Goal: Task Accomplishment & Management: Manage account settings

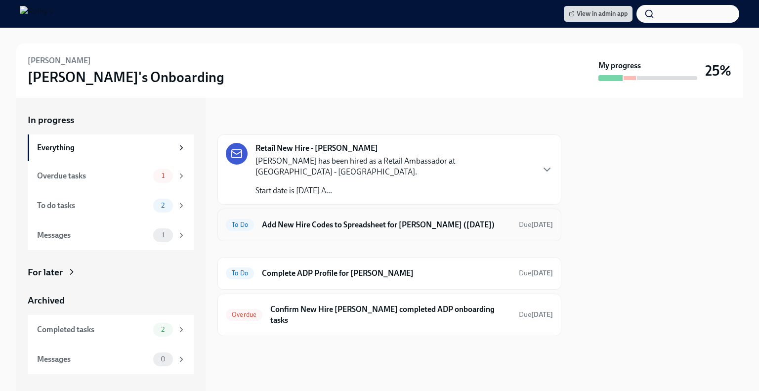
click at [316, 224] on h6 "Add New Hire Codes to Spreadsheet for [PERSON_NAME] ([DATE])" at bounding box center [386, 224] width 249 height 11
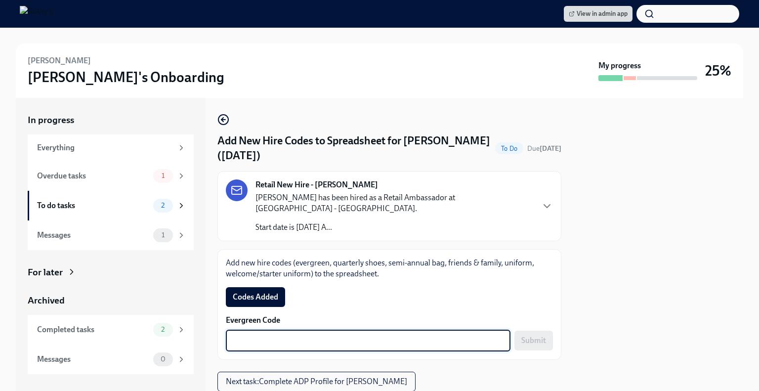
click at [284, 334] on textarea "Evergreen Code" at bounding box center [368, 340] width 273 height 12
paste textarea "E-FF-ZFG53SG"
type textarea "E-FF-ZFG53SG"
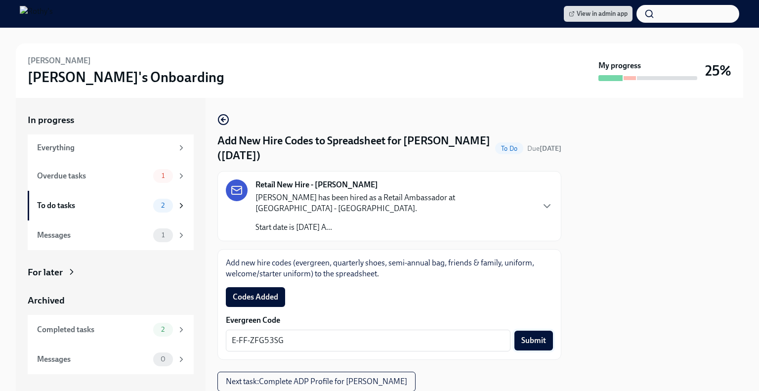
click at [537, 335] on span "Submit" at bounding box center [533, 340] width 25 height 10
click at [256, 292] on span "Codes Added" at bounding box center [255, 297] width 45 height 10
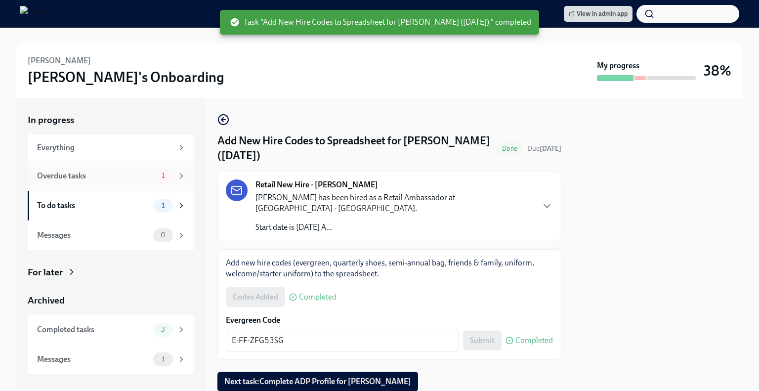
click at [131, 172] on div "Overdue tasks" at bounding box center [93, 175] width 112 height 11
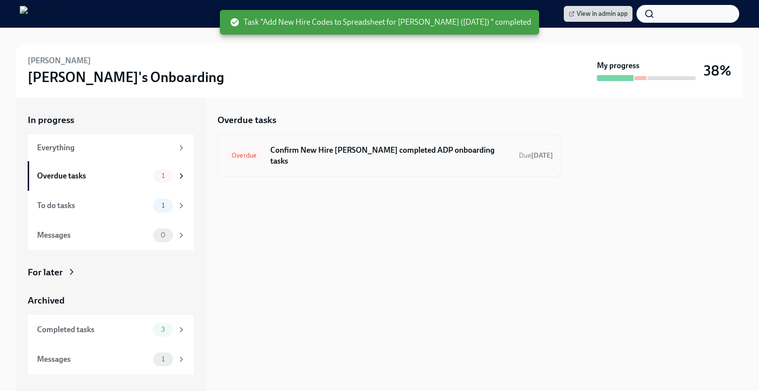
click at [348, 166] on div "Overdue Confirm New Hire Cathrine Caywood completed ADP onboarding tasks Due 3 …" at bounding box center [389, 156] width 327 height 26
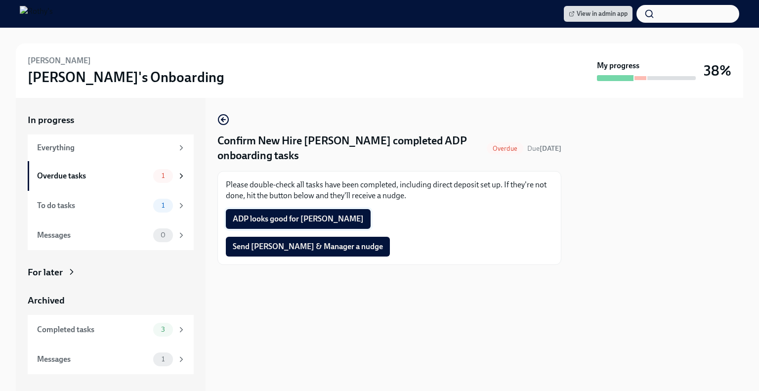
click at [292, 221] on span "ADP looks good for Cathrine" at bounding box center [298, 219] width 131 height 10
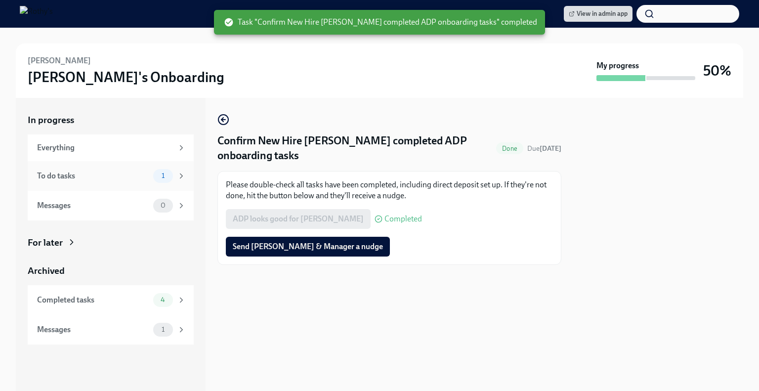
click at [137, 184] on div "To do tasks 1" at bounding box center [111, 176] width 166 height 30
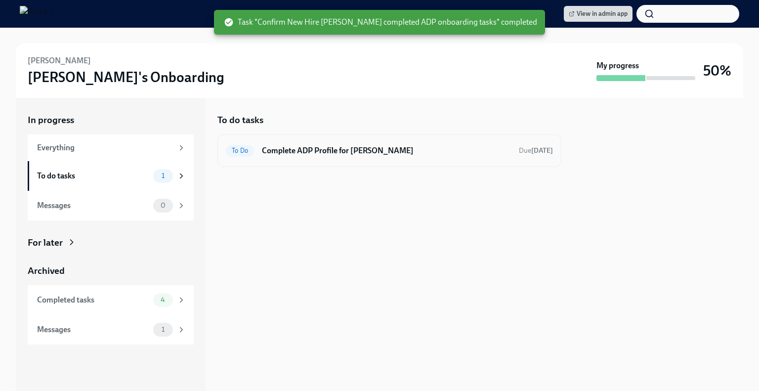
click at [316, 148] on h6 "Complete ADP Profile for Cathrine Caywood" at bounding box center [386, 150] width 249 height 11
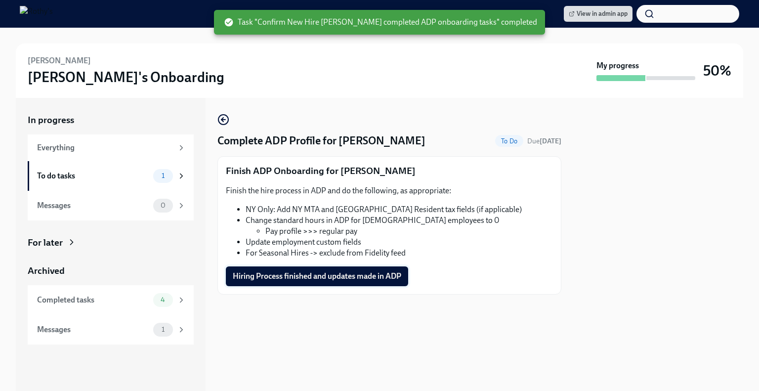
click at [310, 280] on span "Hiring Process finished and updates made in ADP" at bounding box center [317, 276] width 168 height 10
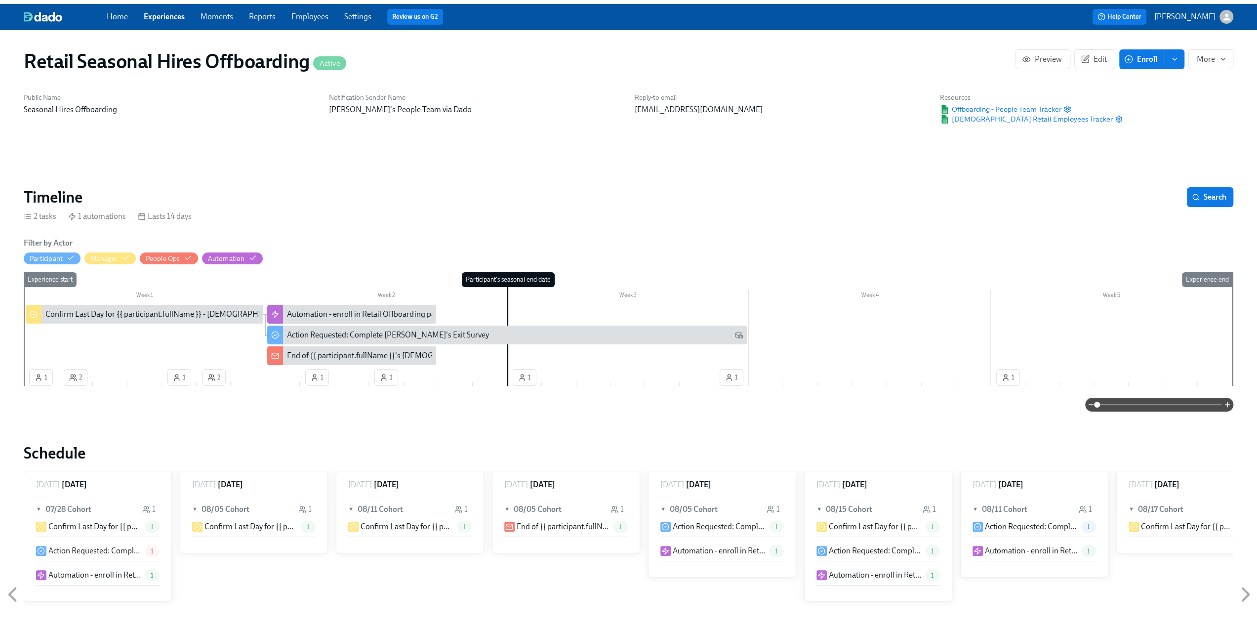
scroll to position [0, 1740]
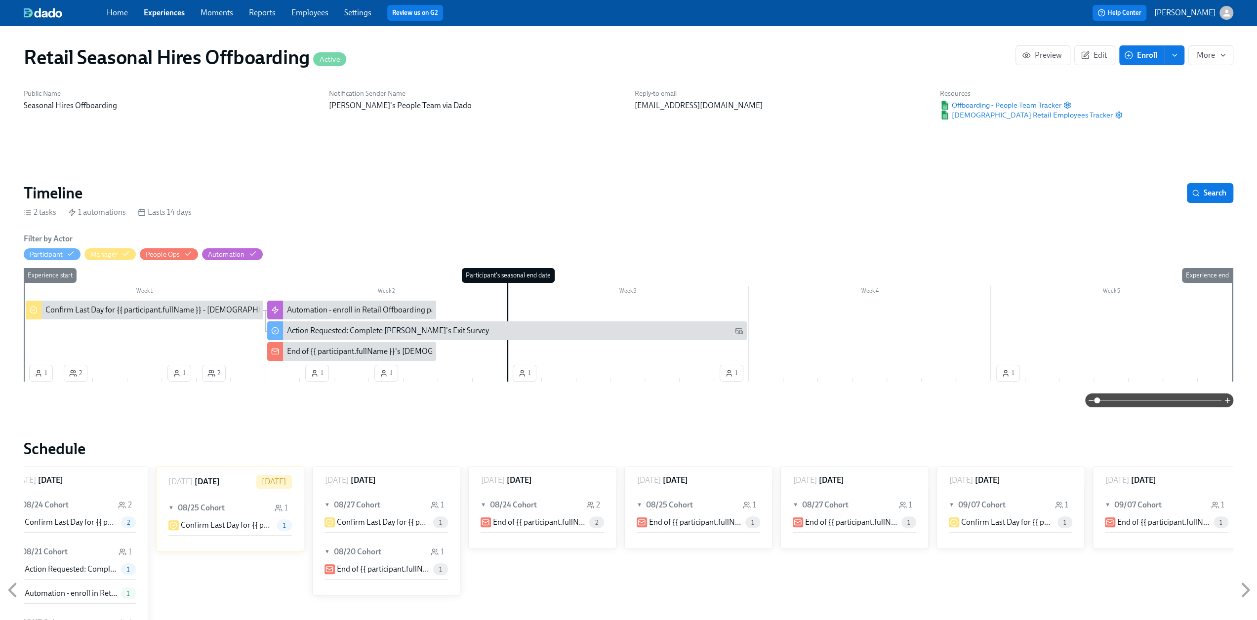
click at [160, 17] on link "Experiences" at bounding box center [164, 12] width 41 height 9
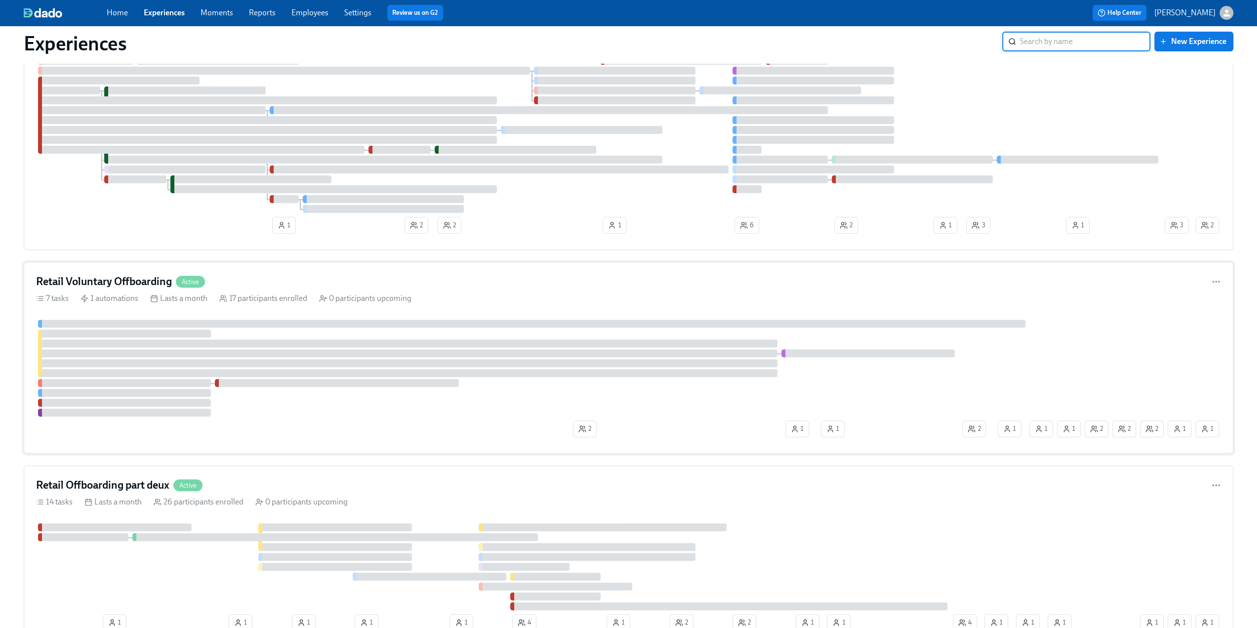
scroll to position [296, 0]
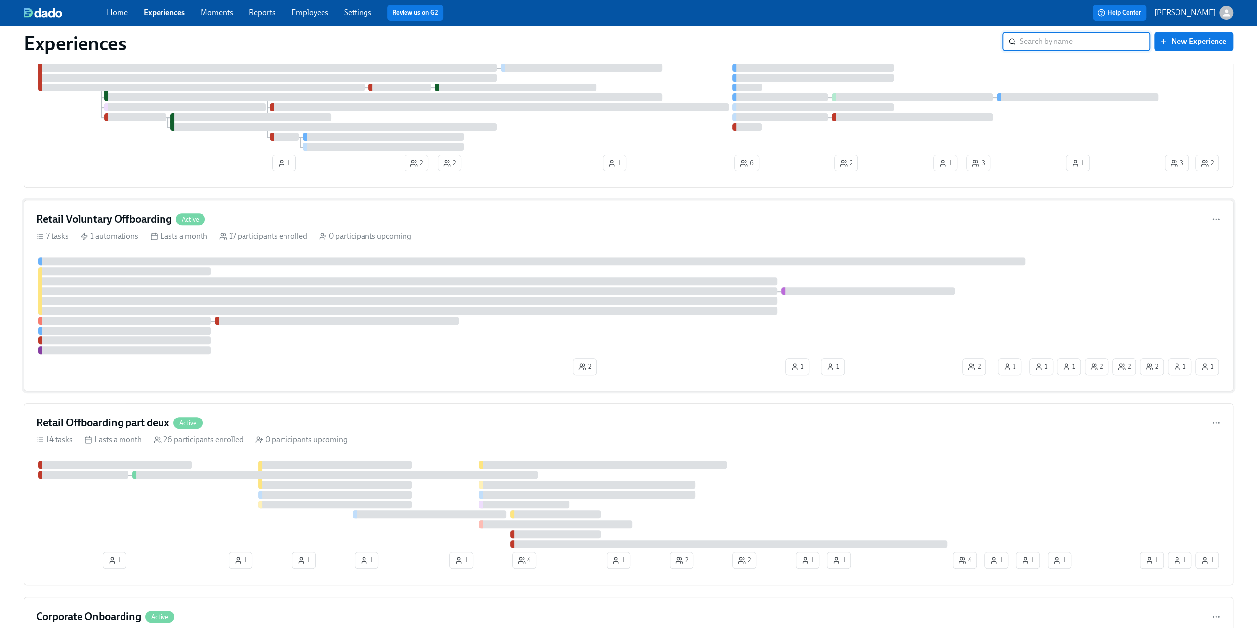
click at [150, 212] on h4 "Retail Voluntary Offboarding" at bounding box center [104, 219] width 136 height 15
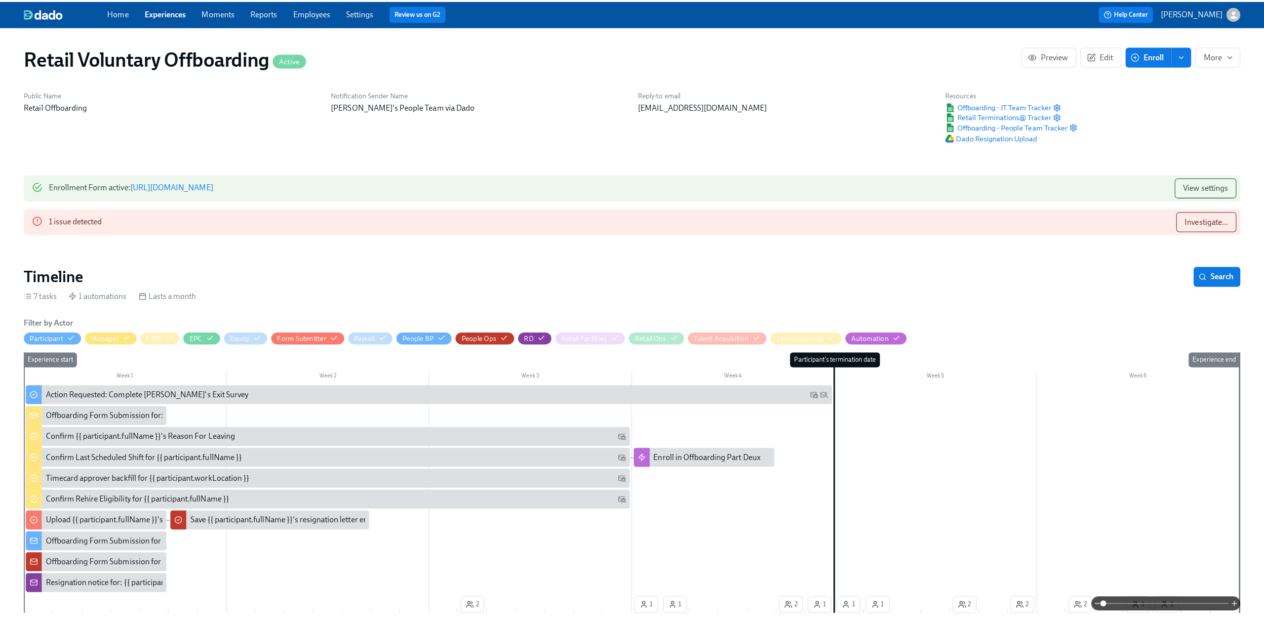
scroll to position [0, 2372]
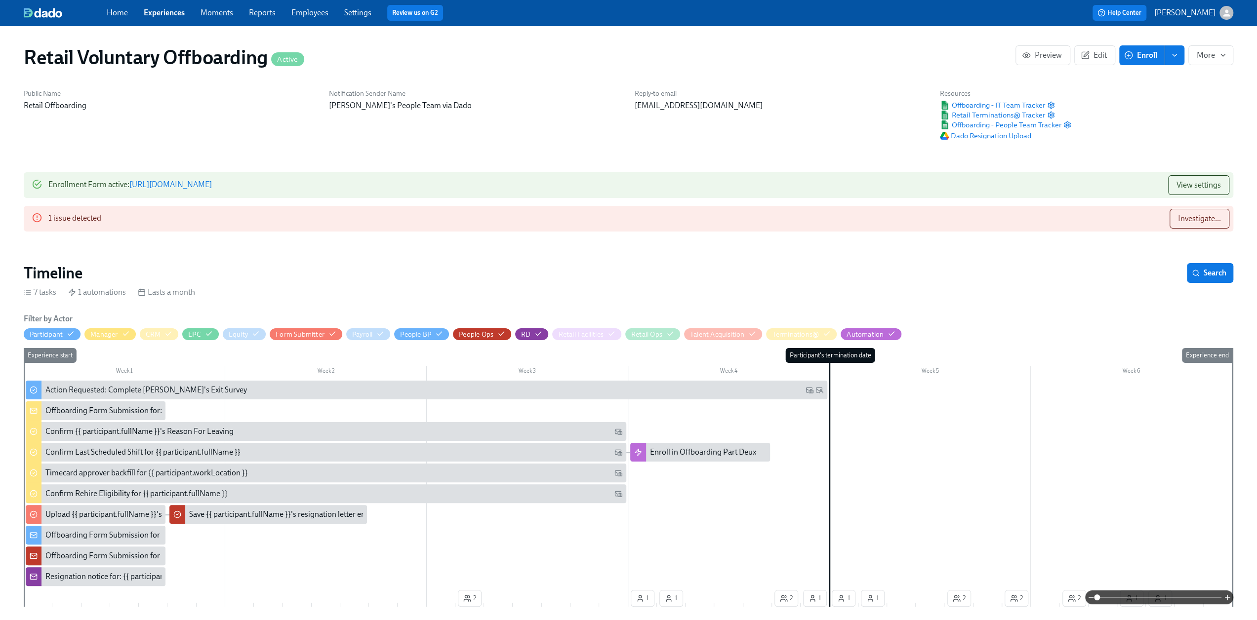
click at [70, 222] on div "1 issue detected" at bounding box center [74, 219] width 53 height 20
click at [1189, 220] on span "Investigate..." at bounding box center [1199, 219] width 43 height 10
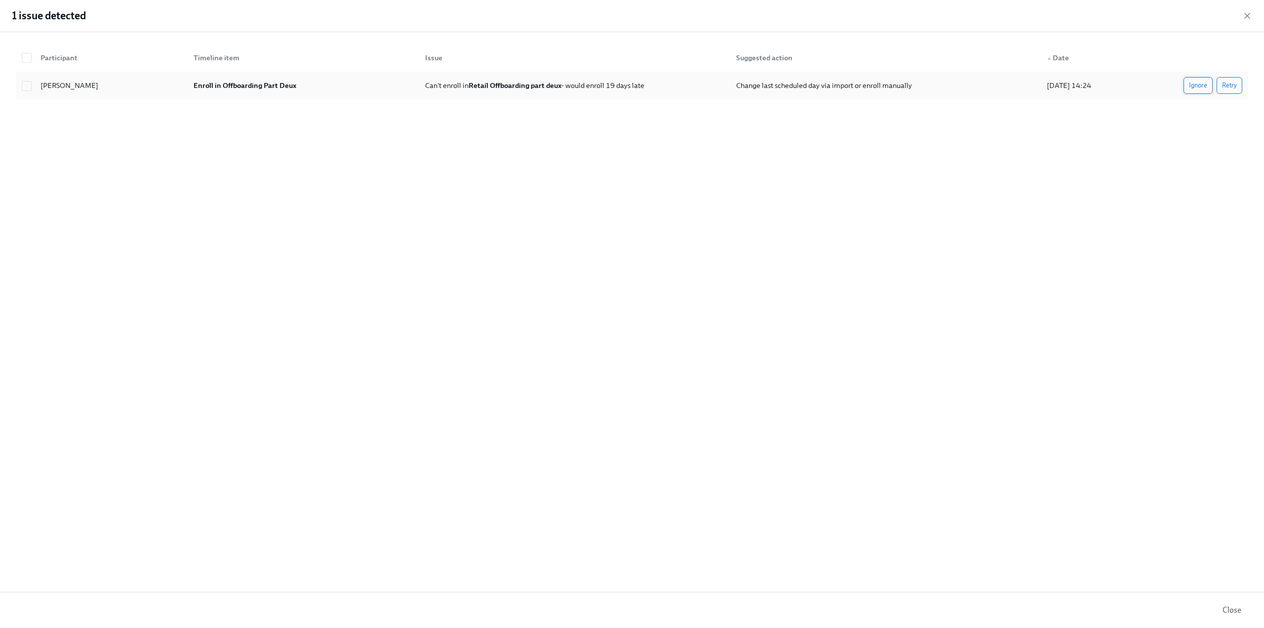
click at [1193, 87] on span "Ignore" at bounding box center [1198, 86] width 18 height 10
drag, startPoint x: 1249, startPoint y: 13, endPoint x: 879, endPoint y: 29, distance: 370.7
click at [1249, 13] on icon "button" at bounding box center [1247, 15] width 5 height 5
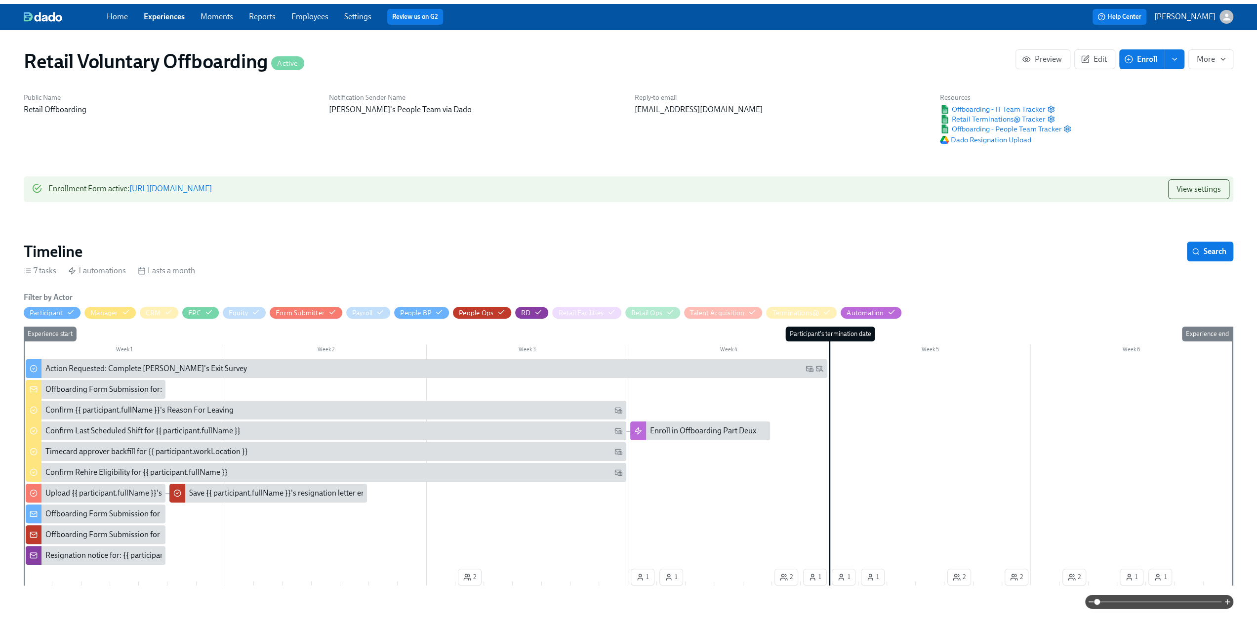
scroll to position [0, 2372]
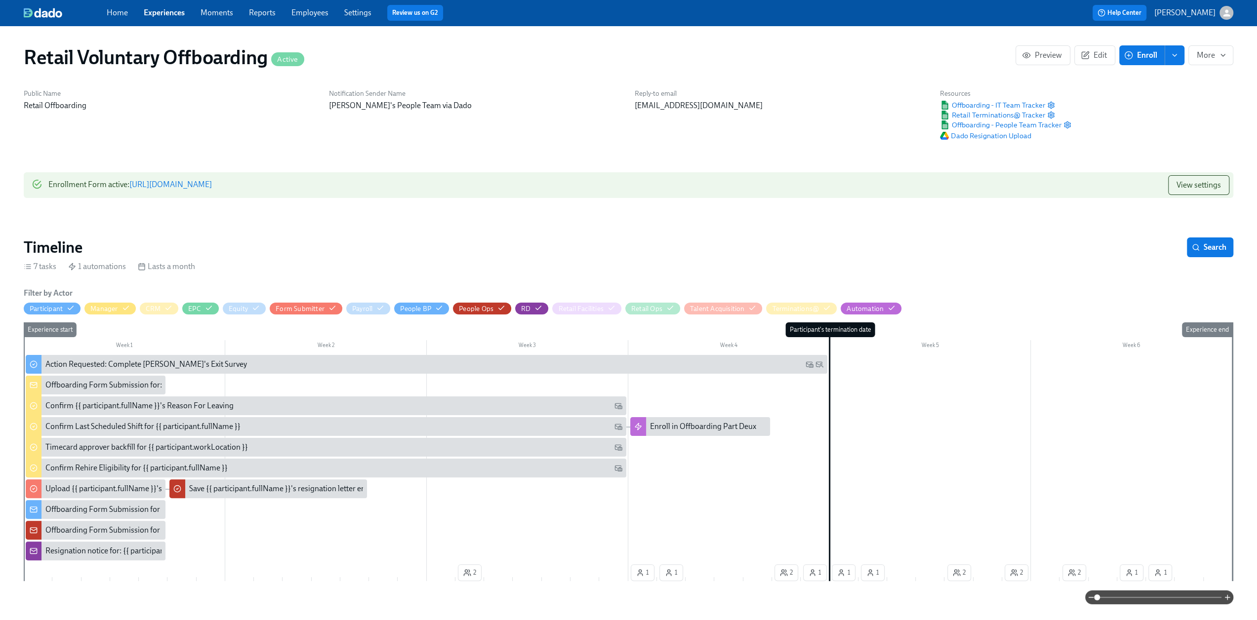
click at [168, 6] on div "Home Experiences Moments Reports Employees Settings Review us on G2" at bounding box center [389, 13] width 564 height 16
click at [164, 12] on link "Experiences" at bounding box center [164, 12] width 41 height 9
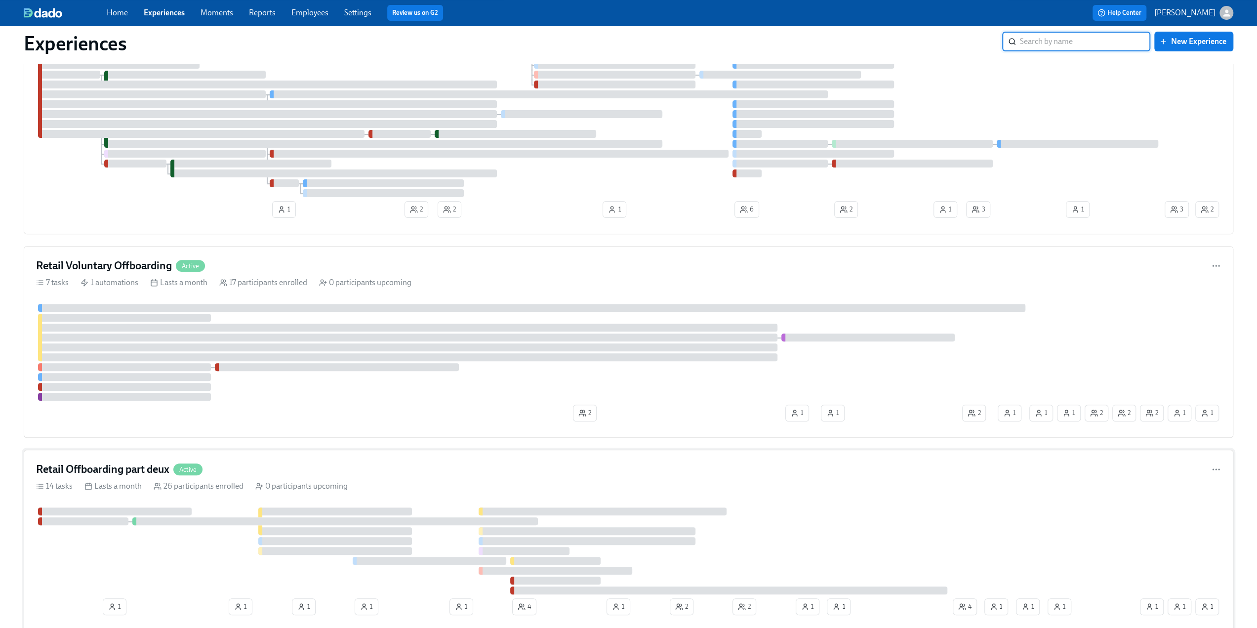
scroll to position [494, 0]
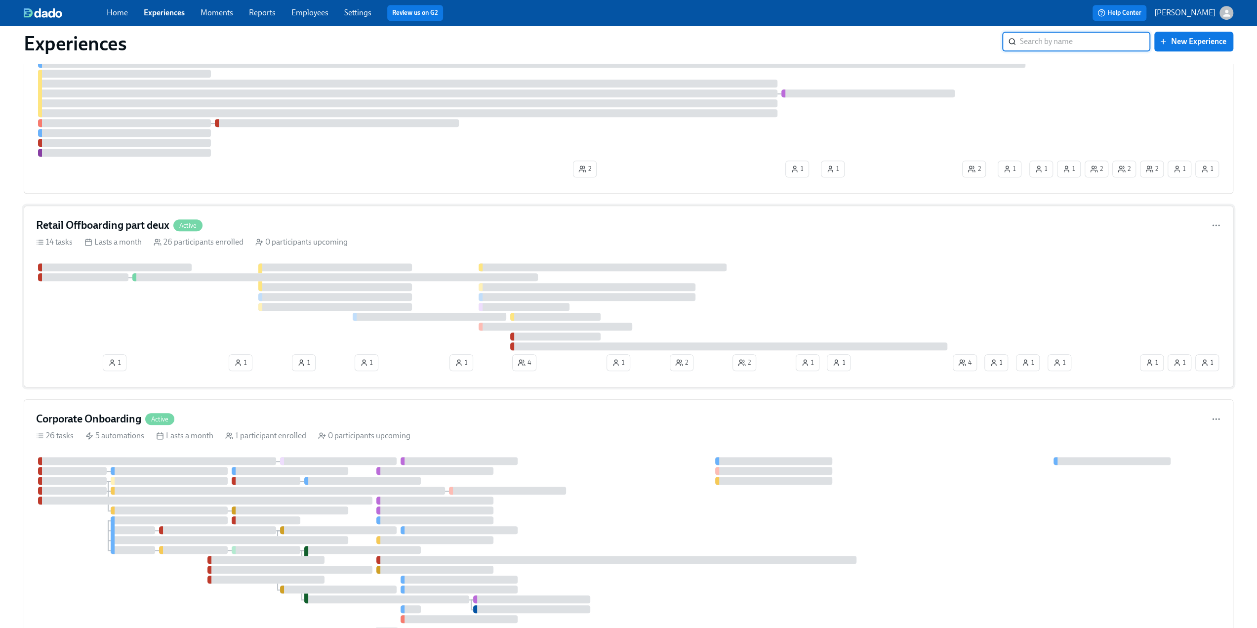
click at [144, 223] on h4 "Retail Offboarding part deux" at bounding box center [102, 225] width 133 height 15
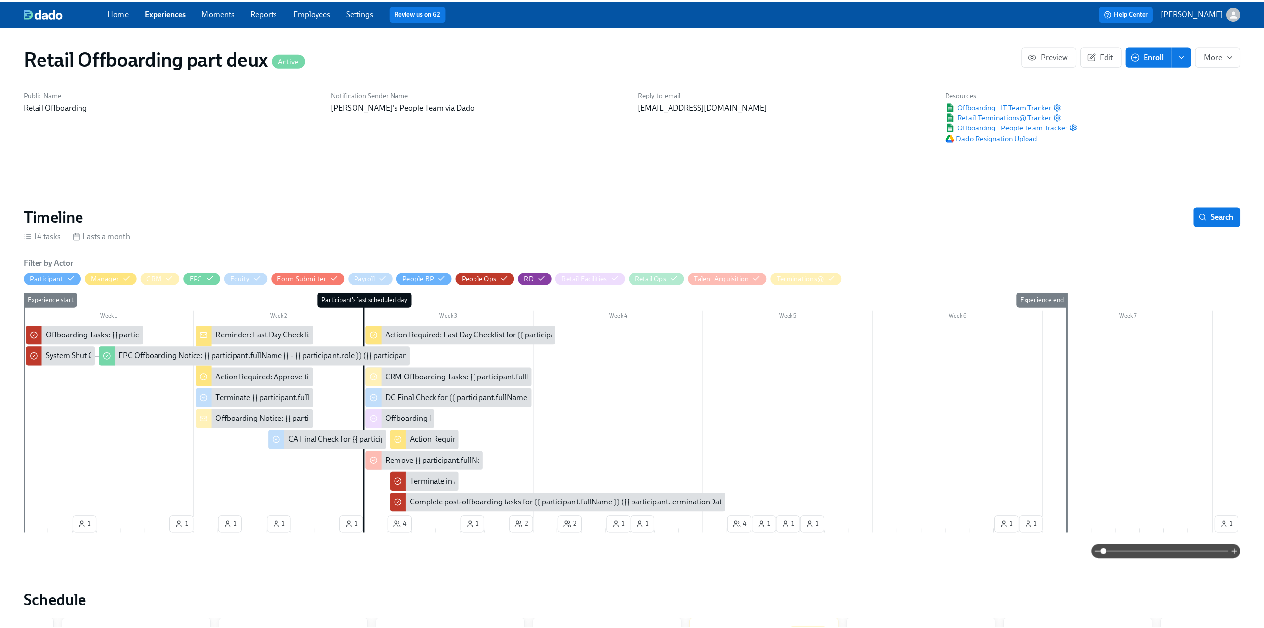
scroll to position [0, 5614]
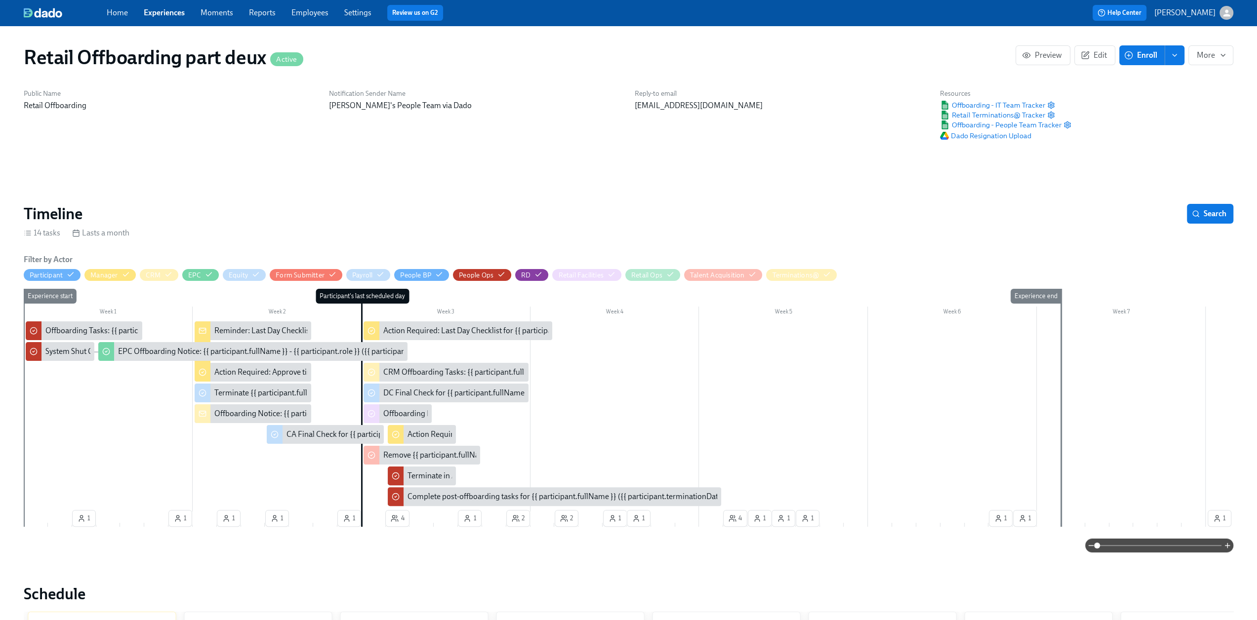
click at [1146, 58] on span "Enroll" at bounding box center [1141, 55] width 31 height 10
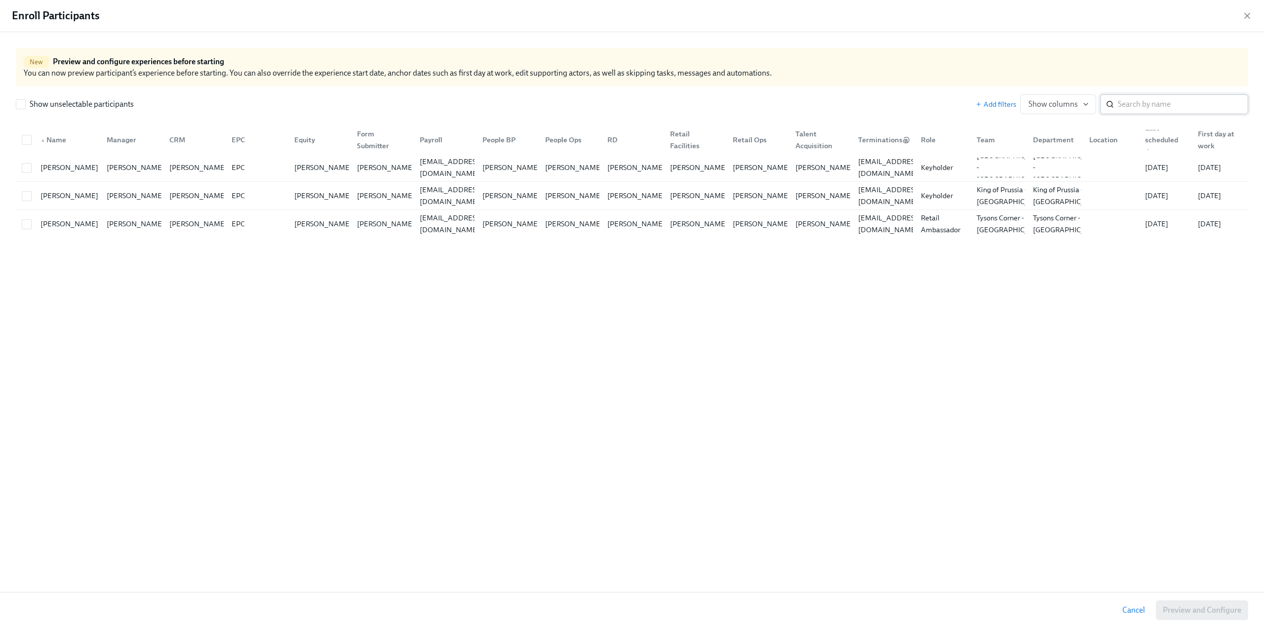
click at [1120, 108] on input "search" at bounding box center [1183, 104] width 130 height 20
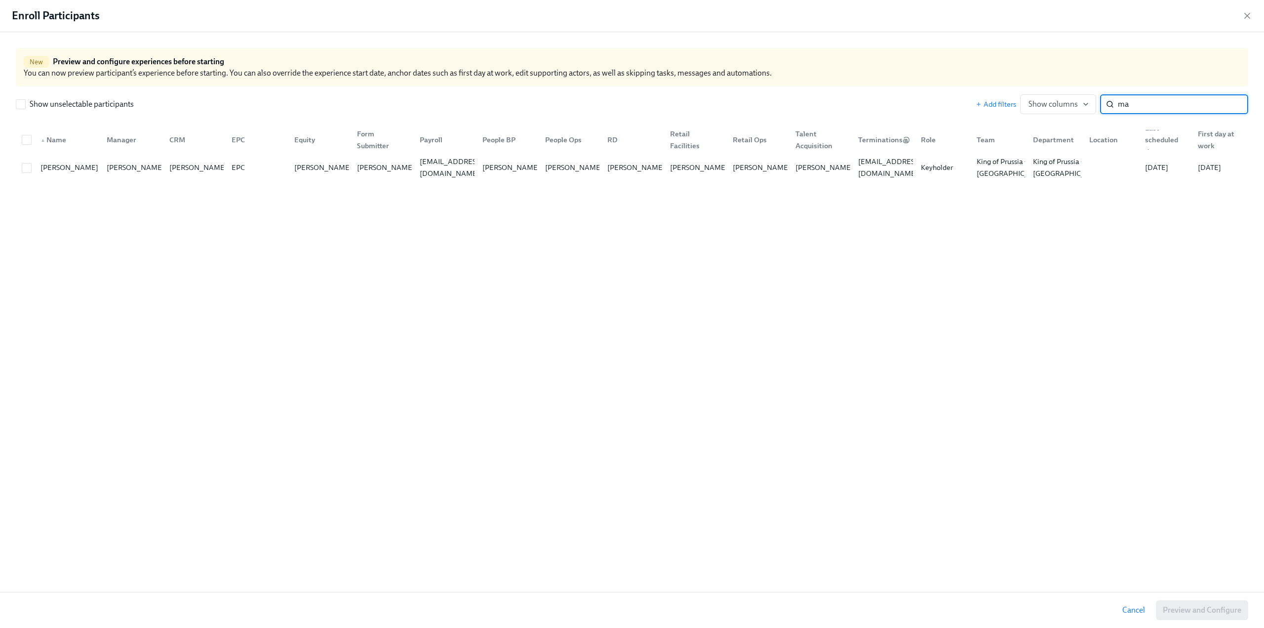
type input "m"
type input "pearso"
click at [22, 169] on span at bounding box center [27, 168] width 10 height 10
checkbox input "true"
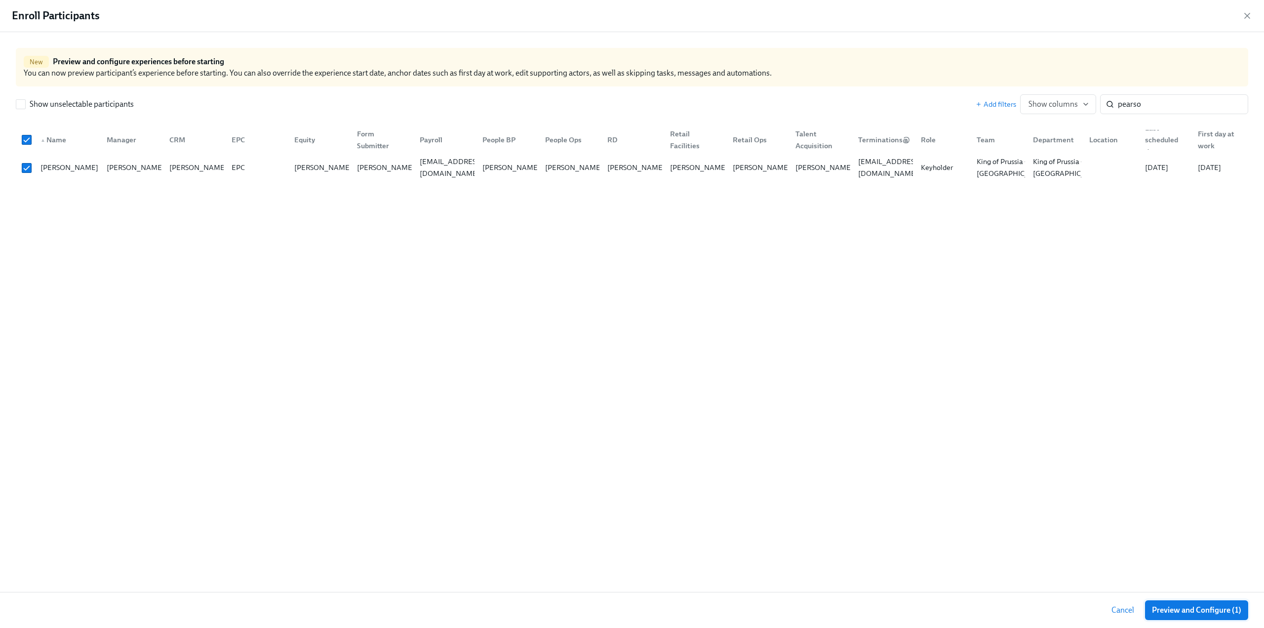
click at [1186, 613] on span "Preview and Configure (1)" at bounding box center [1196, 610] width 89 height 10
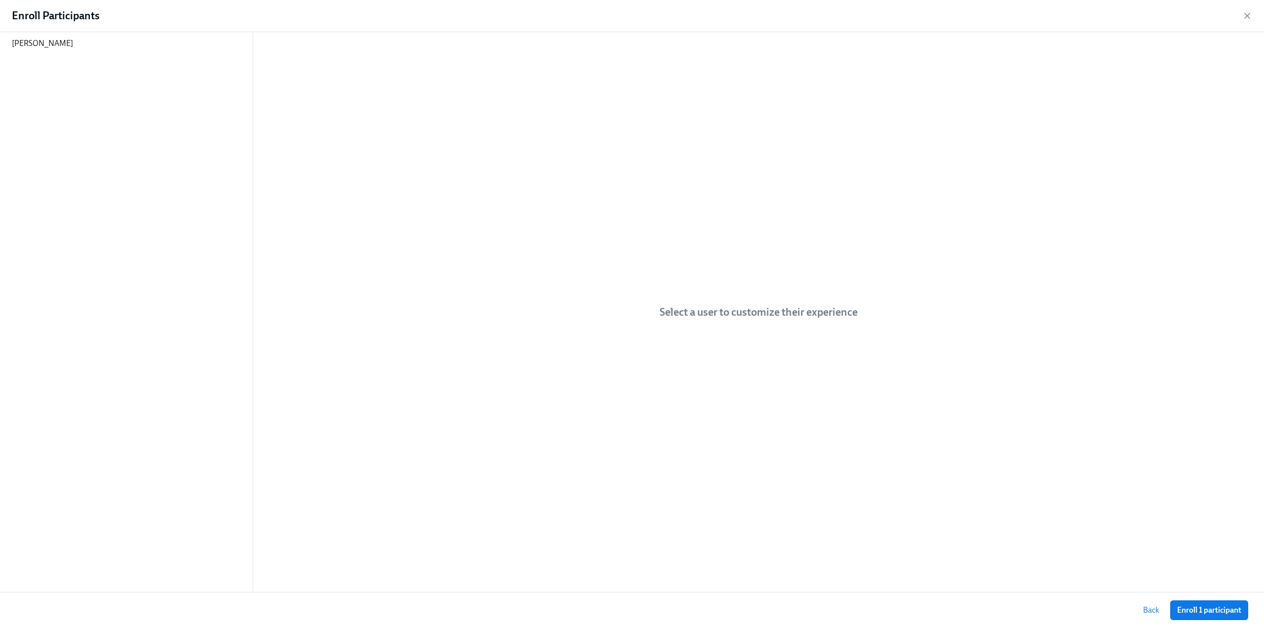
click at [1177, 607] on span "Enroll 1 participant" at bounding box center [1209, 610] width 64 height 10
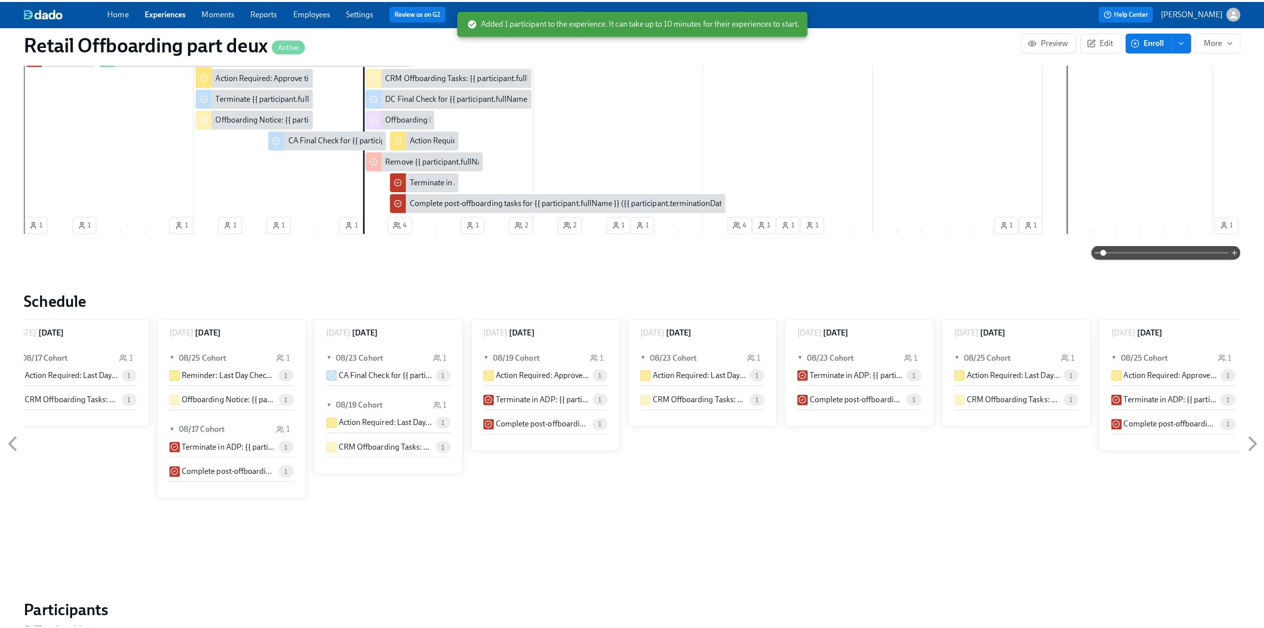
scroll to position [741, 0]
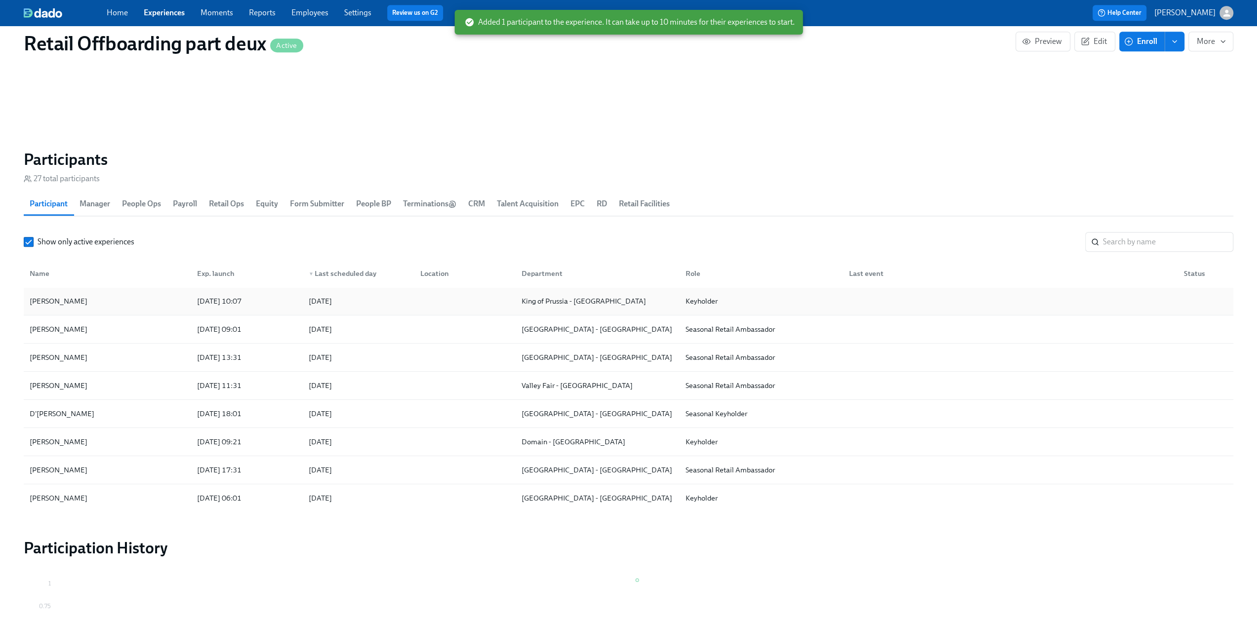
click at [68, 298] on div "Maisie Pearson" at bounding box center [59, 301] width 66 height 12
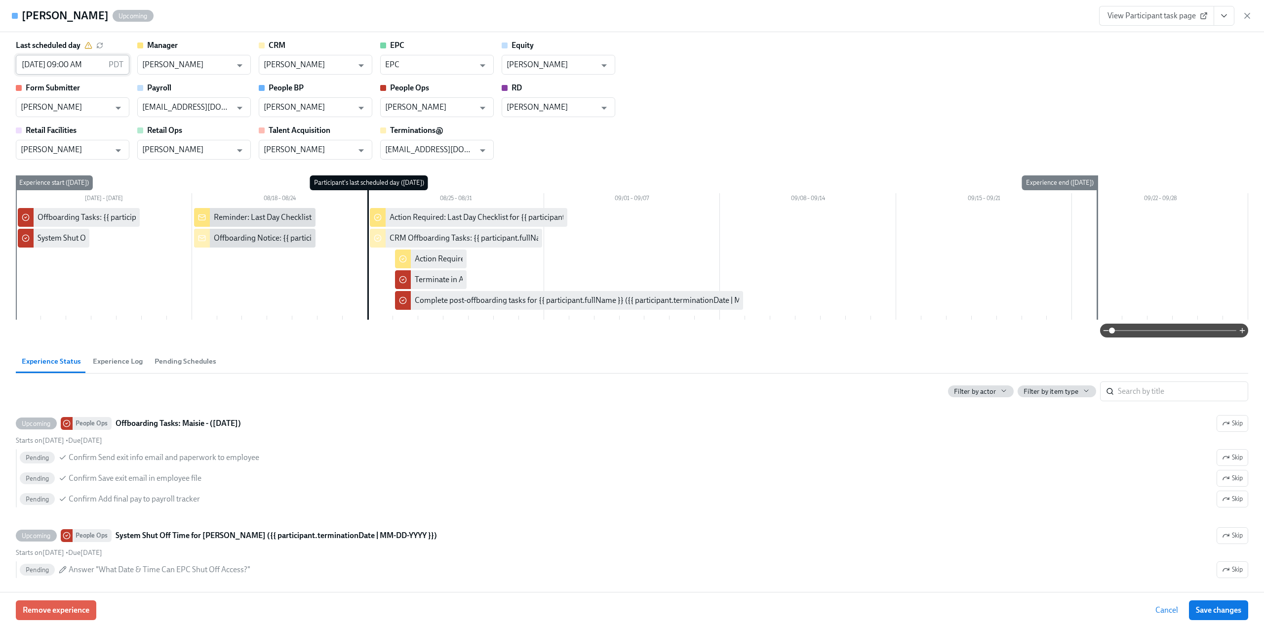
click at [39, 59] on input "08/25/2025 09:00 AM" at bounding box center [60, 65] width 89 height 20
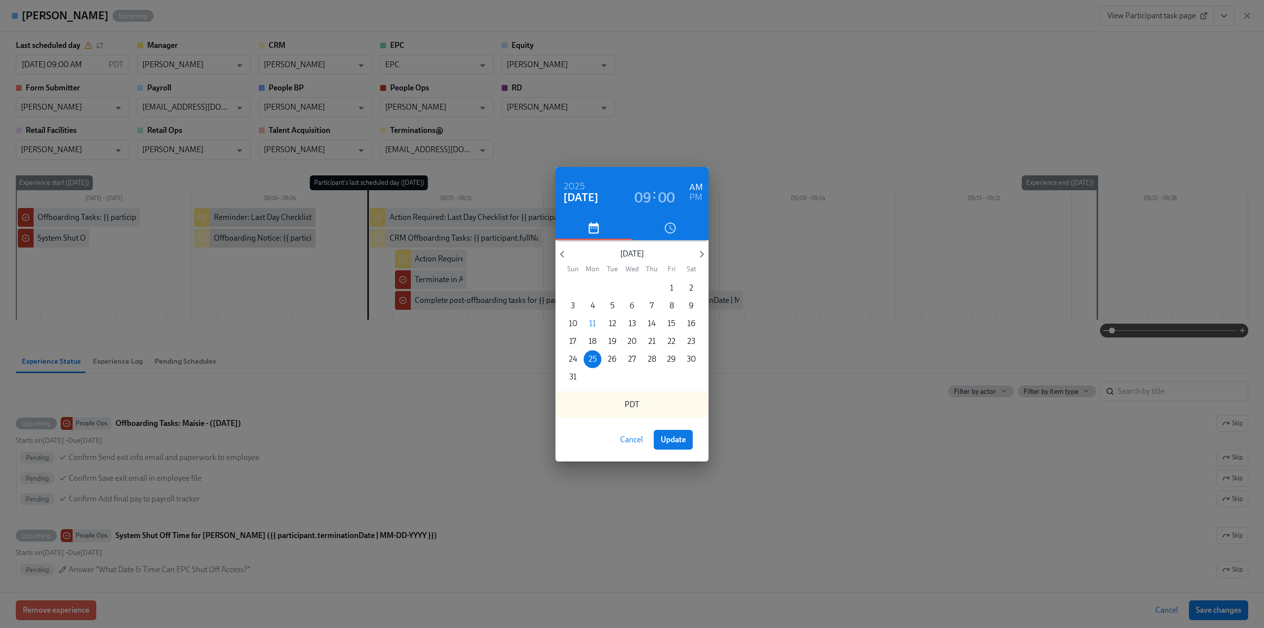
click at [633, 307] on p "6" at bounding box center [632, 305] width 5 height 11
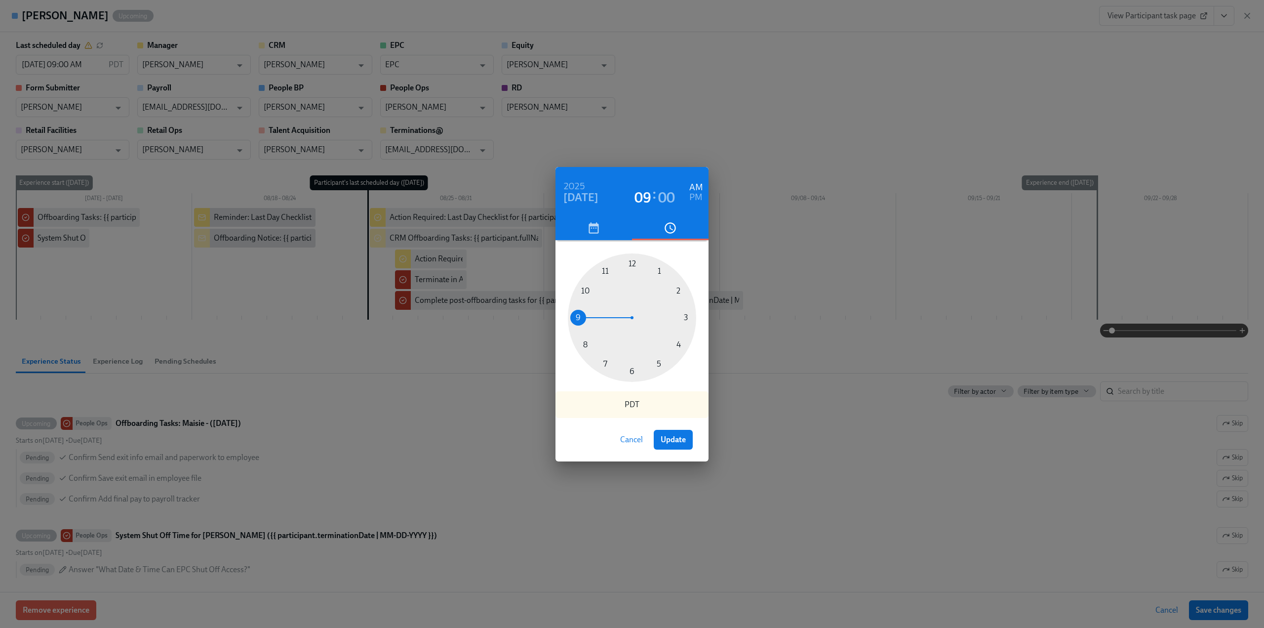
click at [677, 441] on span "Update" at bounding box center [673, 440] width 25 height 10
type input "08/06/2025 09:00 AM"
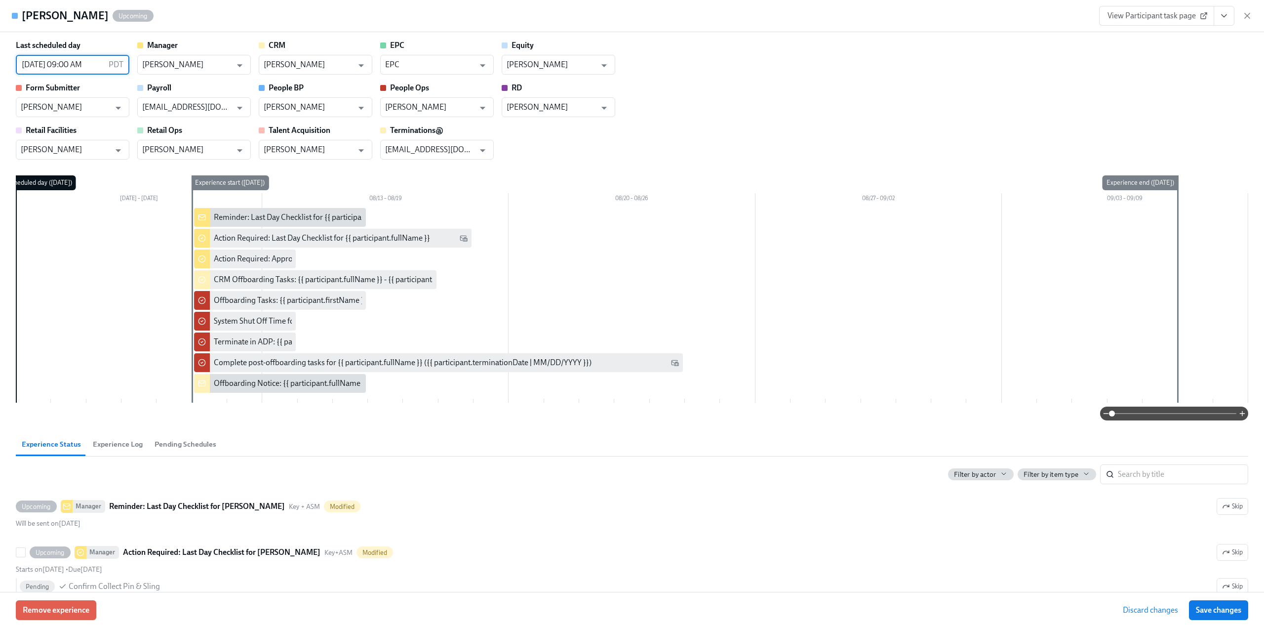
click at [1225, 609] on span "Save changes" at bounding box center [1218, 610] width 45 height 10
type input "08/06/2025 09:00 AM"
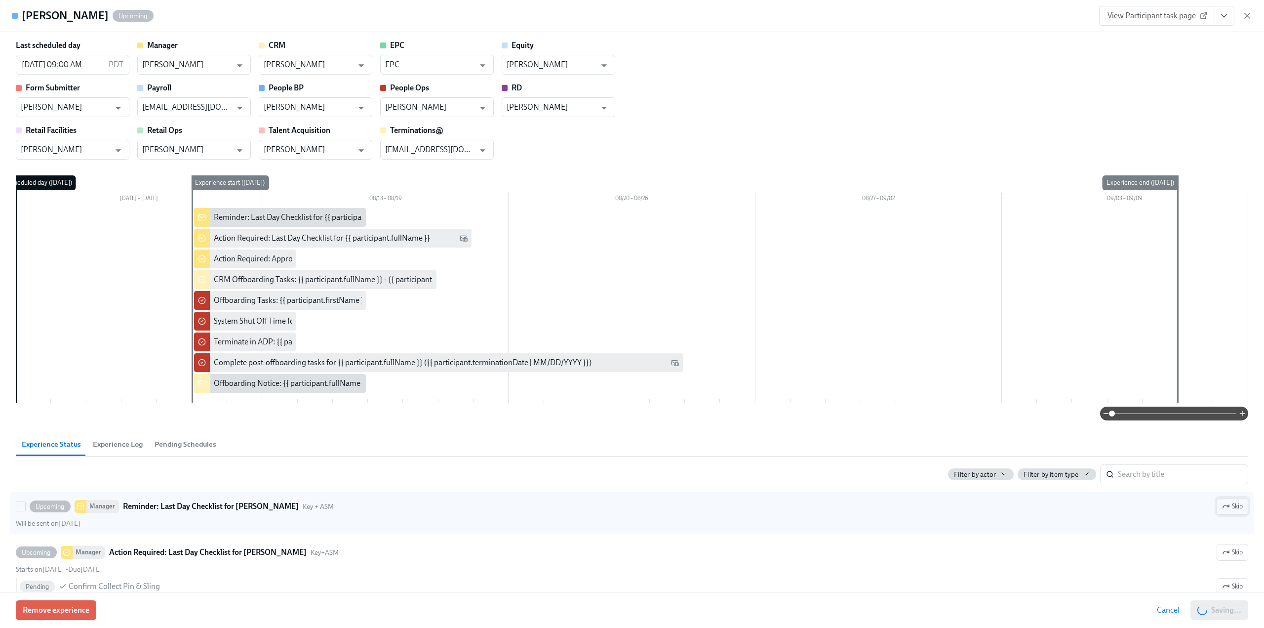
click at [1225, 502] on span "Skip" at bounding box center [1232, 506] width 21 height 10
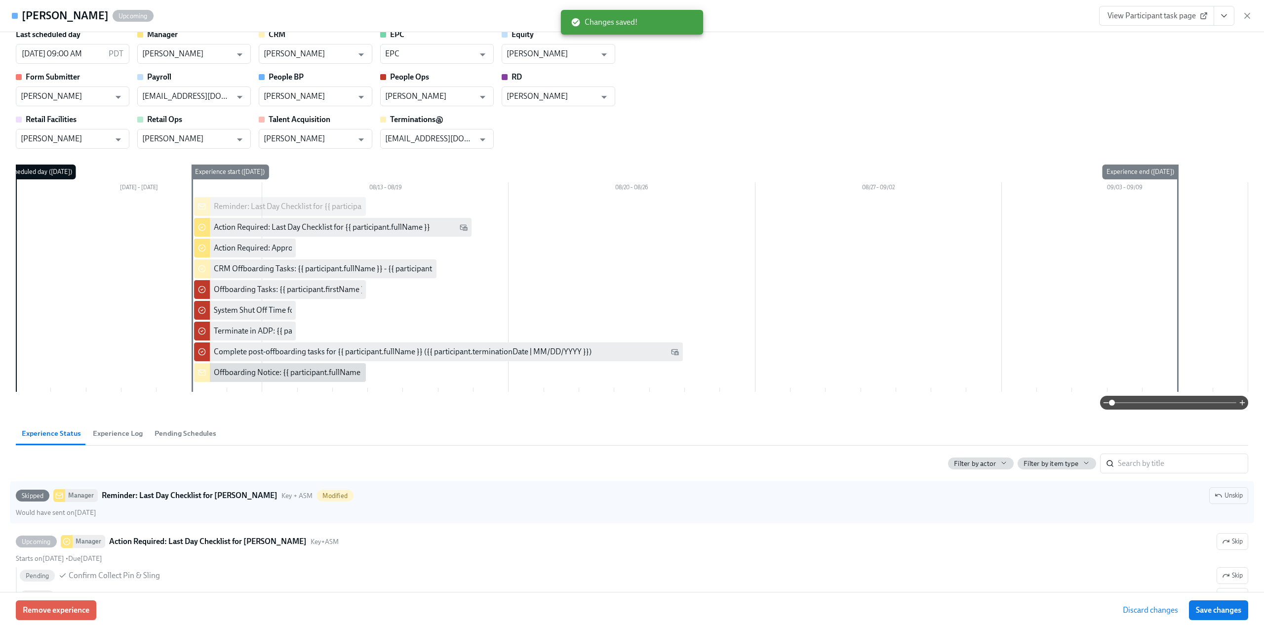
scroll to position [0, 0]
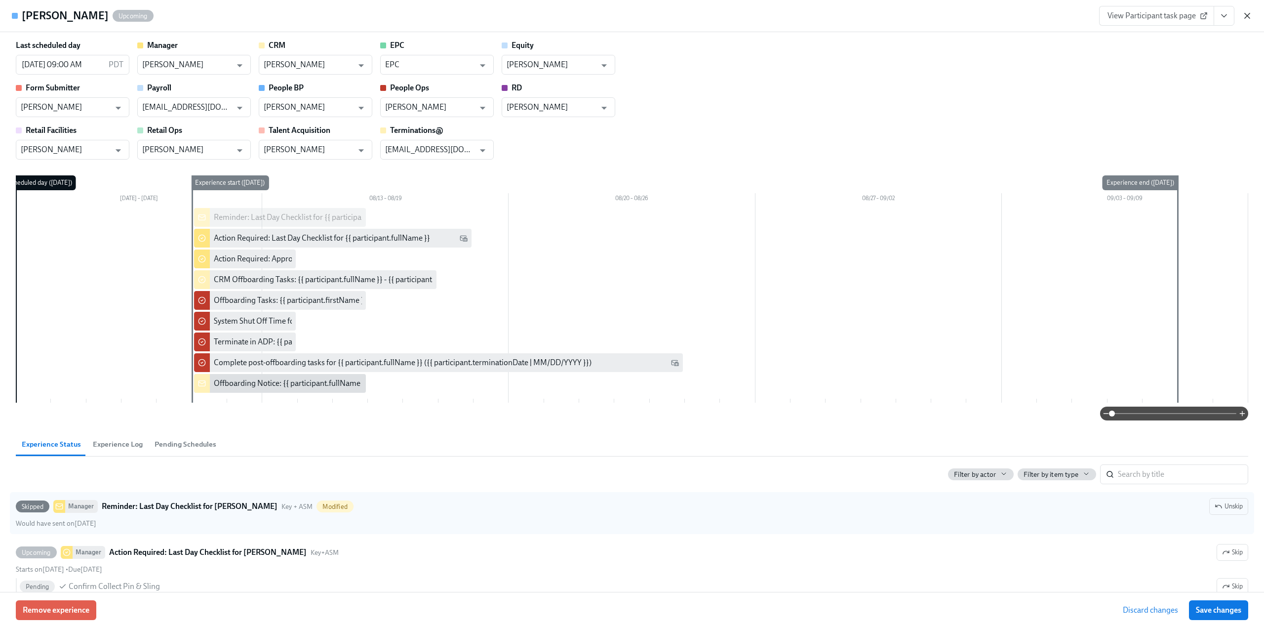
click at [1246, 15] on icon "button" at bounding box center [1248, 16] width 10 height 10
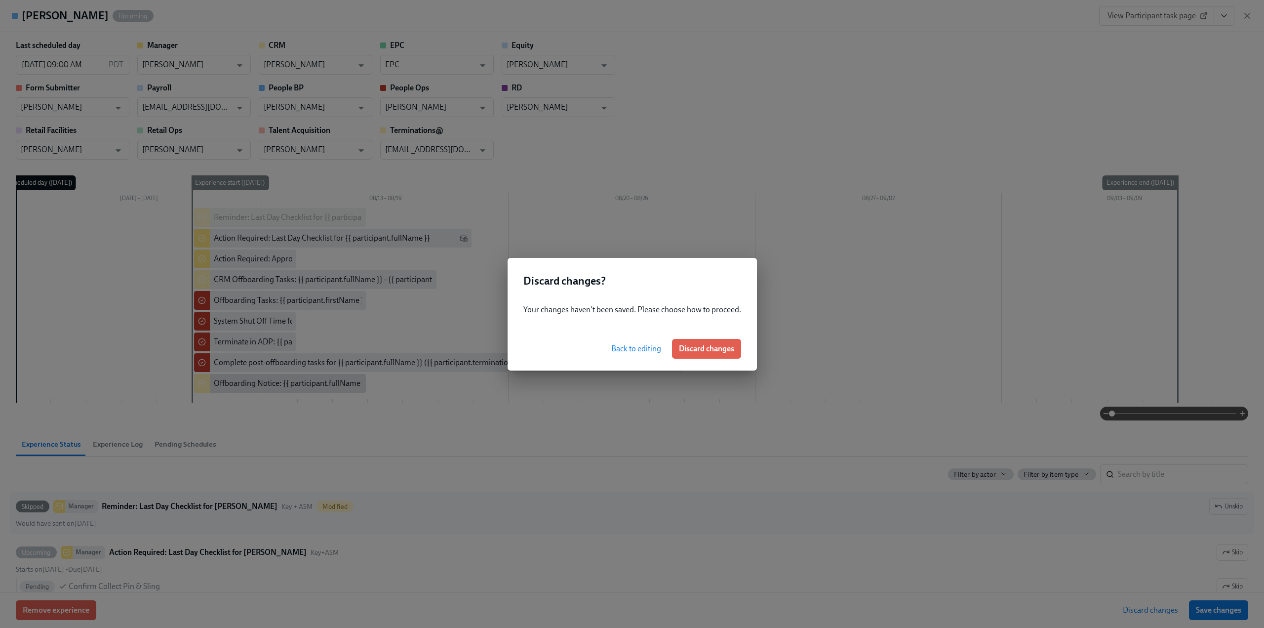
click at [631, 351] on span "Back to editing" at bounding box center [636, 349] width 50 height 10
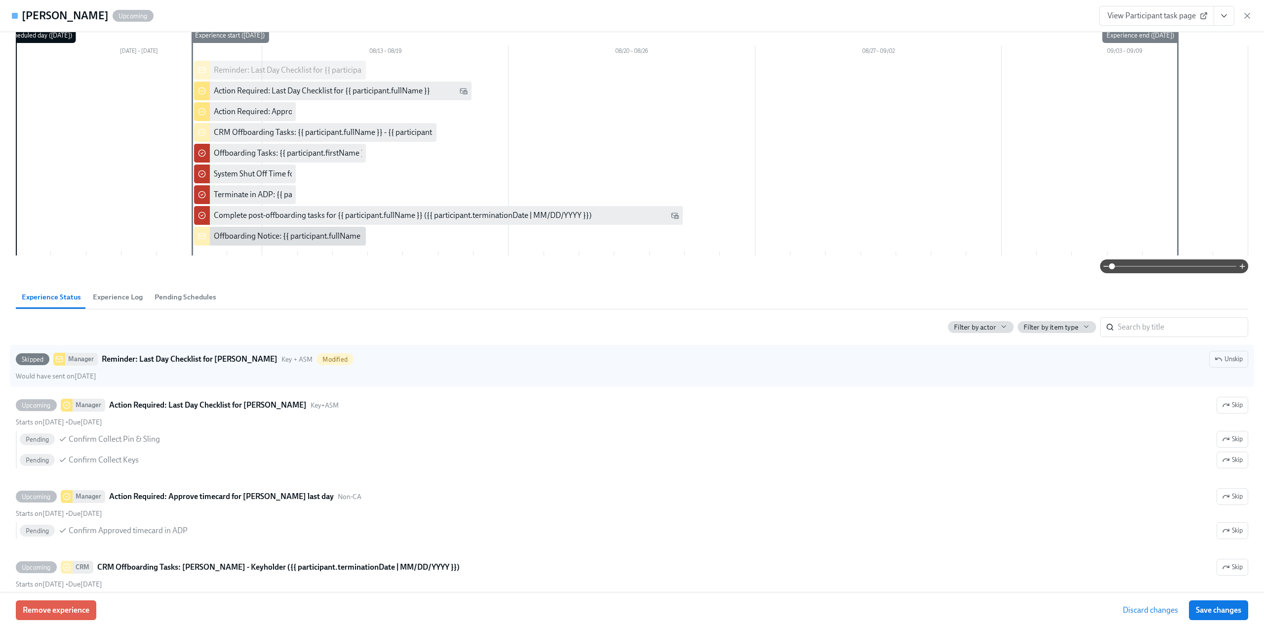
scroll to position [148, 0]
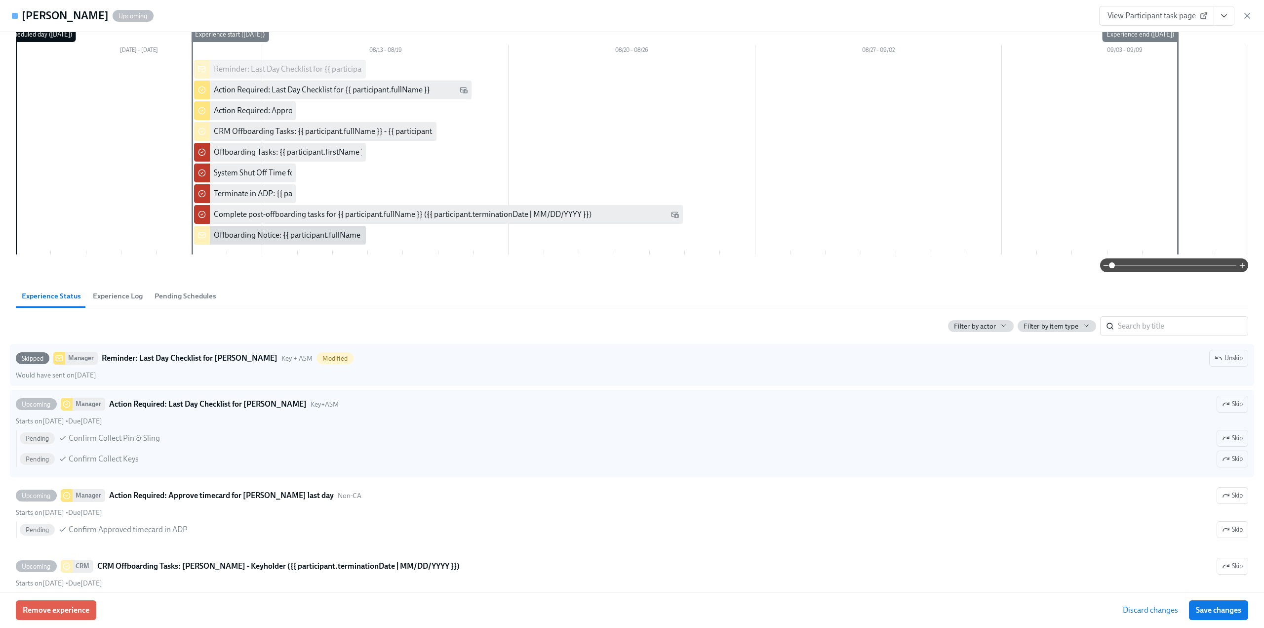
click at [1235, 614] on span "Save changes" at bounding box center [1218, 610] width 45 height 10
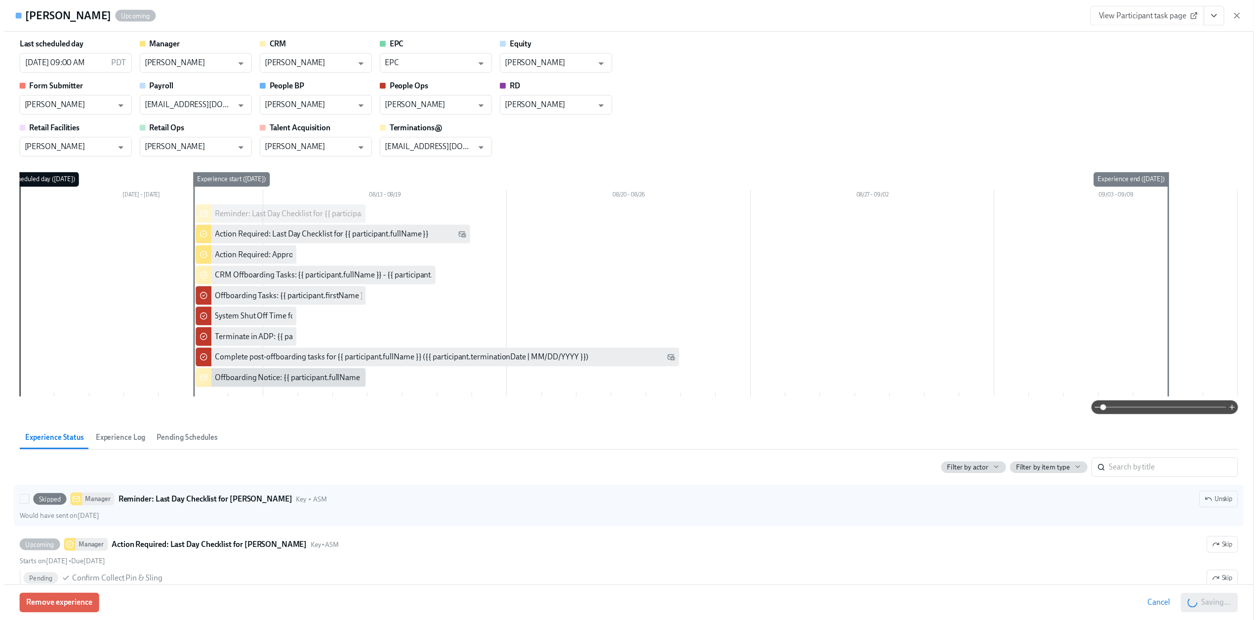
scroll to position [0, 0]
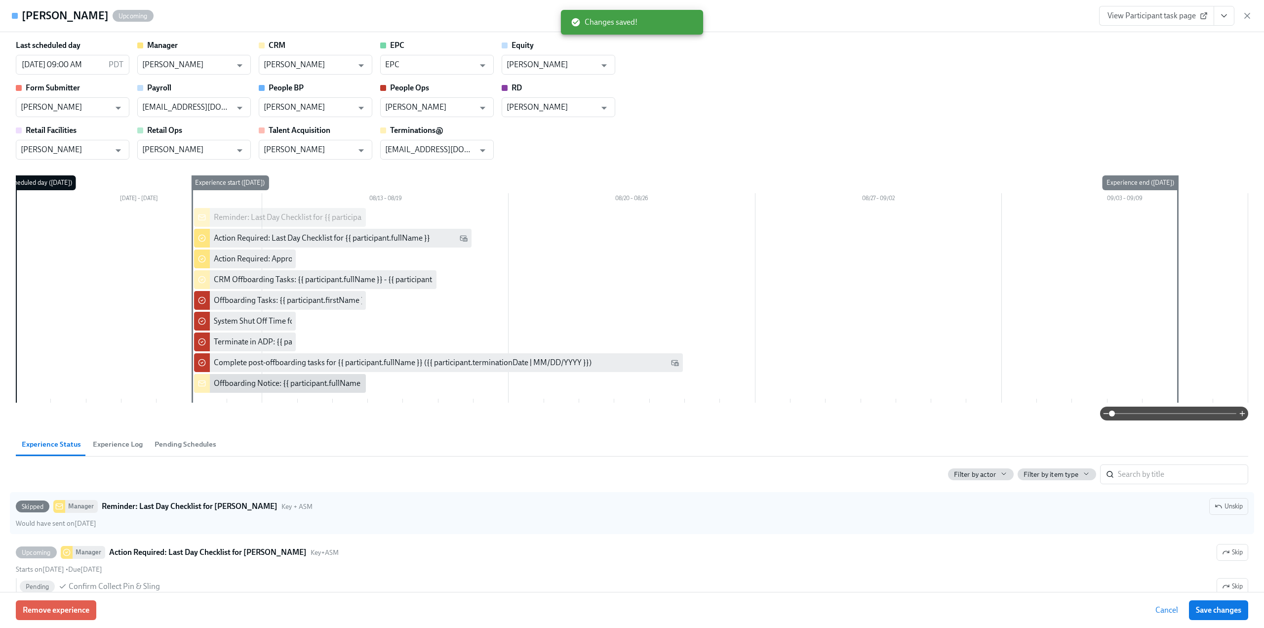
click at [1252, 18] on div "Maisie Pearson Upcoming View Participant task page" at bounding box center [632, 16] width 1264 height 32
click at [1249, 13] on icon "button" at bounding box center [1248, 16] width 10 height 10
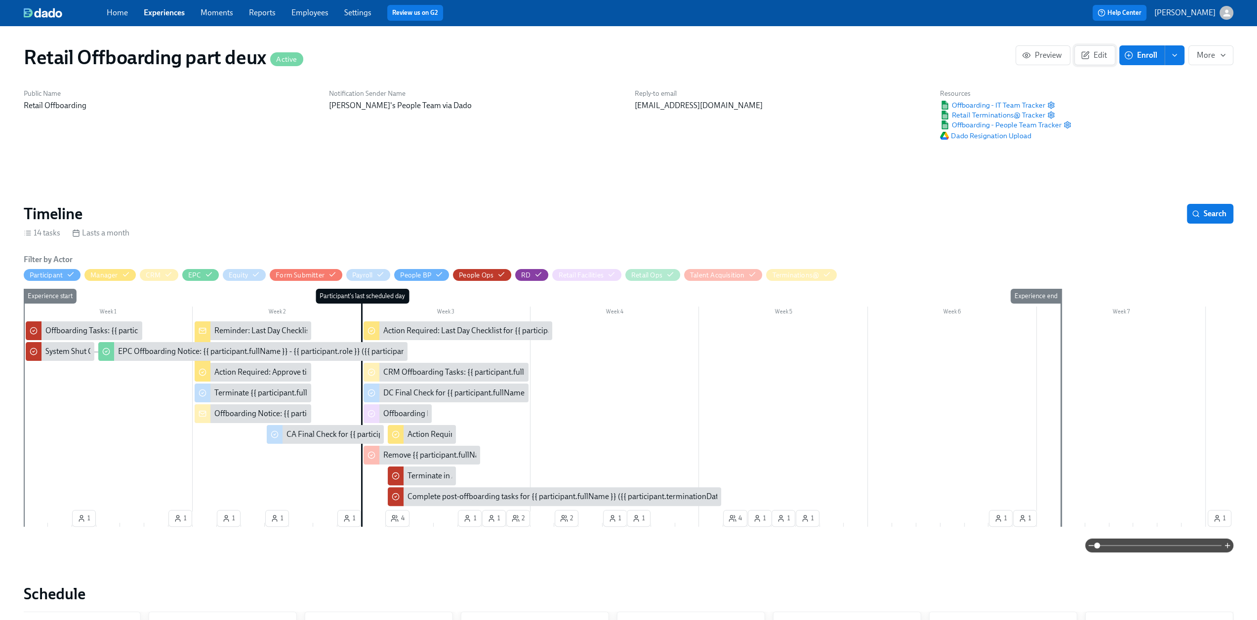
click at [1088, 57] on icon "button" at bounding box center [1085, 55] width 7 height 7
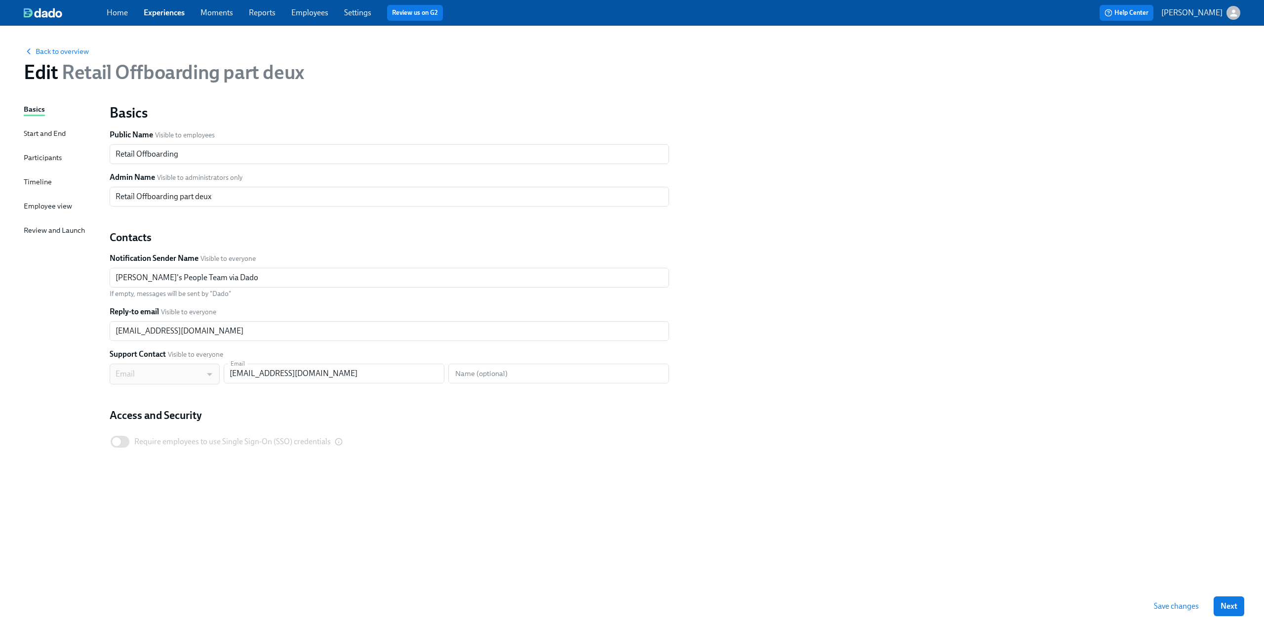
click at [36, 177] on div "Timeline" at bounding box center [38, 181] width 28 height 11
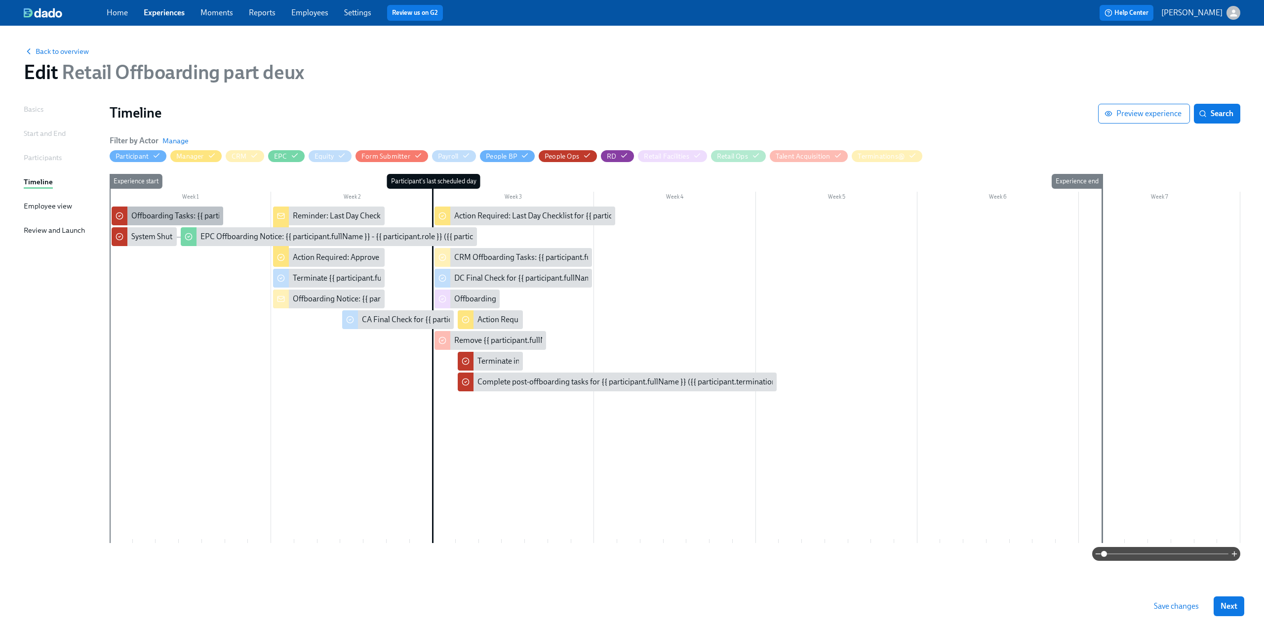
click at [148, 221] on div "Offboarding Tasks: {{ participant.firstName }} - ({{ participant.actualTerminat…" at bounding box center [305, 215] width 348 height 11
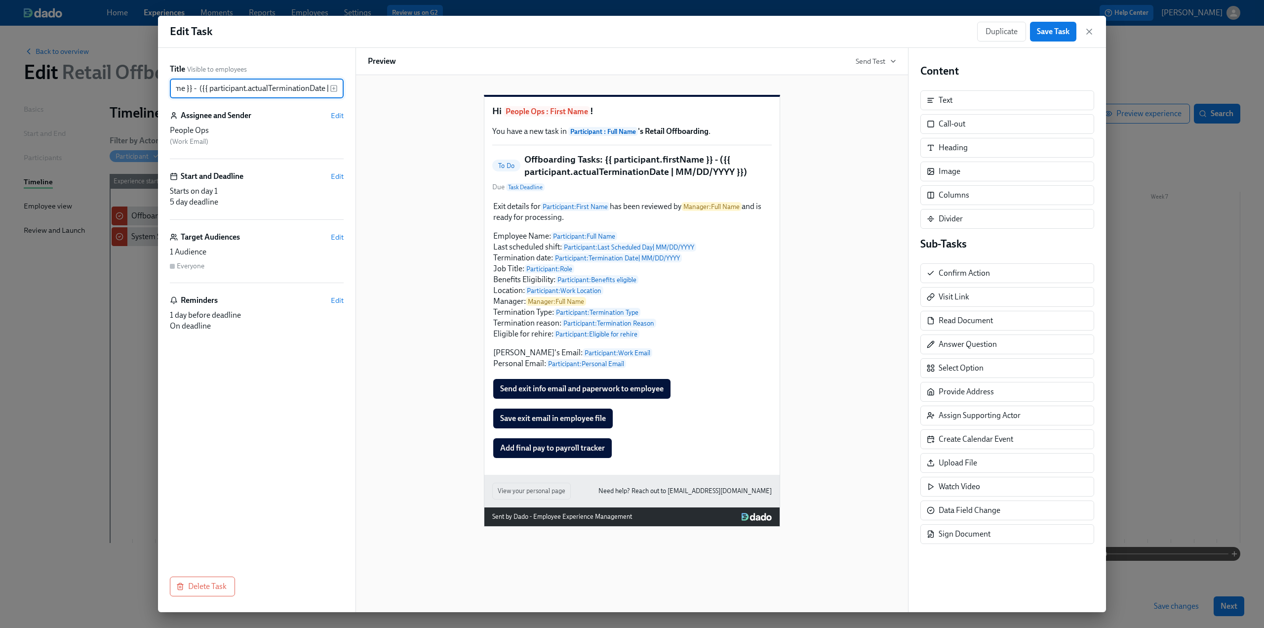
scroll to position [0, 195]
drag, startPoint x: 259, startPoint y: 90, endPoint x: 344, endPoint y: 91, distance: 84.5
click at [344, 91] on div "Title Visible to employees Offboarding Tasks: {{ participant.firstName }} - ({{…" at bounding box center [257, 330] width 198 height 564
click at [261, 90] on input "Offboarding Tasks: {{ participant.firstName }} - ({{ participant.actualTerminat…" at bounding box center [250, 89] width 160 height 20
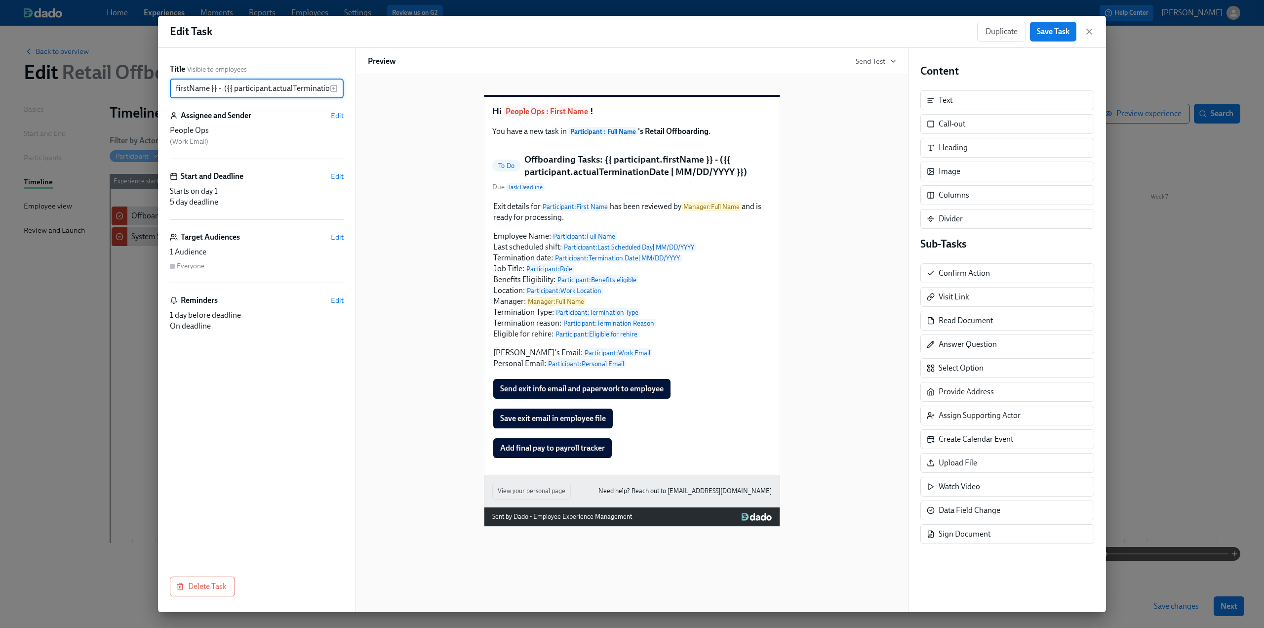
drag, startPoint x: 327, startPoint y: 89, endPoint x: 225, endPoint y: 91, distance: 101.7
click at [225, 91] on input "Offboarding Tasks: {{ participant.firstName }} - ({{ participant.actualTerminat…" at bounding box center [250, 89] width 160 height 20
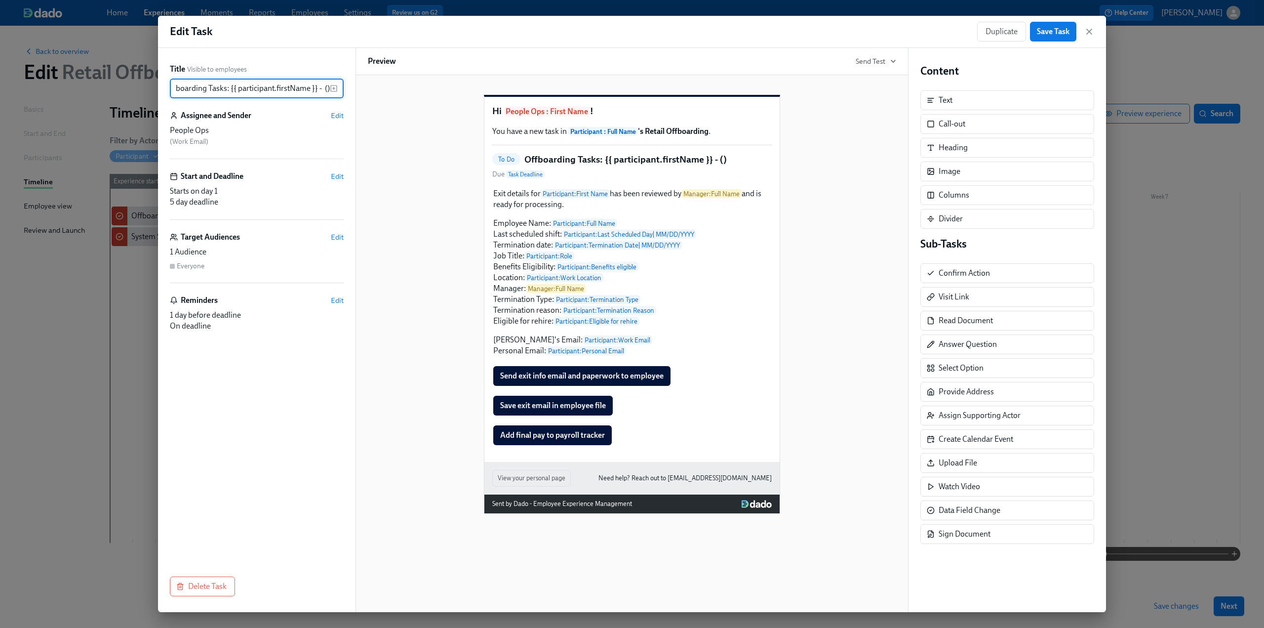
scroll to position [0, 11]
type input "Offboarding Tasks: {{ participant.firstName }} - ()"
click at [337, 88] on rect "button" at bounding box center [334, 88] width 6 height 6
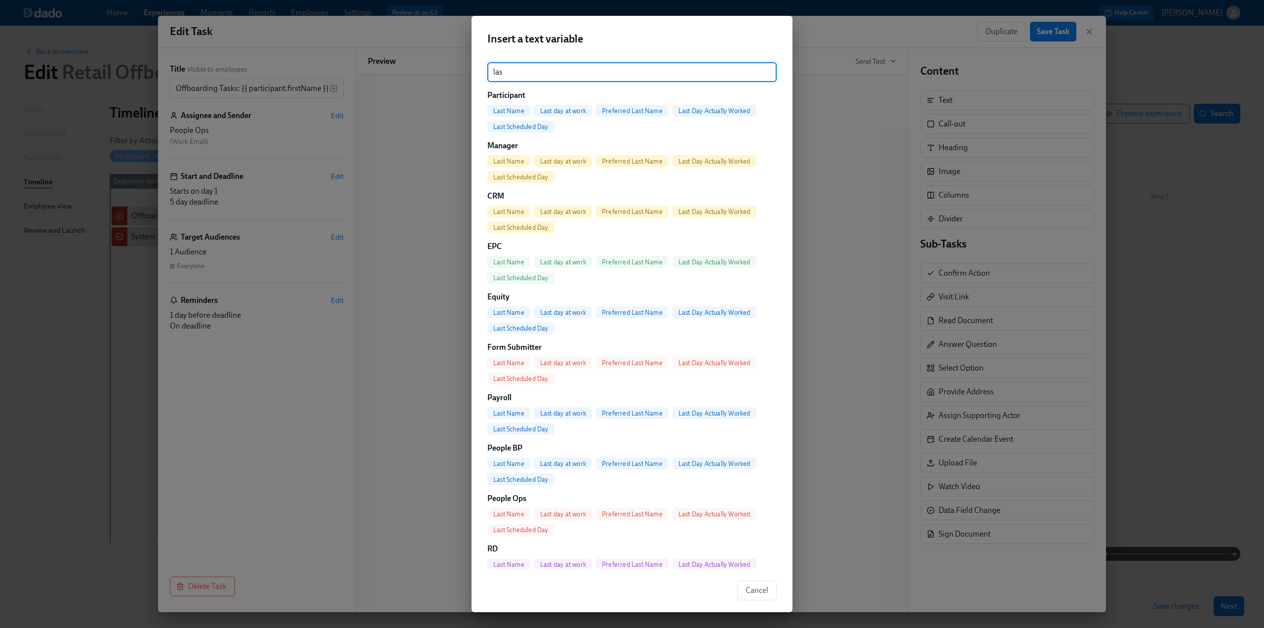
type input "las"
click at [538, 125] on span "Last Scheduled Day" at bounding box center [520, 126] width 67 height 7
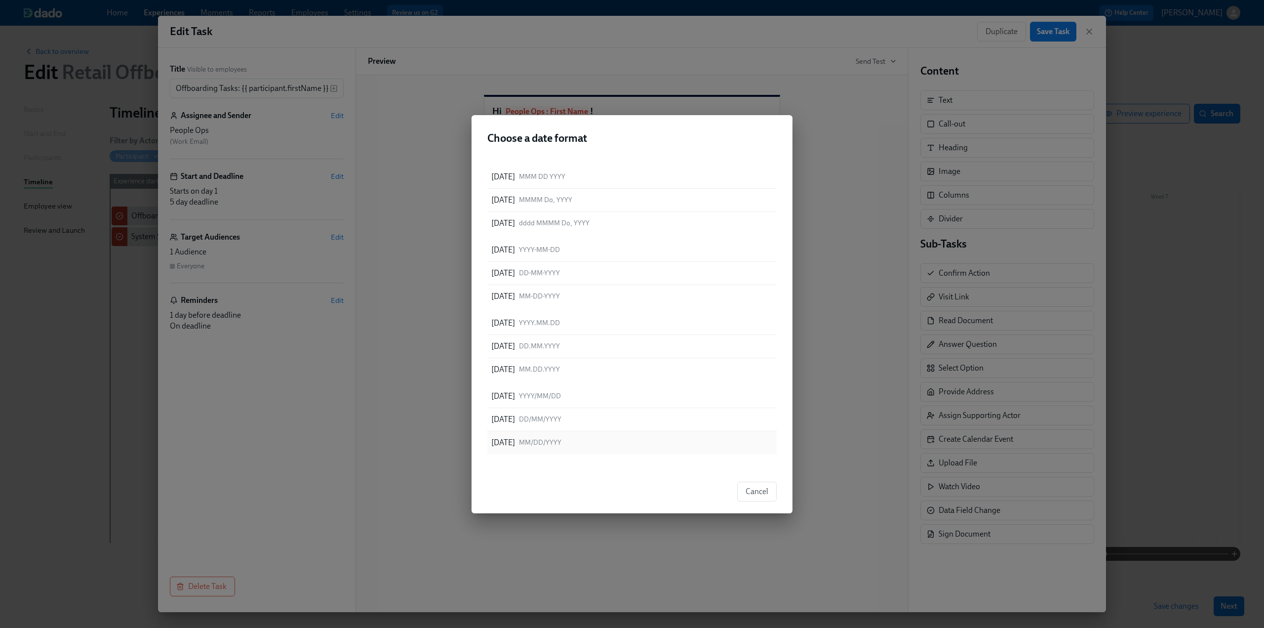
click at [592, 443] on div "08/11/2025 MM/DD/YYYY" at bounding box center [631, 442] width 289 height 23
type input "Offboarding Tasks: {{ participant.firstName }} - ({{ participant.lastScheduledD…"
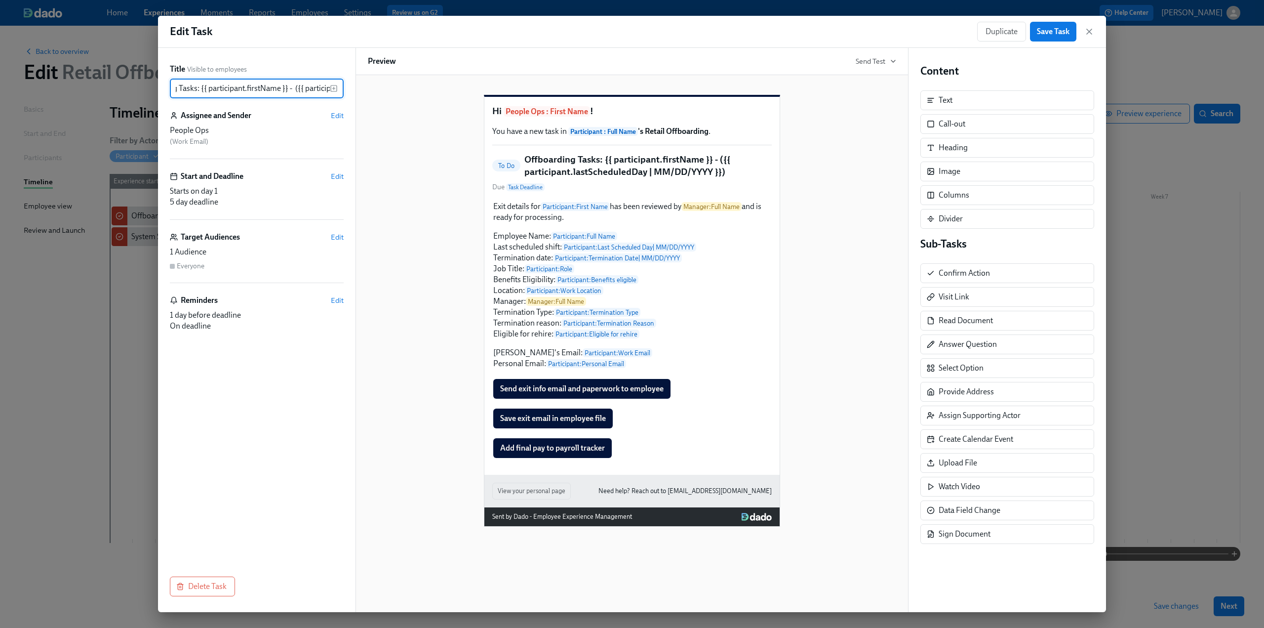
scroll to position [0, 42]
drag, startPoint x: 327, startPoint y: 88, endPoint x: 295, endPoint y: 83, distance: 31.9
click at [295, 83] on input "Offboarding Tasks: {{ participant.firstName }} - ({{ participant.lastScheduledD…" at bounding box center [250, 89] width 160 height 20
click at [275, 464] on div "Title Visible to employees Offboarding Tasks: {{ participant.firstName }} - ({{…" at bounding box center [257, 308] width 174 height 489
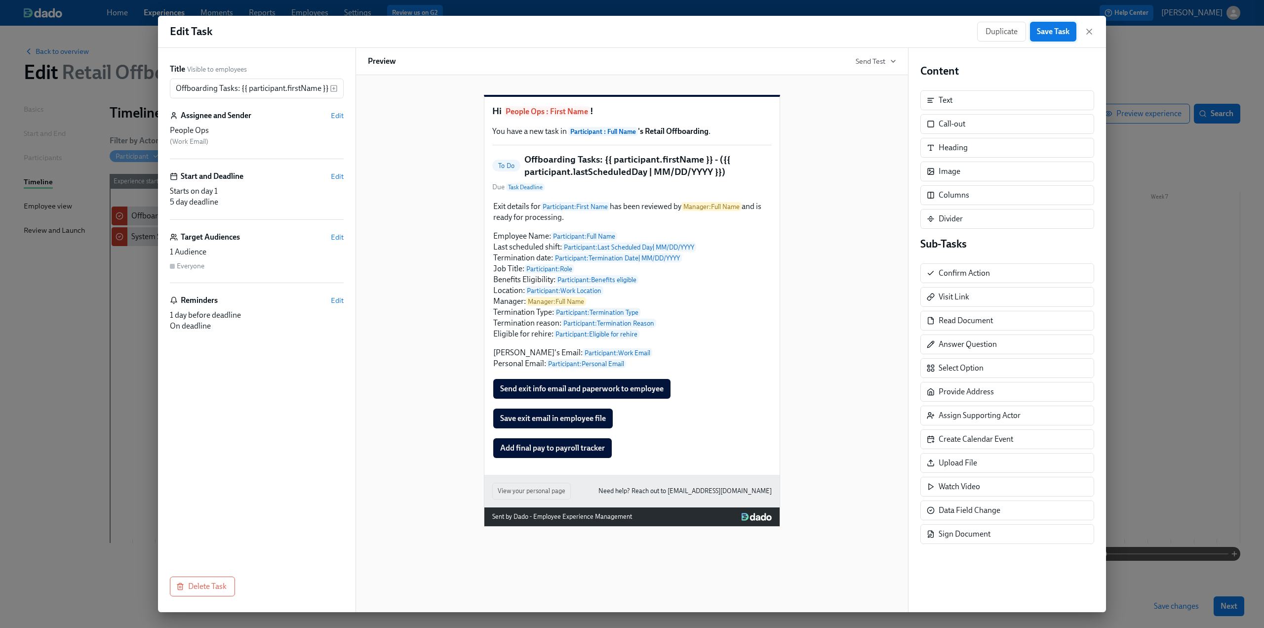
click at [1052, 30] on span "Save Task" at bounding box center [1053, 32] width 33 height 10
click at [1090, 31] on icon "button" at bounding box center [1089, 31] width 5 height 5
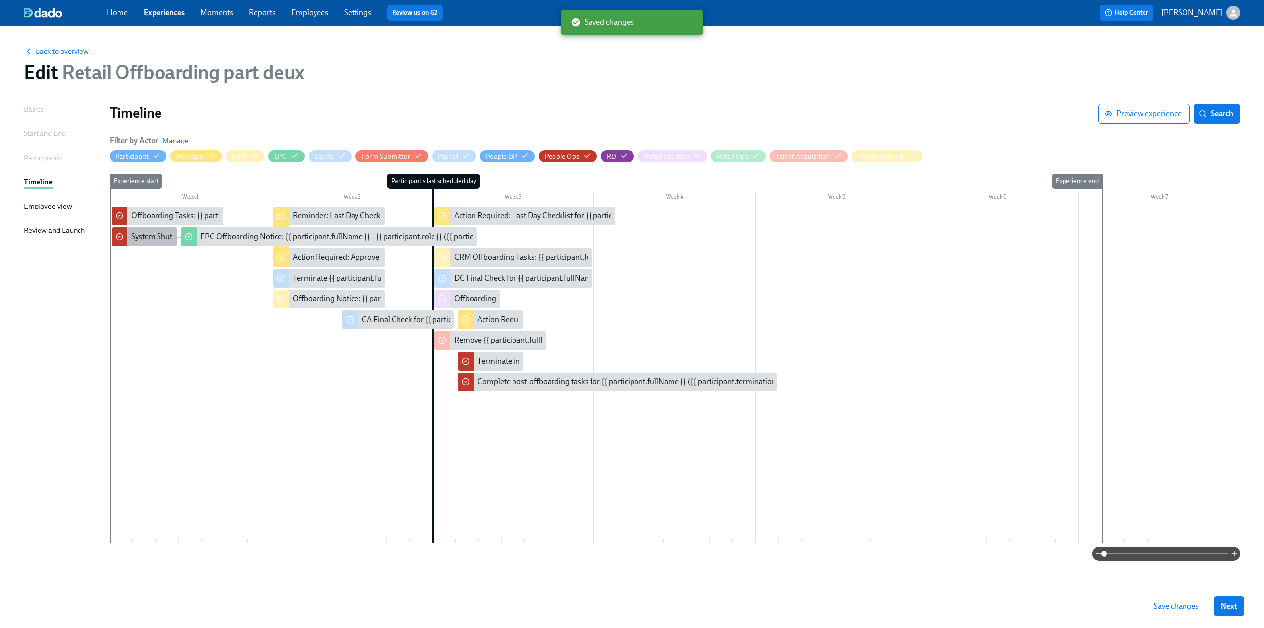
click at [148, 238] on div "System Shut Off Time for {{ participant.fullName }} ({{ participant.termination…" at bounding box center [299, 236] width 337 height 11
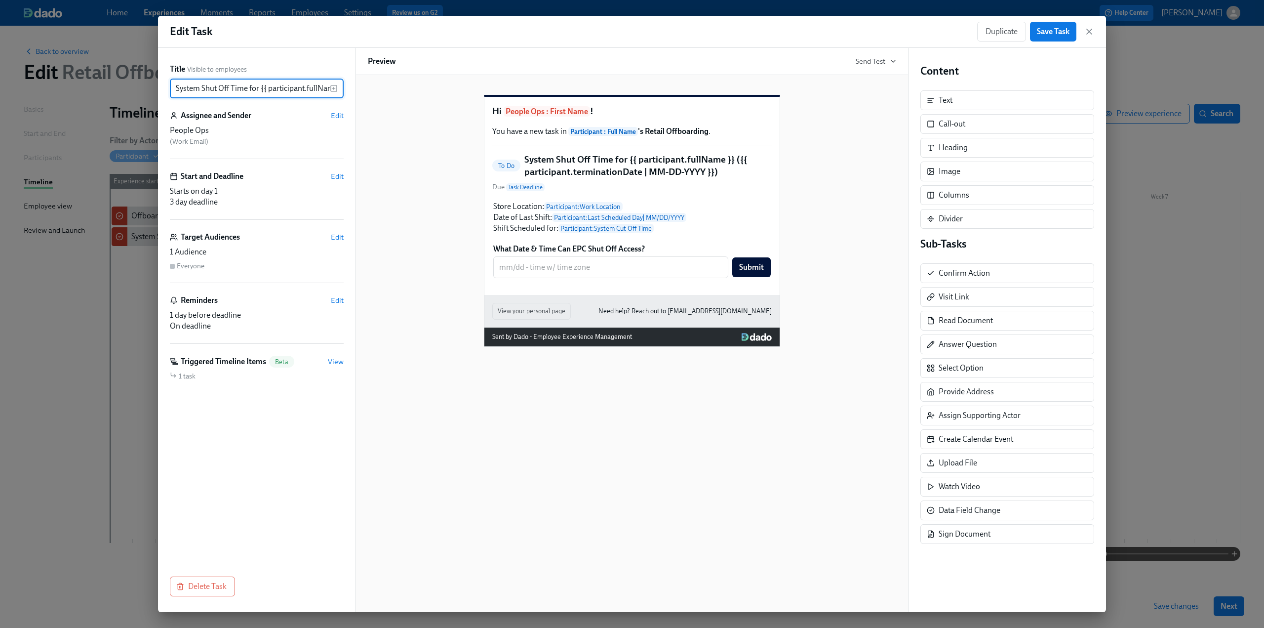
scroll to position [0, 184]
drag, startPoint x: 278, startPoint y: 87, endPoint x: 357, endPoint y: 85, distance: 79.1
click at [357, 85] on div "Title Visible to employees System Shut Off Time for {{ participant.fullName }} …" at bounding box center [632, 330] width 948 height 564
click at [302, 85] on input "System Shut Off Time for {{ participant.fullName }} ({{ participant.termination…" at bounding box center [250, 89] width 160 height 20
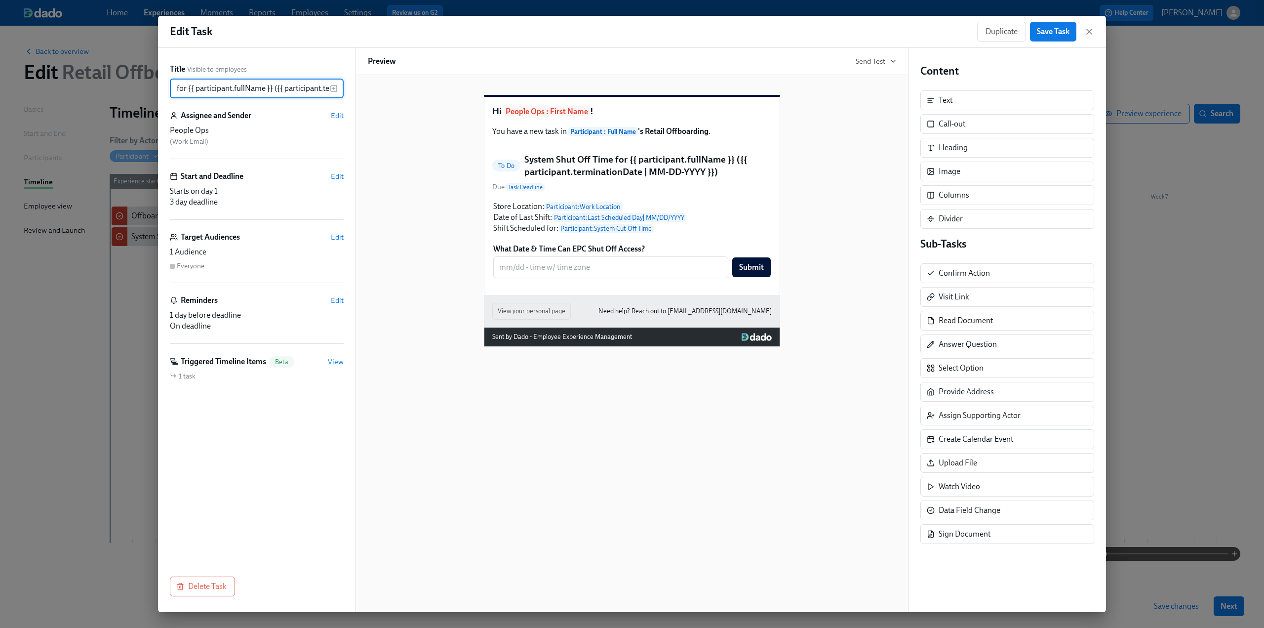
drag, startPoint x: 326, startPoint y: 89, endPoint x: 277, endPoint y: 91, distance: 49.9
click at [277, 91] on input "System Shut Off Time for {{ participant.fullName }} ({{ participant.termination…" at bounding box center [250, 89] width 160 height 20
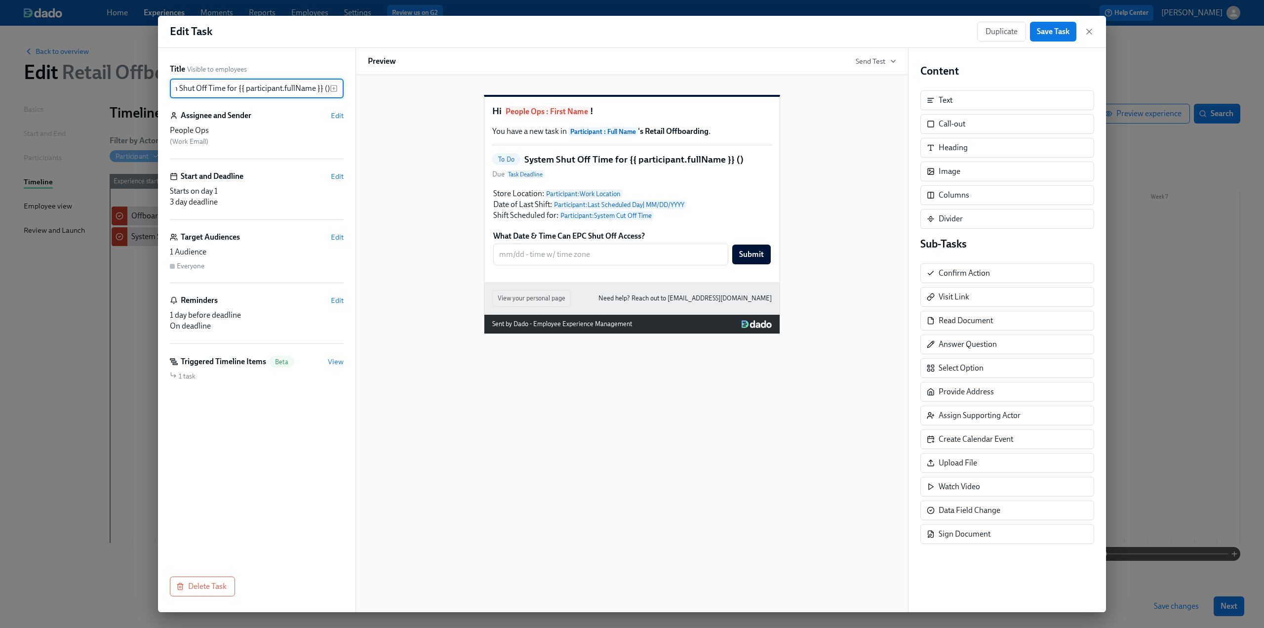
paste input "{{ participant.lastScheduledDay | MM/DD/YYYY }}"
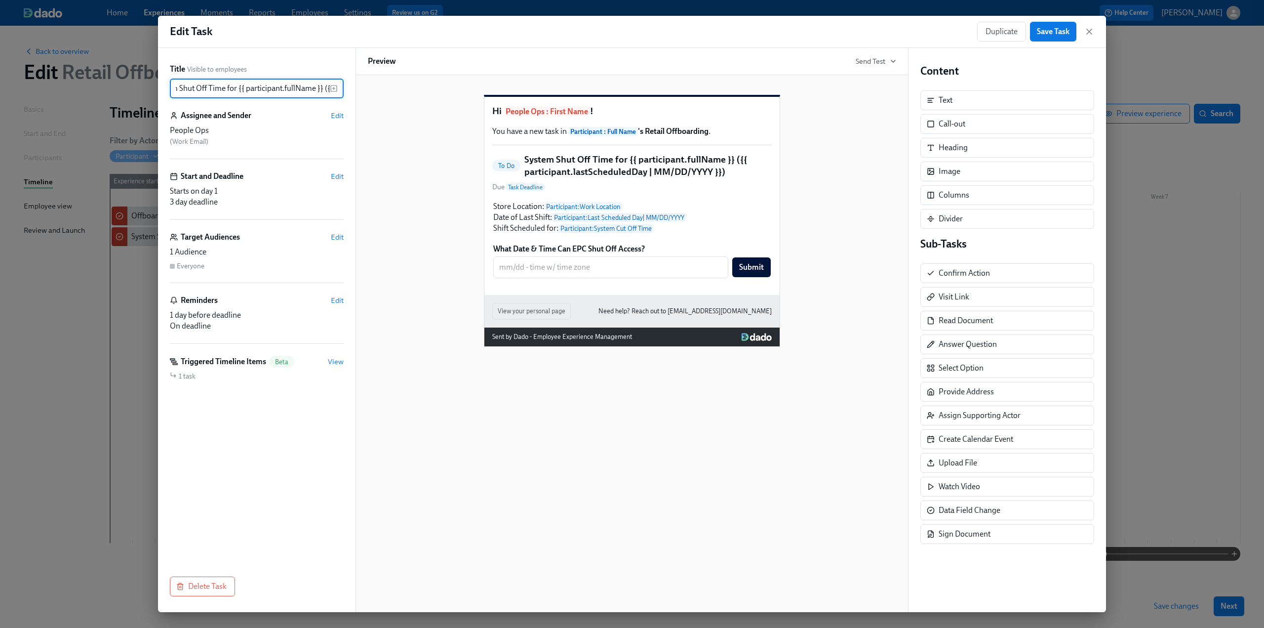
scroll to position [0, 186]
type input "System Shut Off Time for {{ participant.fullName }} ({{ participant.lastSchedul…"
click at [1059, 33] on span "Save Task" at bounding box center [1053, 32] width 33 height 10
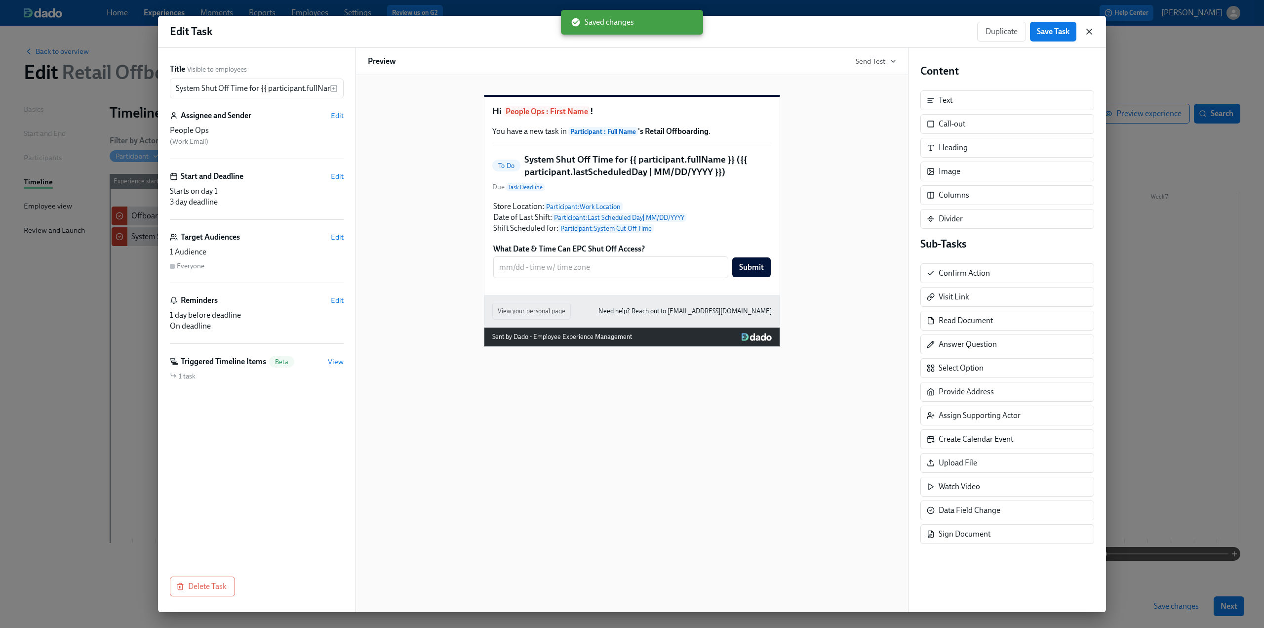
click at [1091, 31] on icon "button" at bounding box center [1090, 32] width 10 height 10
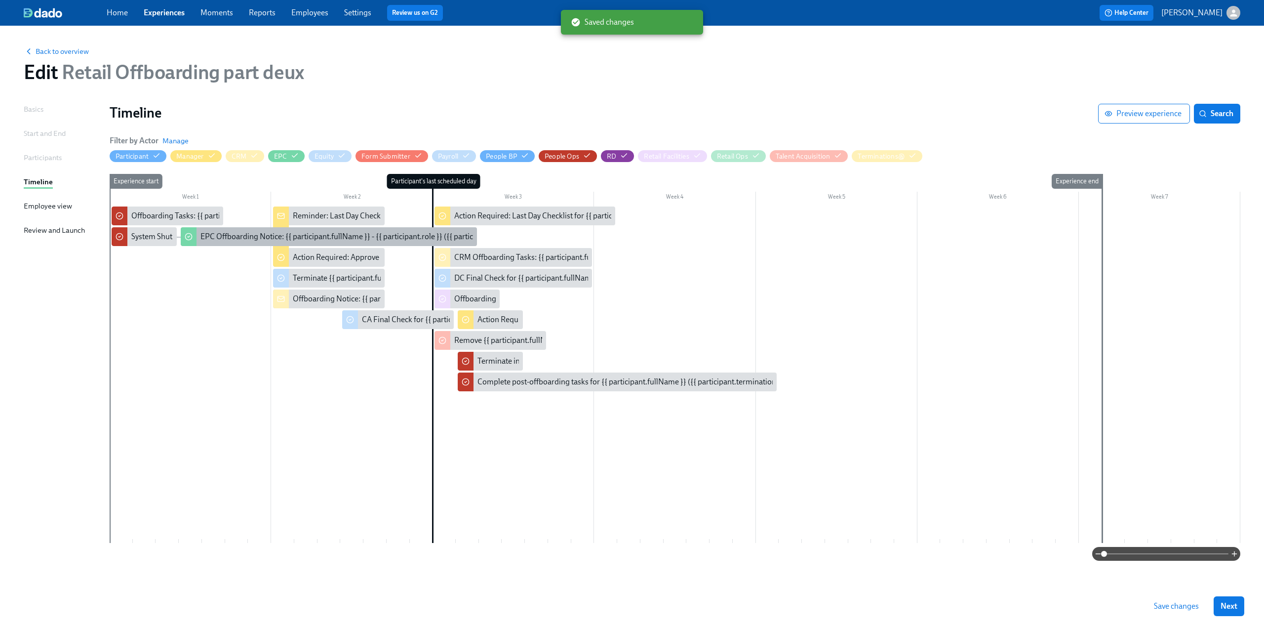
click at [289, 235] on div "EPC Offboarding Notice: {{ participant.fullName }} - {{ participant.role }} ({{…" at bounding box center [406, 236] width 411 height 11
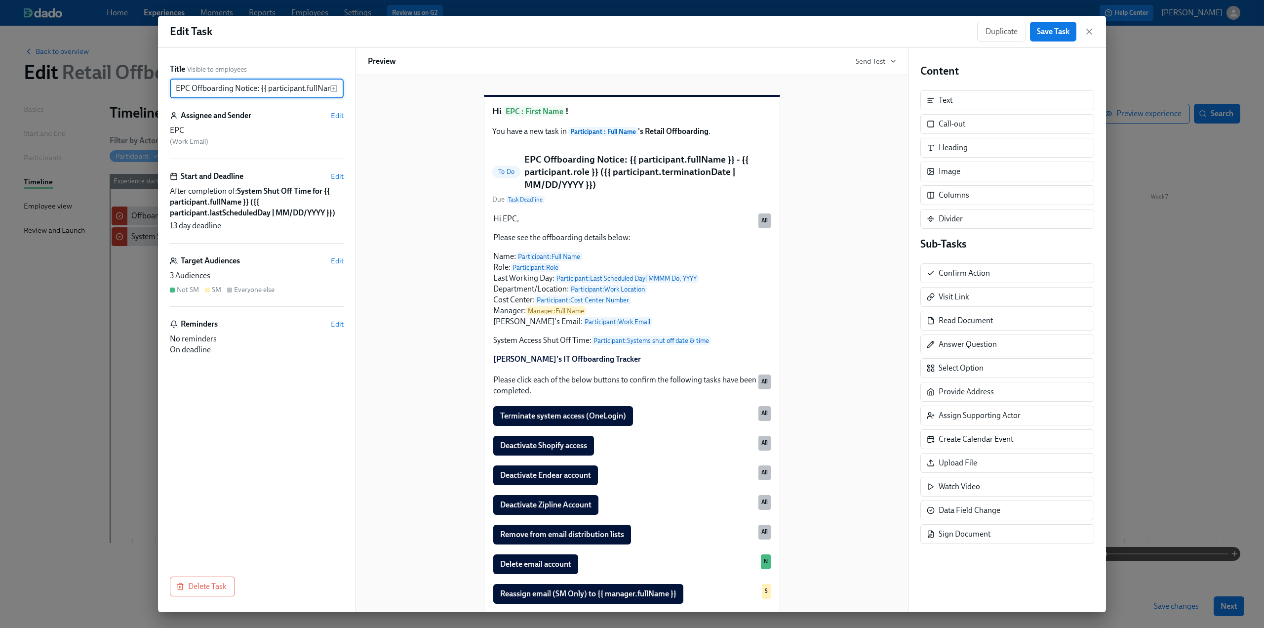
drag, startPoint x: 268, startPoint y: 86, endPoint x: 342, endPoint y: 100, distance: 75.5
click at [360, 88] on div "Title Visible to employees EPC Offboarding Notice: {{ participant.fullName }} -…" at bounding box center [632, 330] width 948 height 564
click at [269, 85] on input "EPC Offboarding Notice: {{ participant.fullName }} - {{ participant.role }} ({{…" at bounding box center [250, 89] width 160 height 20
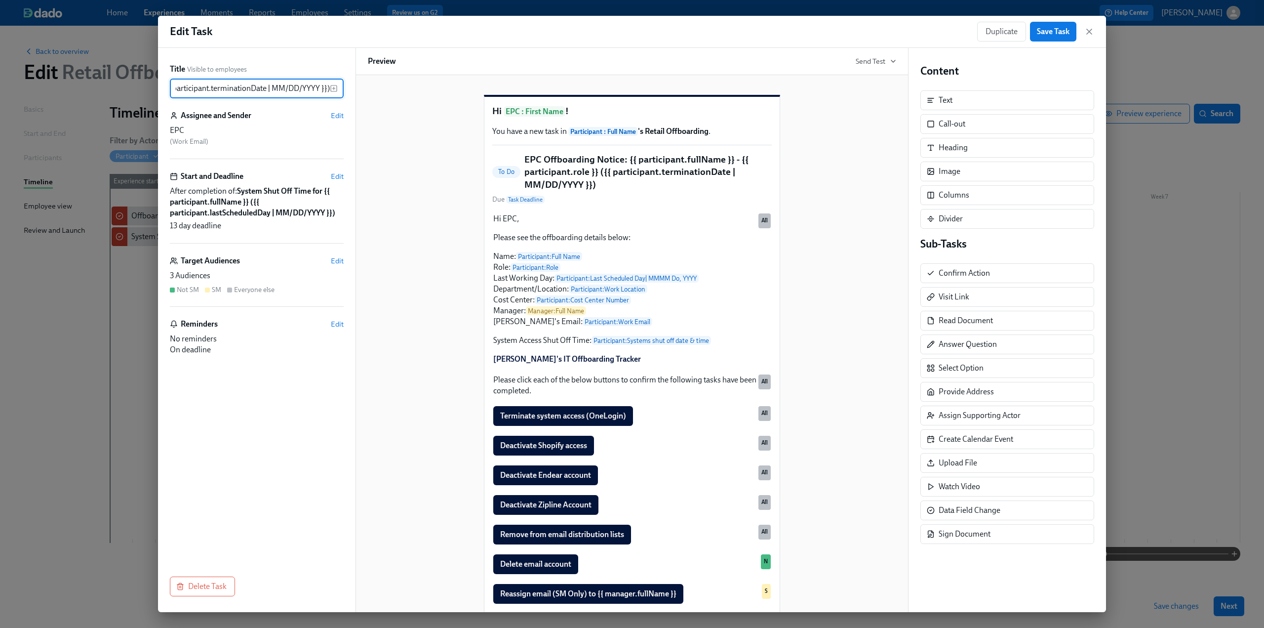
drag, startPoint x: 262, startPoint y: 82, endPoint x: 346, endPoint y: 81, distance: 84.5
click at [346, 81] on div "Title Visible to employees EPC Offboarding Notice: {{ participant.fullName }} -…" at bounding box center [257, 330] width 198 height 564
click at [231, 84] on input "EPC Offboarding Notice: {{ participant.fullName }} - {{ participant.role }} ({{…" at bounding box center [250, 89] width 160 height 20
click at [328, 88] on input "EPC Offboarding Notice: {{ participant.fullName }} - {{ participant.role }} ({{…" at bounding box center [250, 89] width 160 height 20
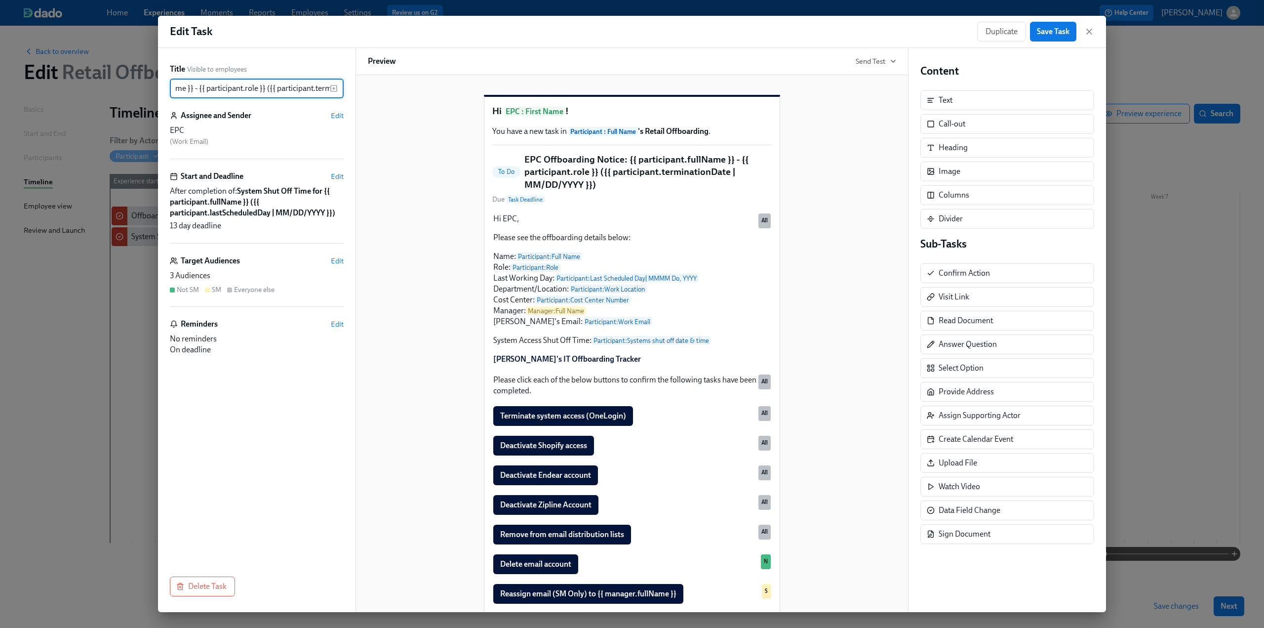
drag, startPoint x: 327, startPoint y: 86, endPoint x: 270, endPoint y: 85, distance: 56.8
click at [270, 85] on input "EPC Offboarding Notice: {{ participant.fullName }} - {{ participant.role }} ({{…" at bounding box center [250, 89] width 160 height 20
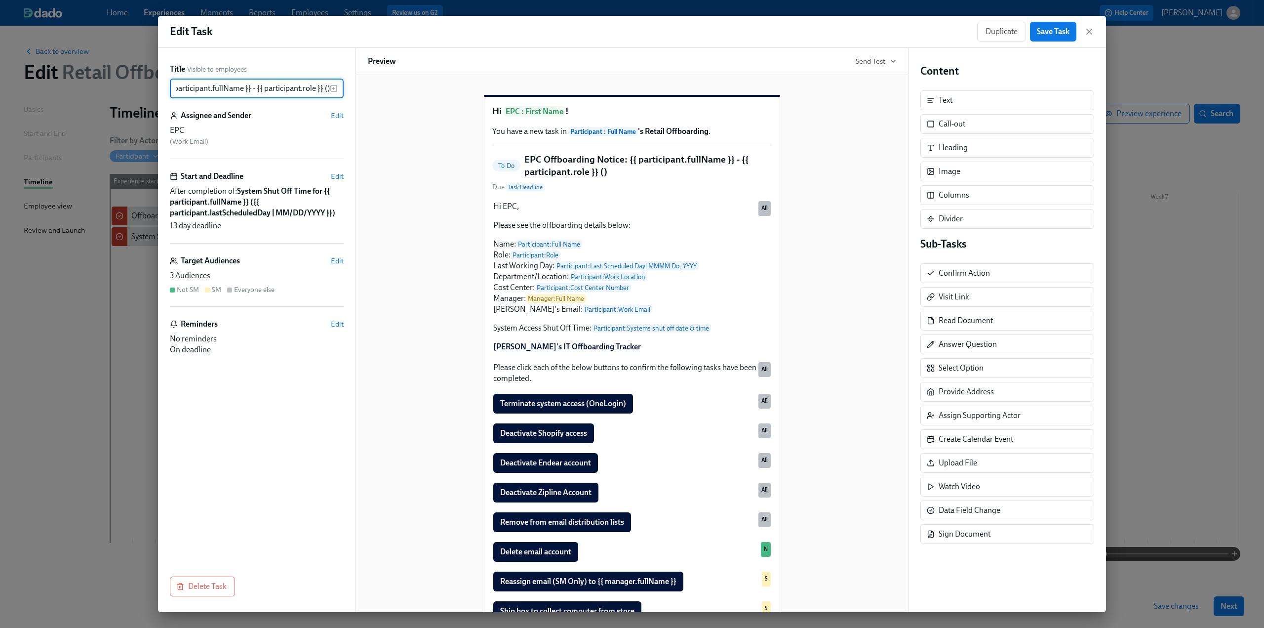
paste input "{{ participant.lastScheduledDay | MM/DD/YYYY }}"
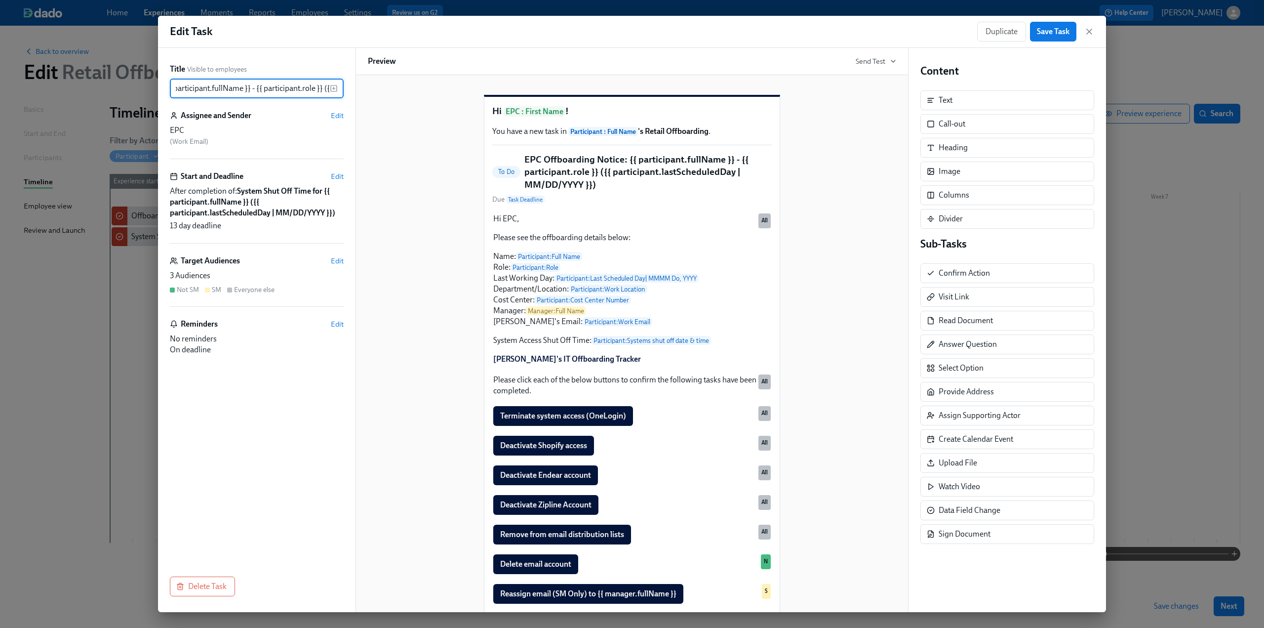
scroll to position [0, 259]
type input "EPC Offboarding Notice: {{ participant.fullName }} - {{ participant.role }} ({{…"
click at [1057, 33] on span "Save Task" at bounding box center [1053, 32] width 33 height 10
click at [1091, 34] on icon "button" at bounding box center [1089, 31] width 5 height 5
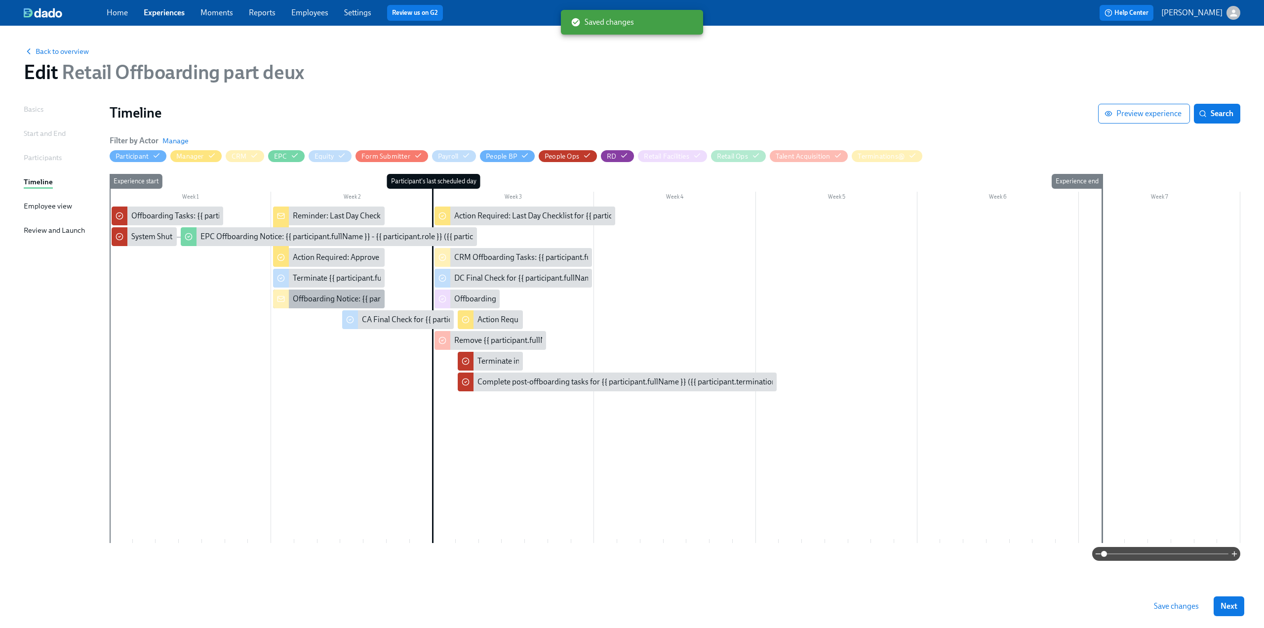
click at [313, 298] on div "Offboarding Notice: {{ participant.fullName }} - {{ participant.role }} ({{ par…" at bounding box center [490, 298] width 395 height 11
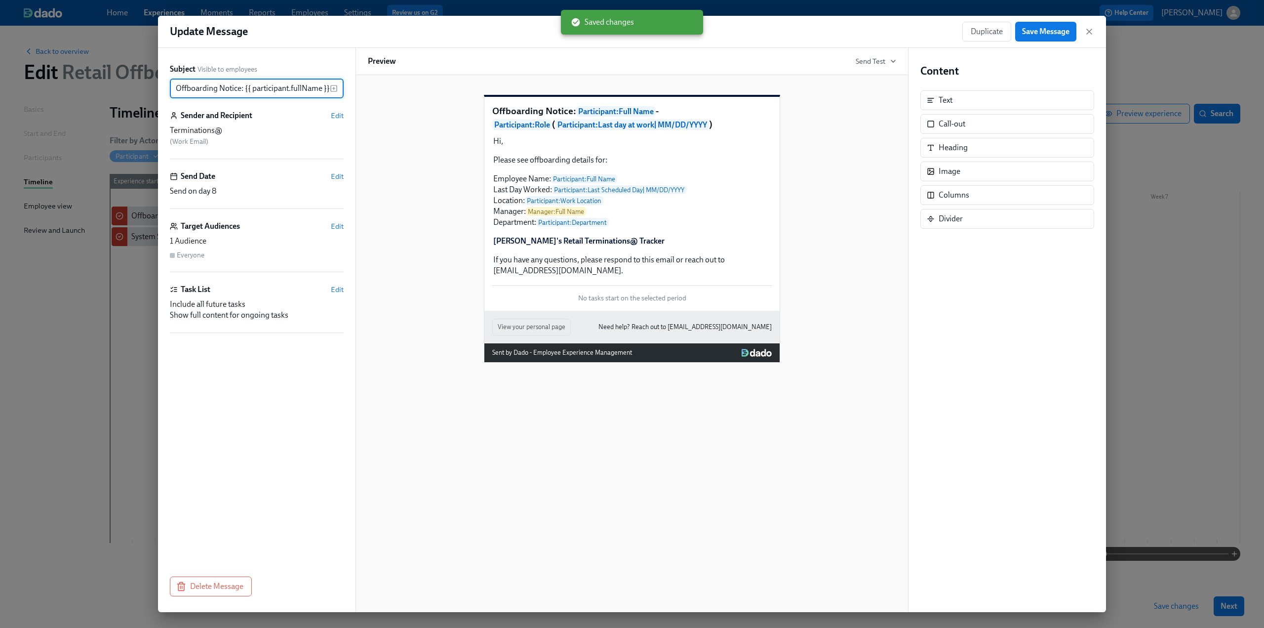
scroll to position [0, 242]
click at [267, 87] on input "Offboarding Notice: {{ participant.fullName }} - {{ participant.role }} ({{ par…" at bounding box center [250, 89] width 160 height 20
drag, startPoint x: 327, startPoint y: 88, endPoint x: 208, endPoint y: 91, distance: 118.6
click at [208, 91] on input "Offboarding Notice: {{ participant.fullName }} - {{ participant.role }} ({{ par…" at bounding box center [250, 89] width 160 height 20
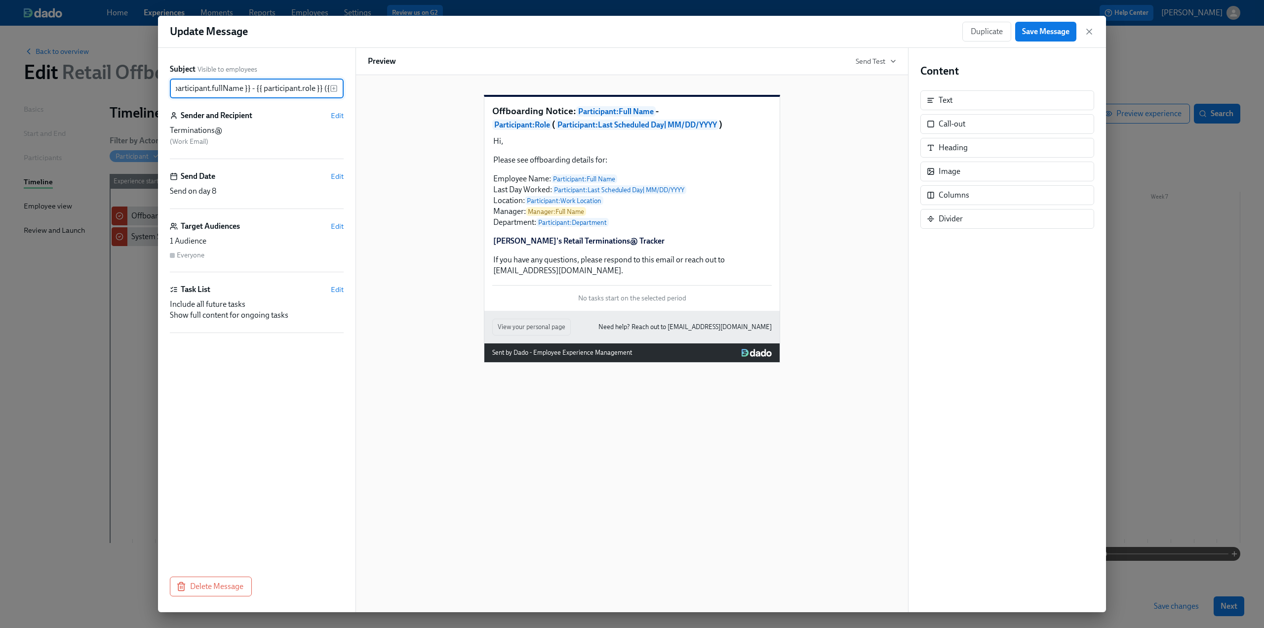
scroll to position [0, 243]
type input "Offboarding Notice: {{ participant.fullName }} - {{ participant.role }} ({{ par…"
click at [1028, 33] on span "Save Message" at bounding box center [1045, 32] width 47 height 10
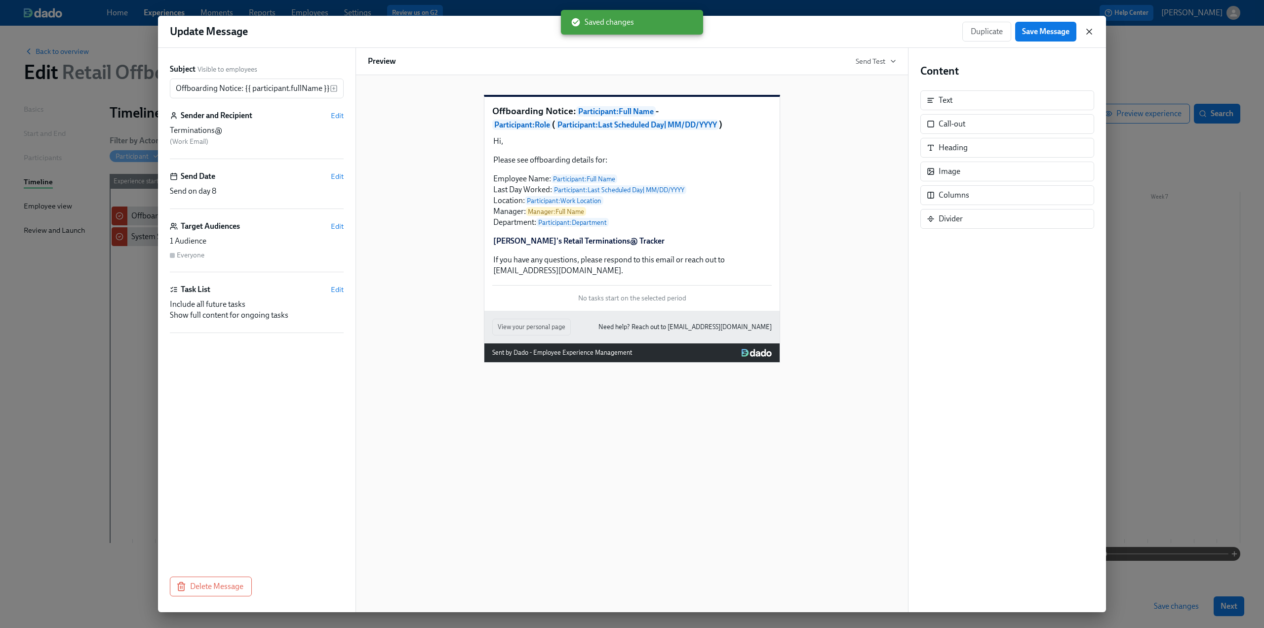
click at [1089, 32] on icon "button" at bounding box center [1089, 31] width 5 height 5
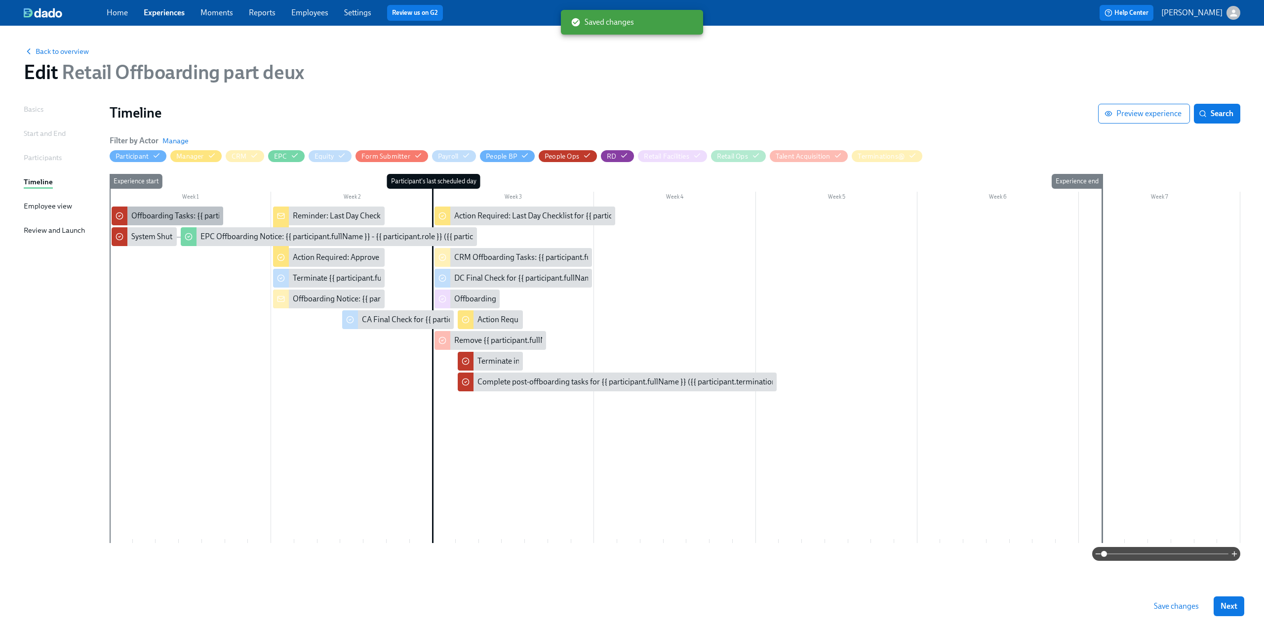
click at [163, 212] on div "Offboarding Tasks: {{ participant.firstName }} - ({{ participant.lastScheduledD…" at bounding box center [296, 215] width 330 height 11
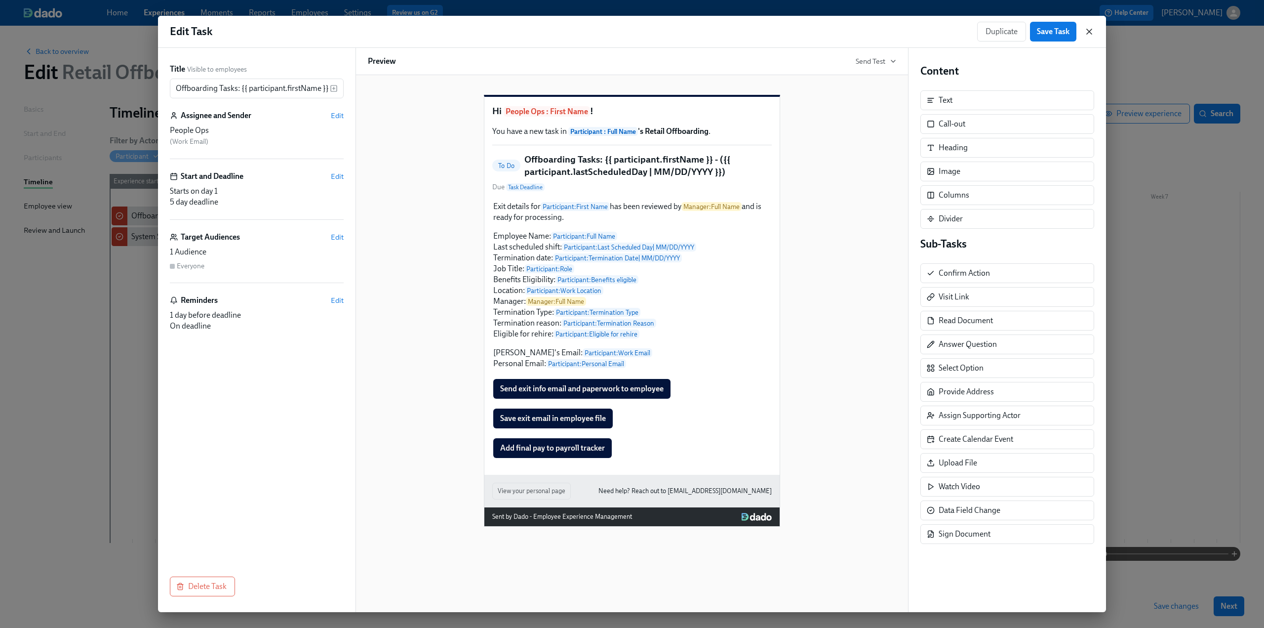
click at [1089, 31] on icon "button" at bounding box center [1089, 31] width 5 height 5
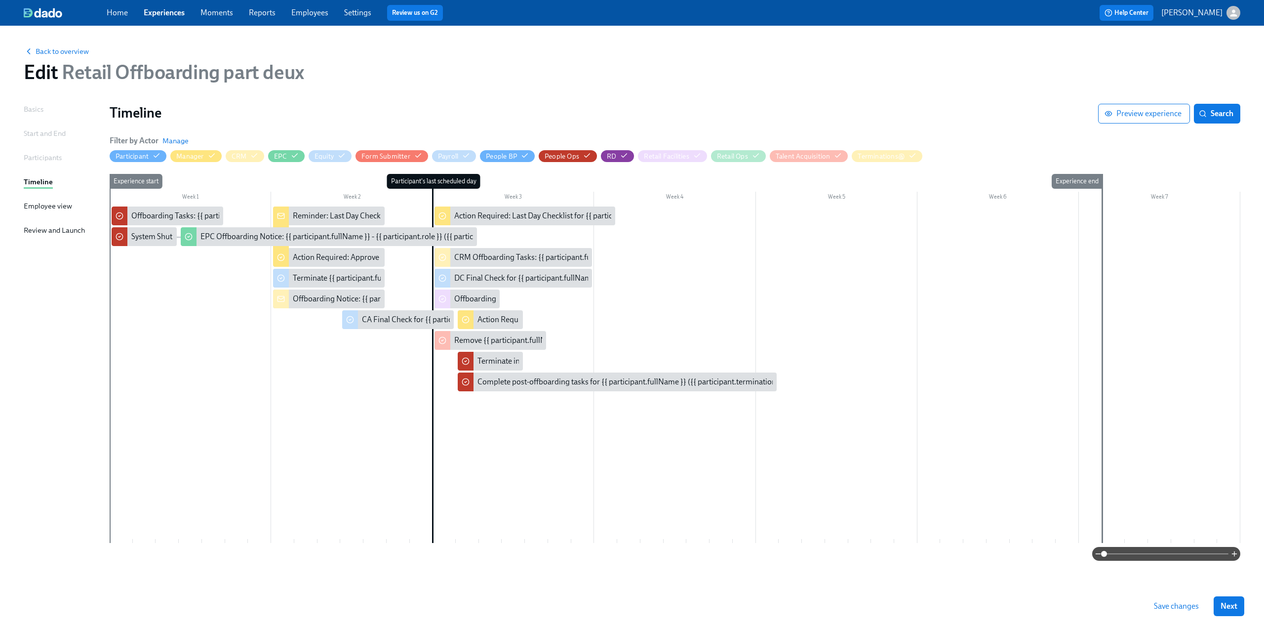
click at [1171, 611] on button "Save changes" at bounding box center [1176, 606] width 59 height 20
click at [333, 214] on div "Reminder: Last Day Checklist for {{ participant.fullName }}" at bounding box center [391, 215] width 196 height 11
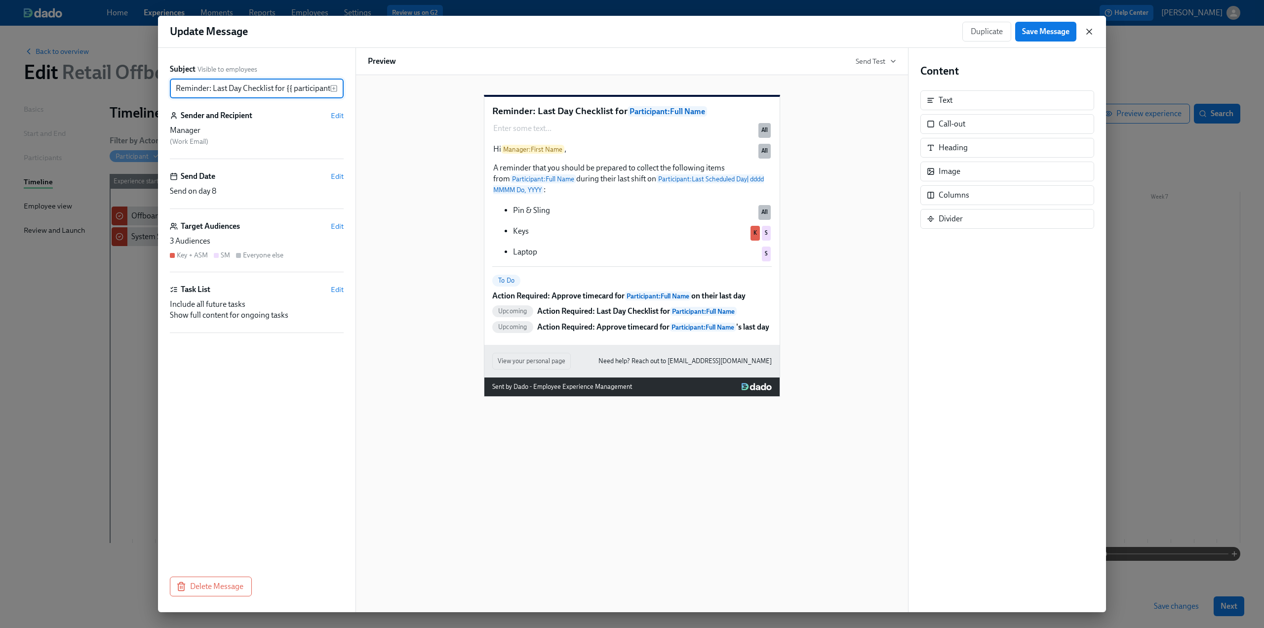
click at [1088, 32] on icon "button" at bounding box center [1090, 32] width 10 height 10
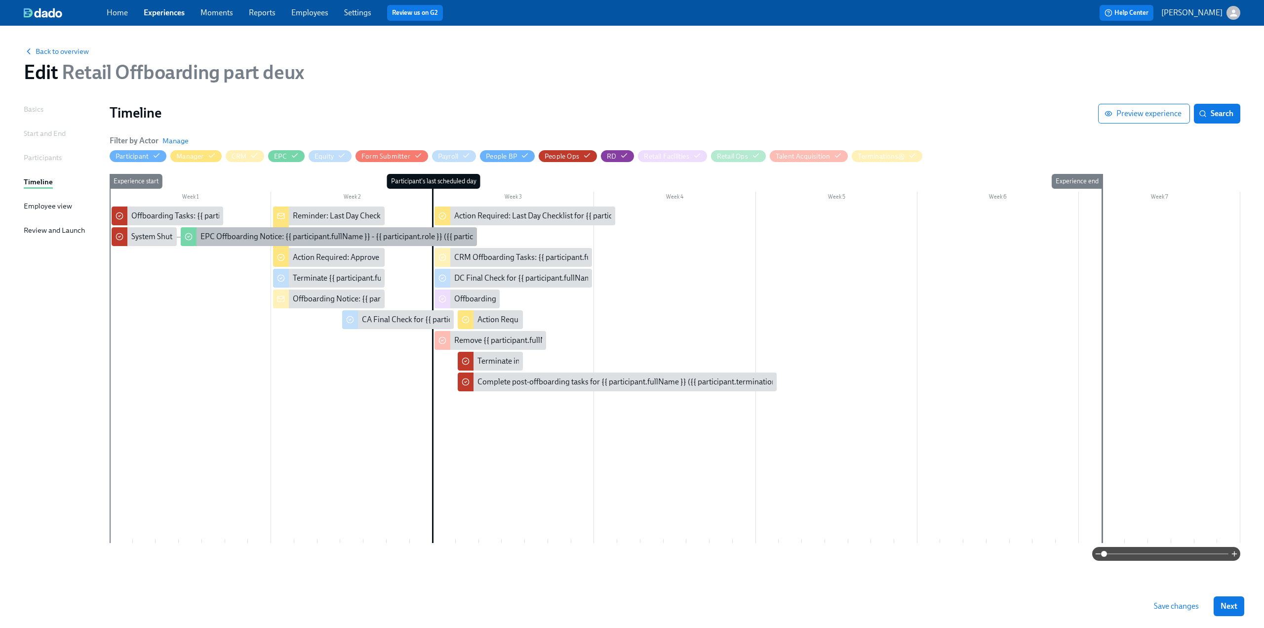
click at [339, 239] on div "EPC Offboarding Notice: {{ participant.fullName }} - {{ participant.role }} ({{…" at bounding box center [408, 236] width 415 height 11
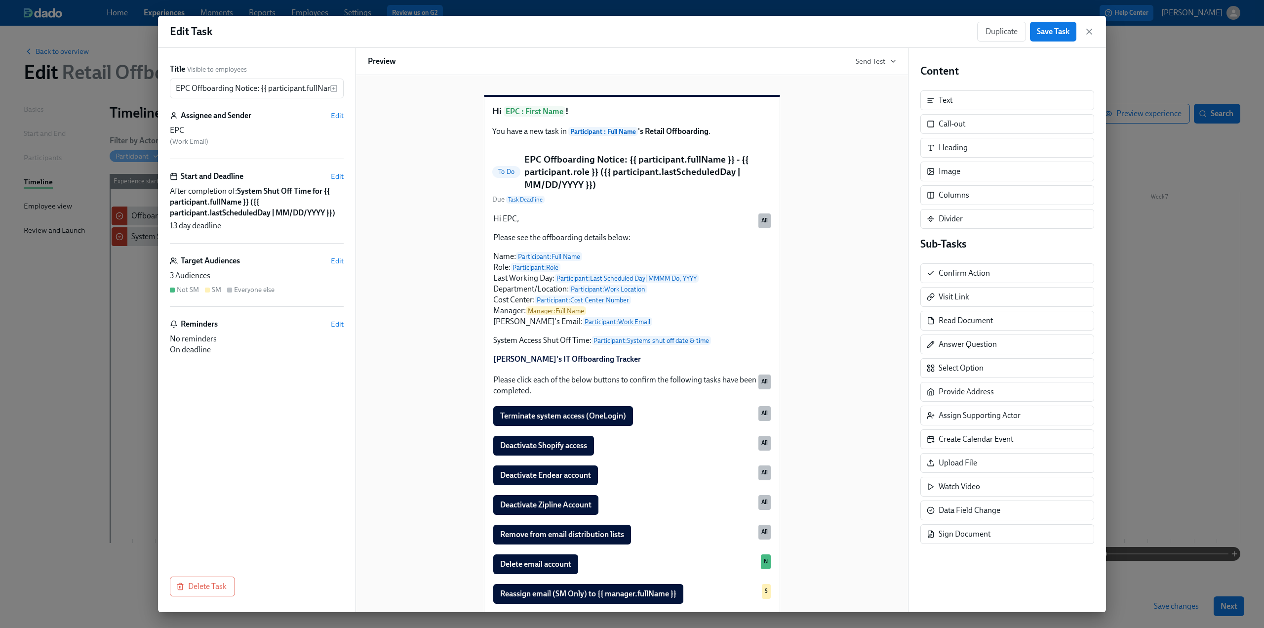
click at [1091, 27] on icon "button" at bounding box center [1090, 32] width 10 height 10
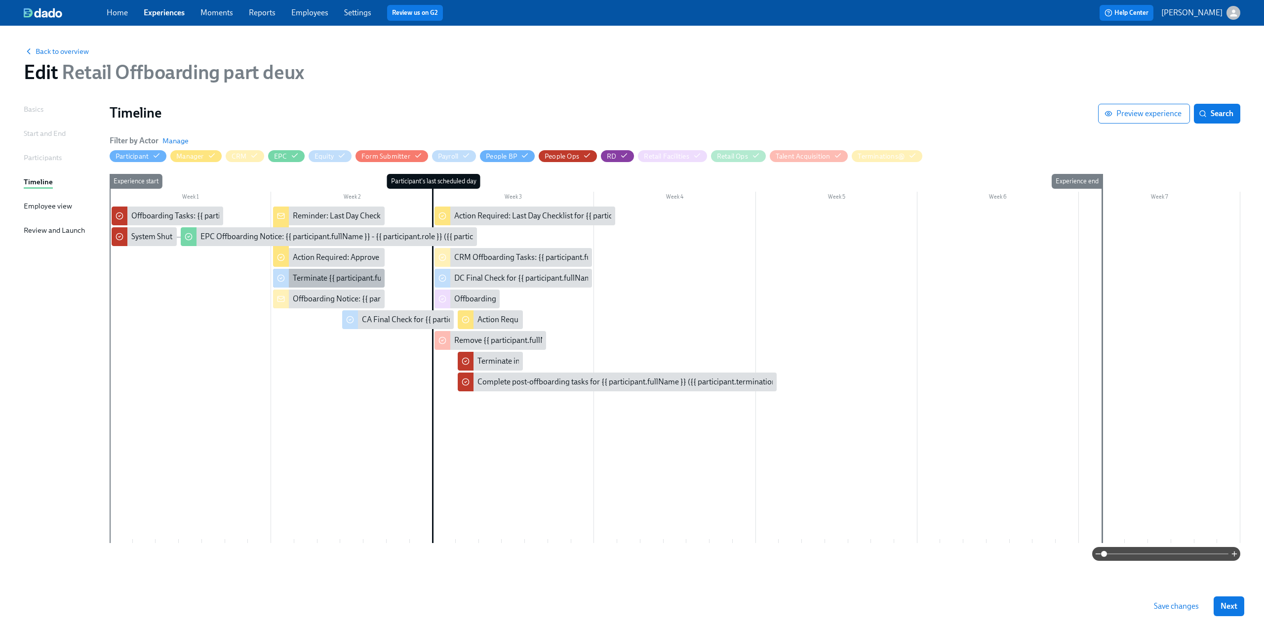
click at [309, 281] on div "Terminate {{ participant.fullName }} in Carta" at bounding box center [396, 278] width 207 height 11
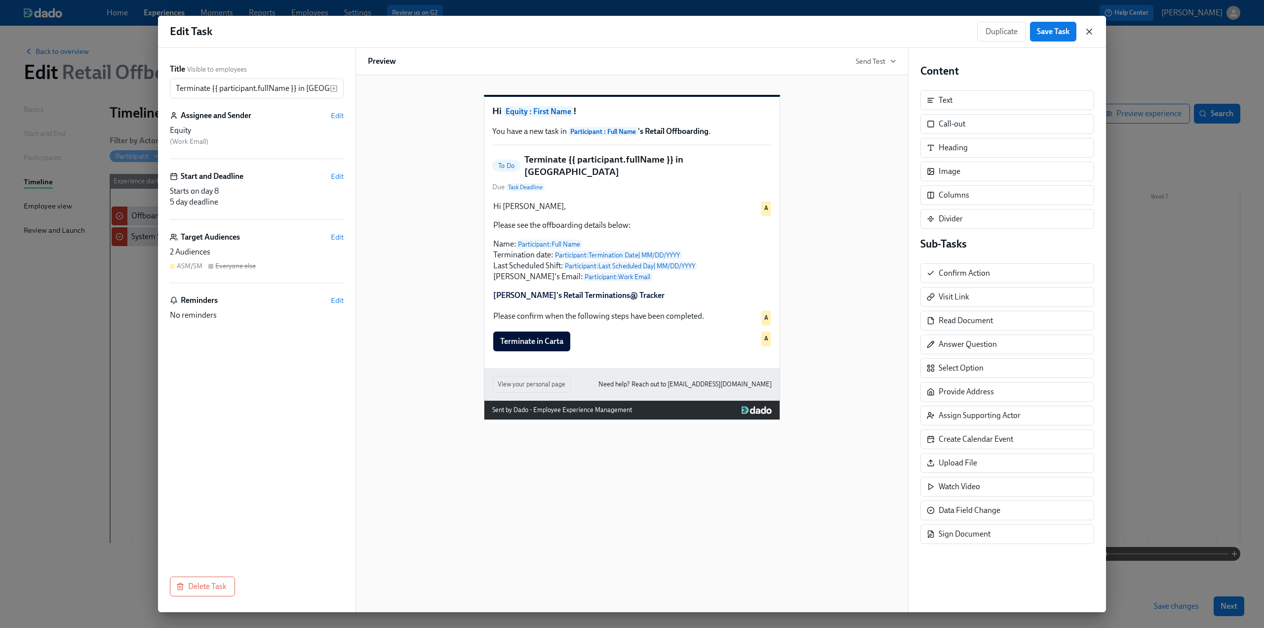
click at [1092, 33] on icon "button" at bounding box center [1090, 32] width 10 height 10
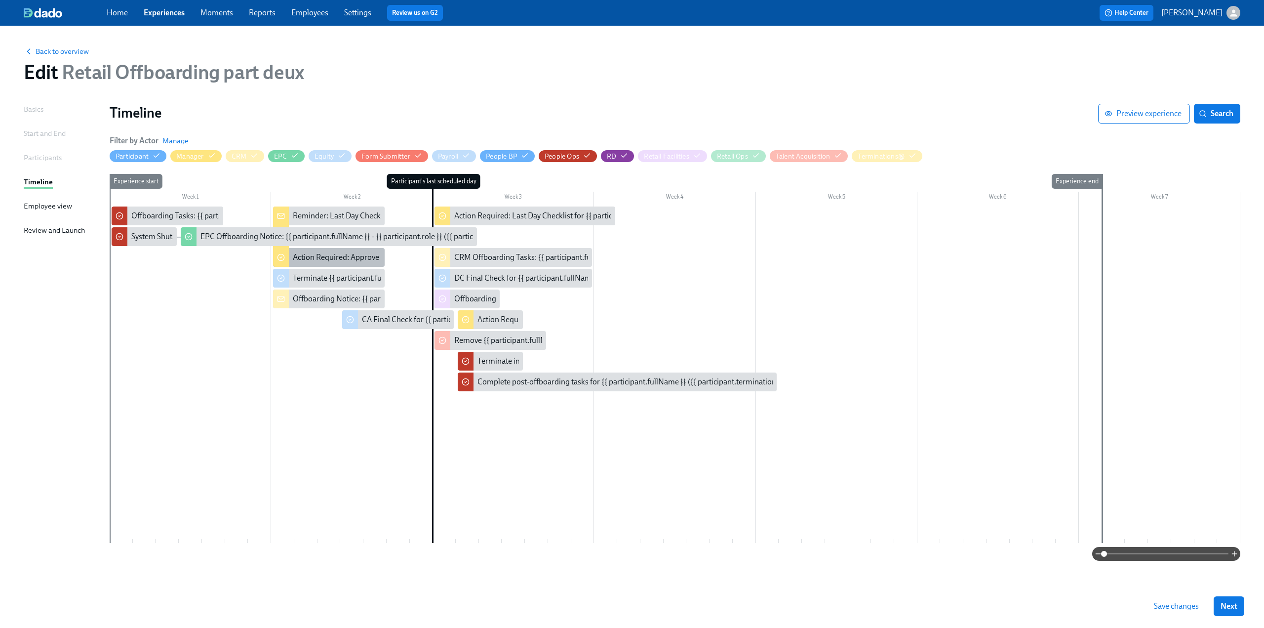
click at [328, 256] on div "Action Required: Approve timecard for {{ participant.fullName }} on their last …" at bounding box center [428, 257] width 270 height 11
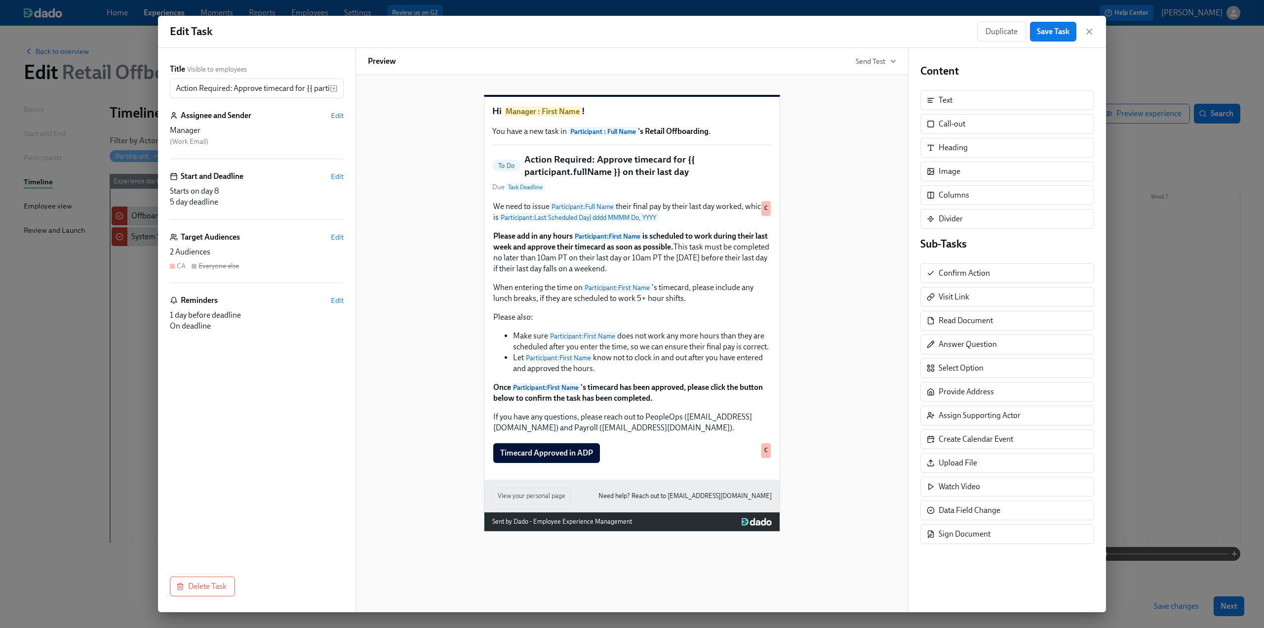
click at [1091, 24] on div "Duplicate Save Task" at bounding box center [1035, 32] width 117 height 20
click at [1089, 31] on icon "button" at bounding box center [1089, 31] width 5 height 5
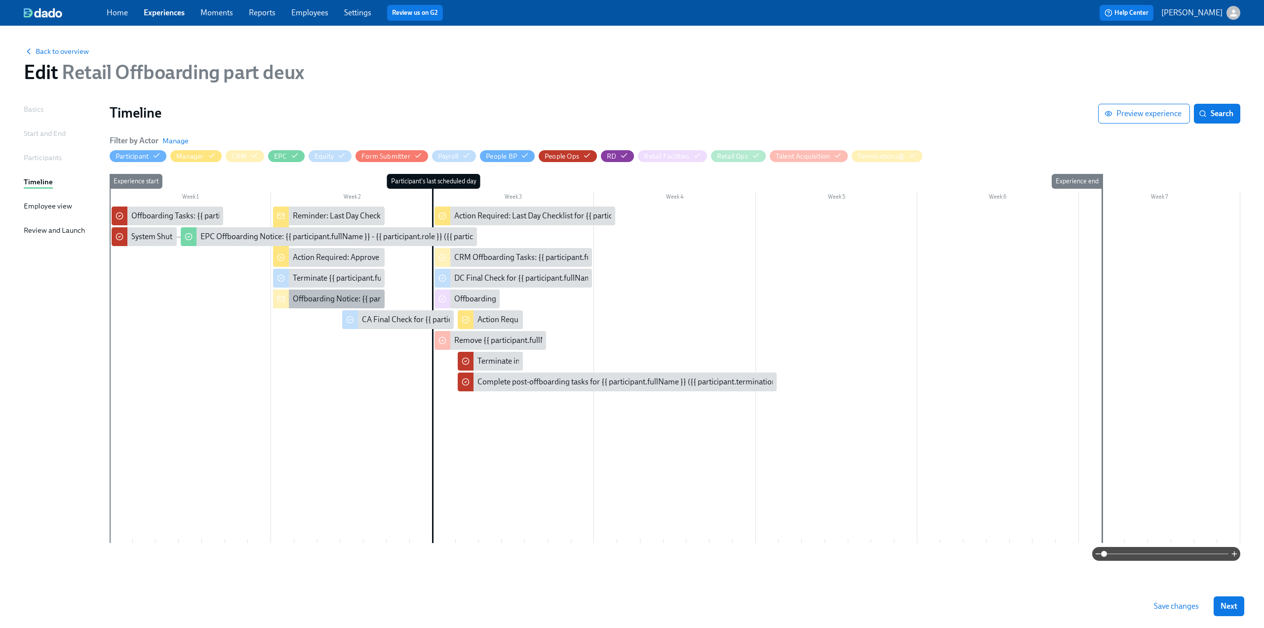
click at [316, 299] on div "Offboarding Notice: {{ participant.fullName }} - {{ participant.role }} ({{ par…" at bounding box center [492, 298] width 399 height 11
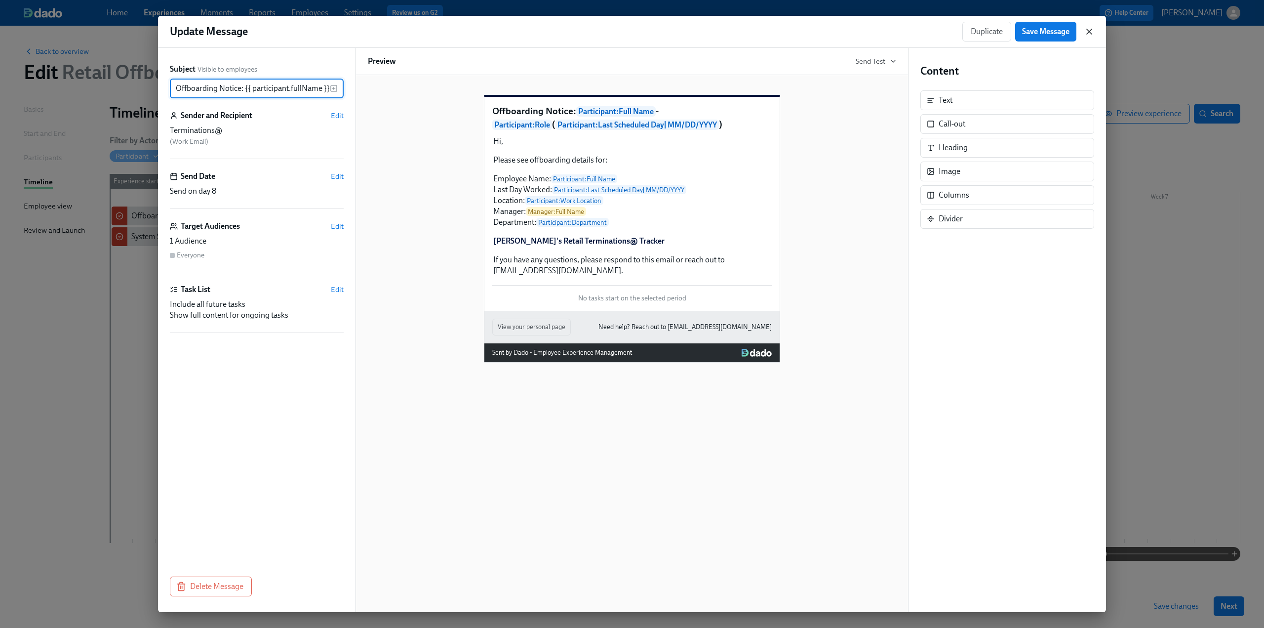
click at [1089, 34] on icon "button" at bounding box center [1090, 32] width 10 height 10
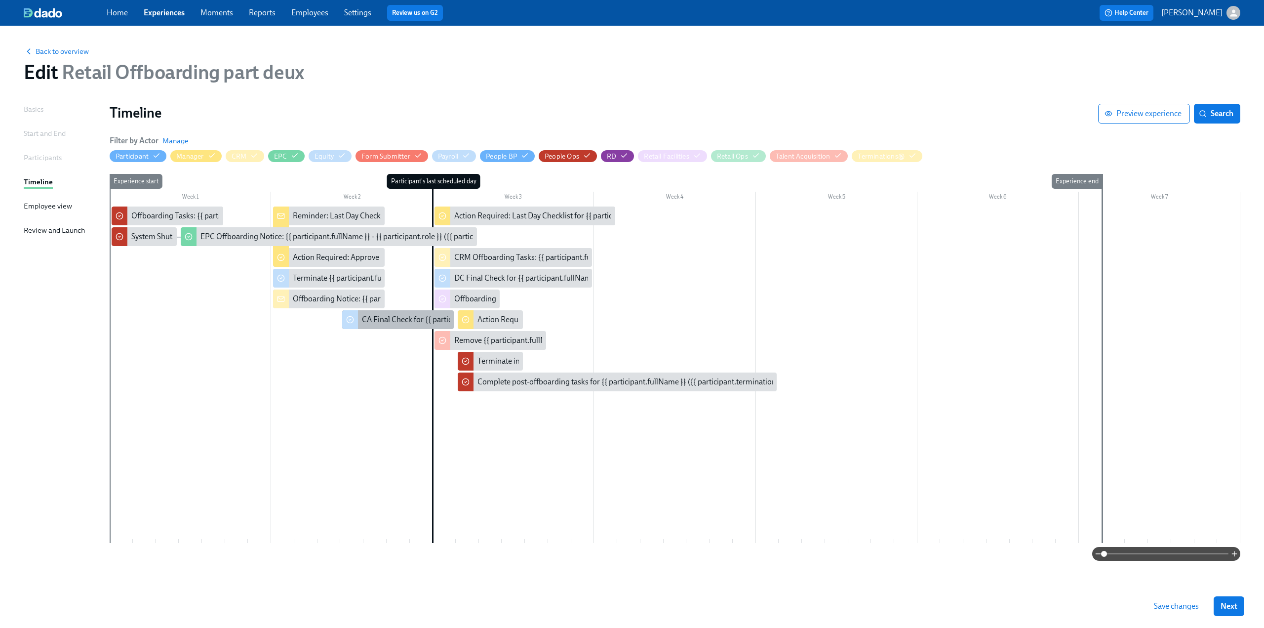
click at [395, 322] on div "CA Final Check for {{ participant.fullName }} ({{ participant.actualTermination…" at bounding box center [530, 319] width 337 height 11
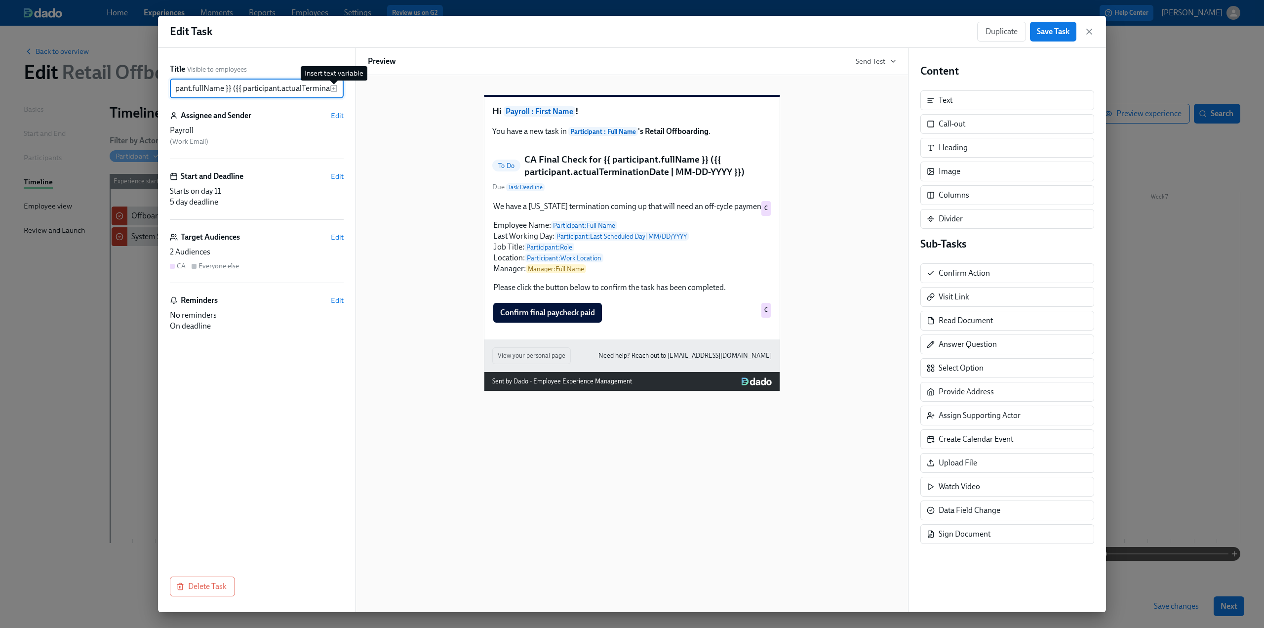
scroll to position [0, 184]
drag, startPoint x: 252, startPoint y: 85, endPoint x: 336, endPoint y: 84, distance: 84.0
click at [336, 84] on div "CA Final Check for {{ participant.fullName }} ({{ participant.actualTermination…" at bounding box center [257, 89] width 174 height 20
click at [233, 86] on input "CA Final Check for {{ participant.fullName }} ({{ participant.actualTermination…" at bounding box center [250, 89] width 160 height 20
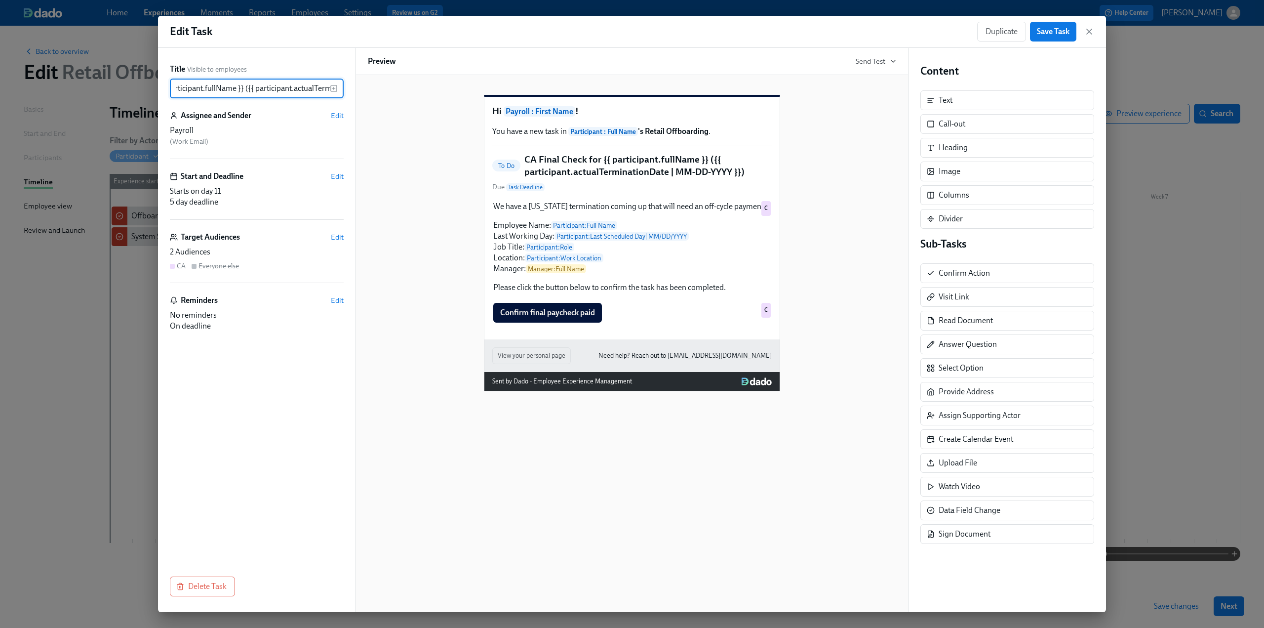
drag, startPoint x: 327, startPoint y: 89, endPoint x: 248, endPoint y: 96, distance: 78.9
click at [248, 96] on input "CA Final Check for {{ participant.fullName }} ({{ participant.actualTermination…" at bounding box center [250, 89] width 160 height 20
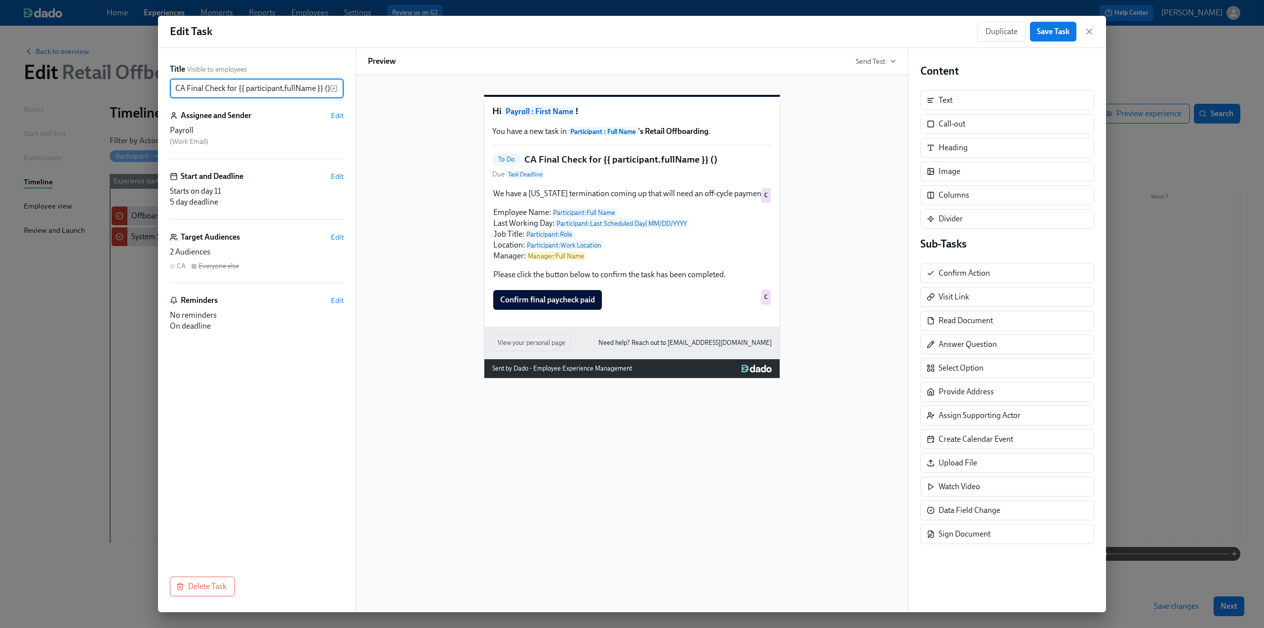
type input "CA Final Check for {{ participant.fullName }} ()"
click at [334, 88] on icon "button" at bounding box center [334, 88] width 0 height 2
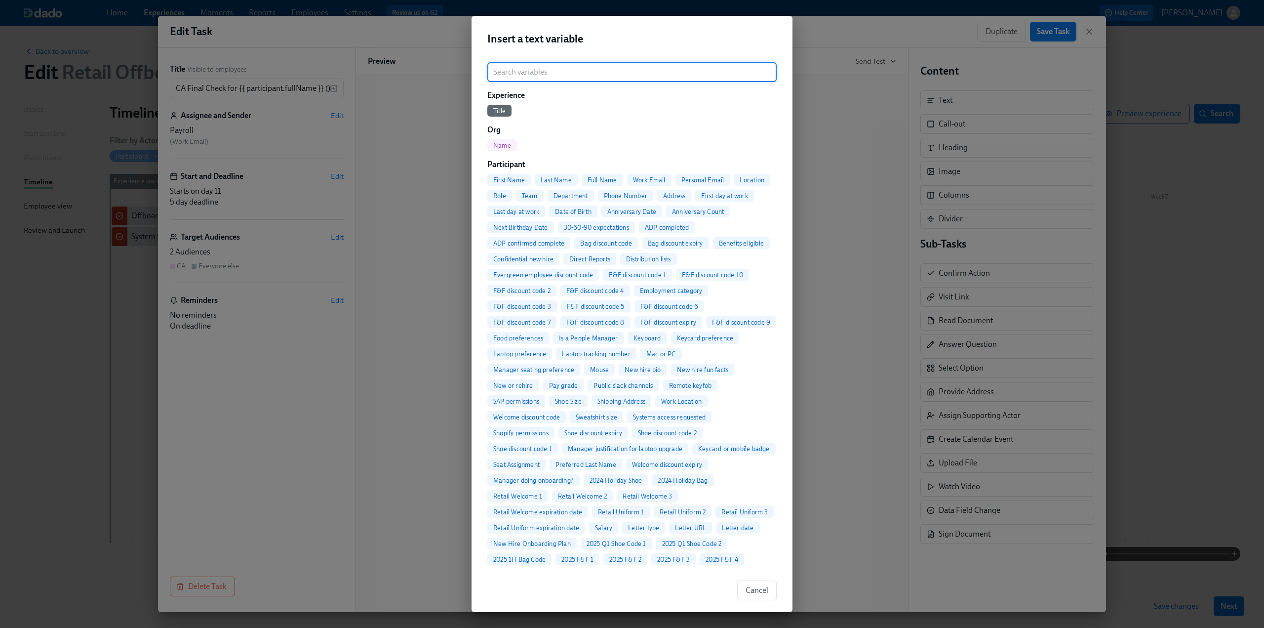
click at [543, 69] on input "search" at bounding box center [631, 72] width 289 height 20
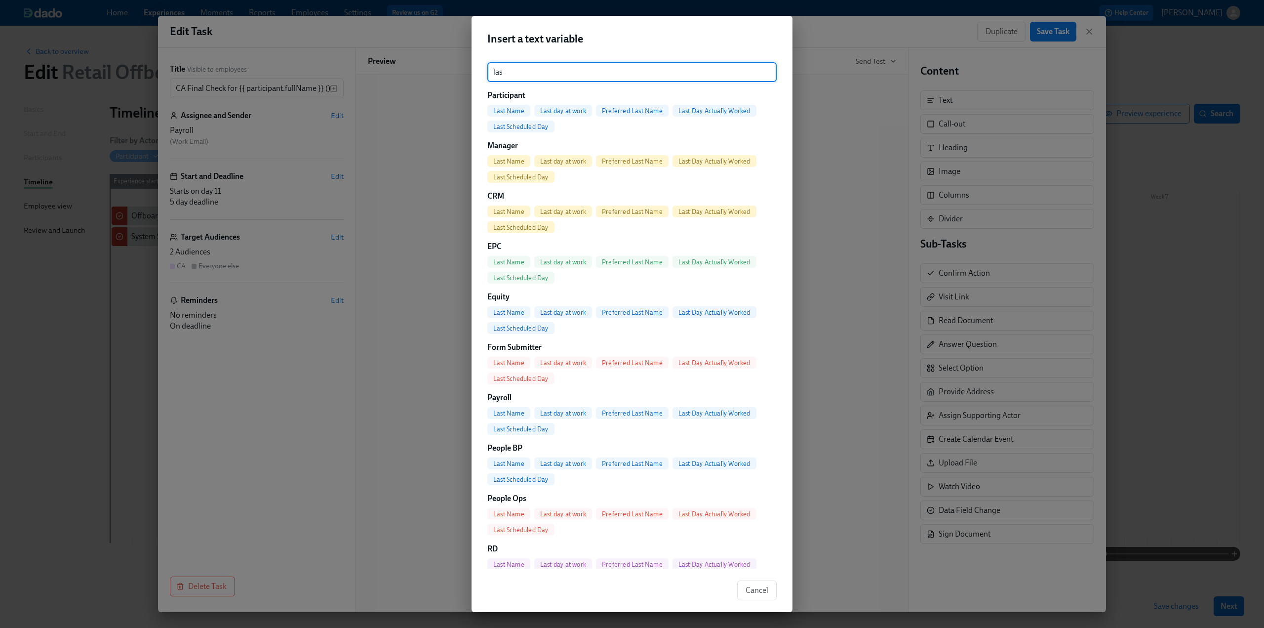
type input "las"
click at [537, 126] on span "Last Scheduled Day" at bounding box center [520, 126] width 67 height 7
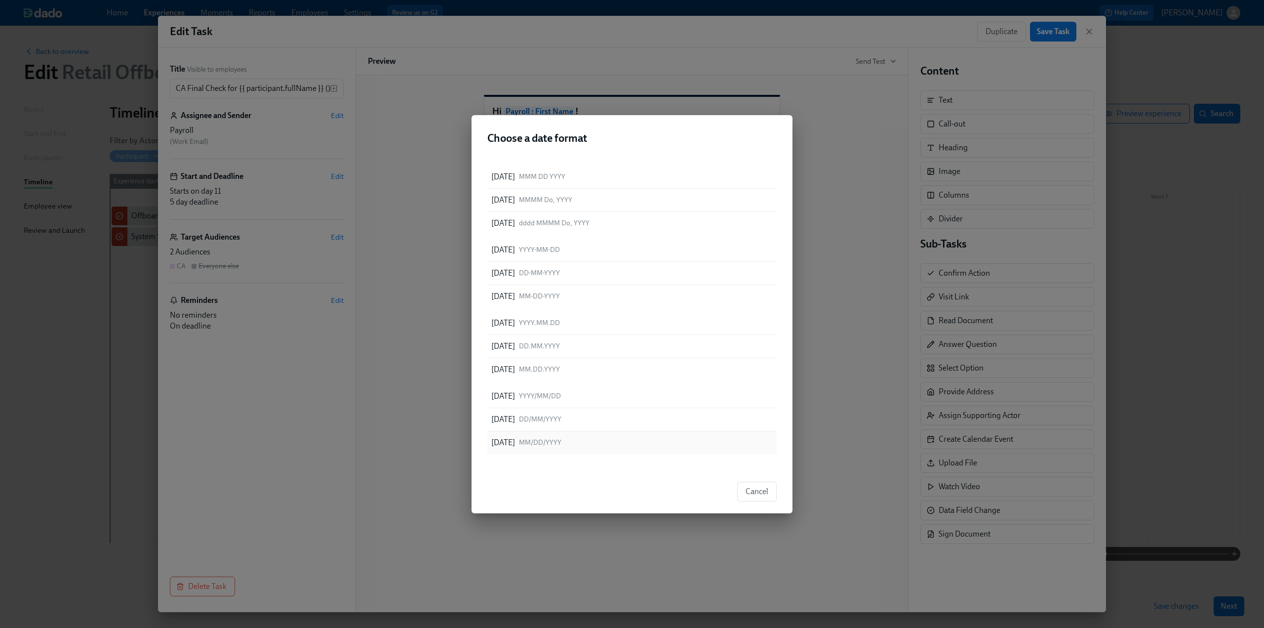
click at [612, 443] on div "08/11/2025 MM/DD/YYYY" at bounding box center [631, 442] width 289 height 23
type input "CA Final Check for {{ participant.fullName }} ({{ participant.lastScheduledDay …"
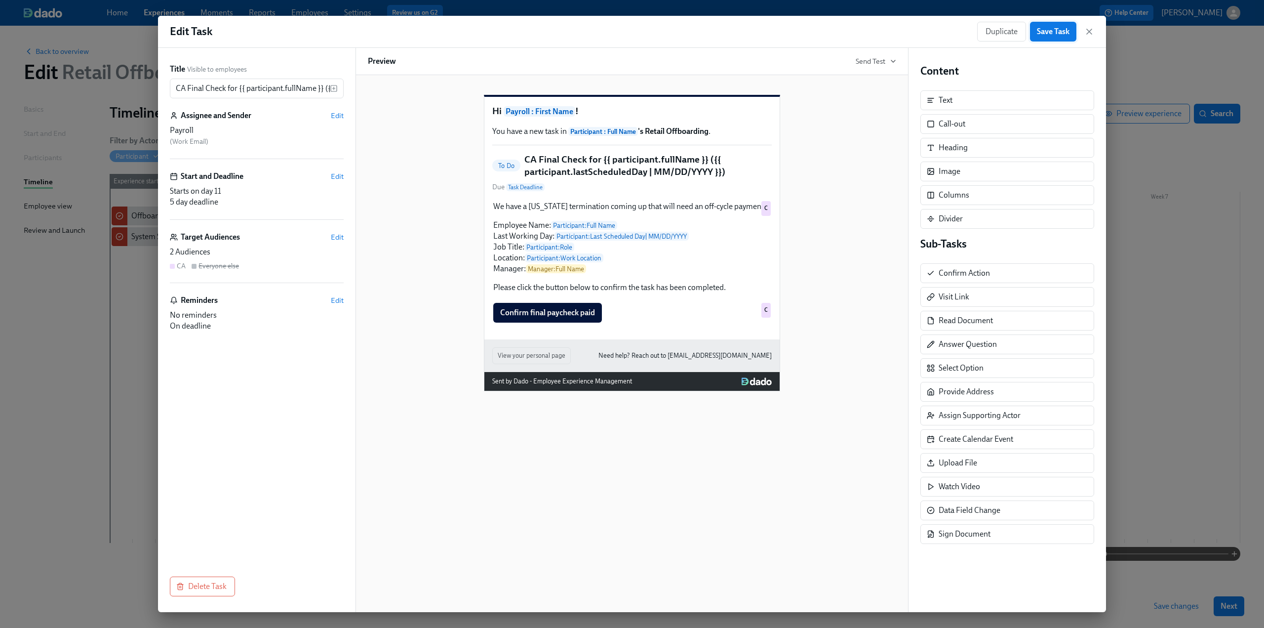
click at [1041, 38] on button "Save Task" at bounding box center [1053, 32] width 46 height 20
click at [1087, 34] on icon "button" at bounding box center [1089, 31] width 5 height 5
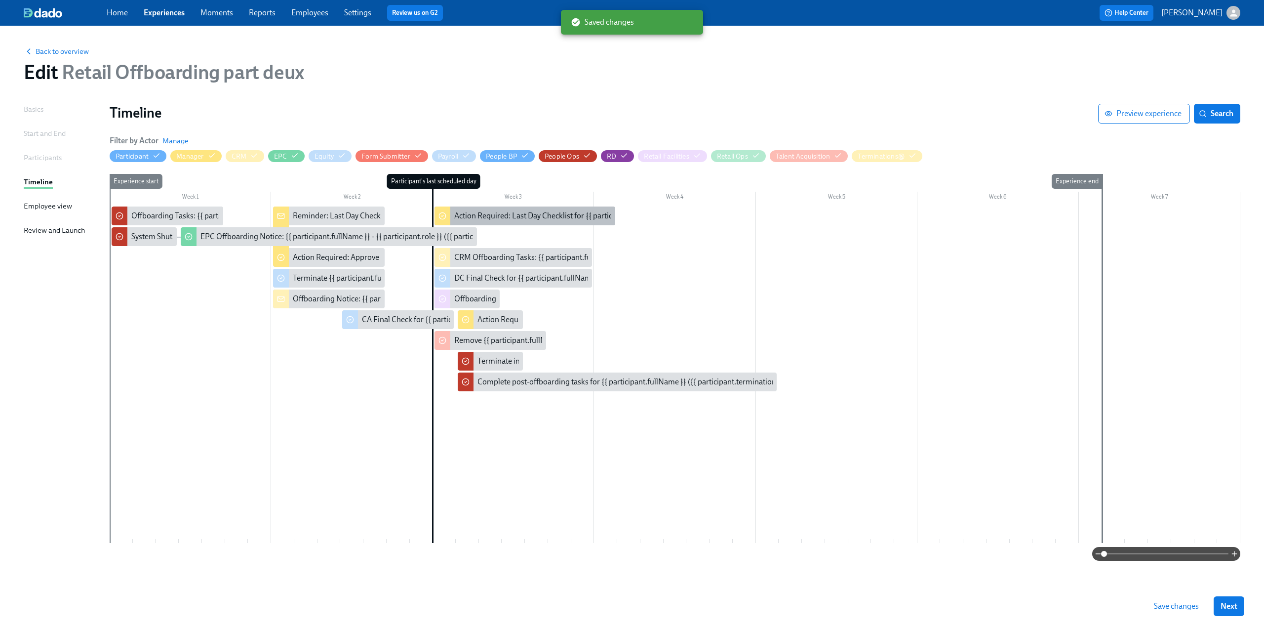
click at [491, 220] on div "Action Required: Last Day Checklist for {{ participant.fullName }}" at bounding box center [562, 215] width 216 height 11
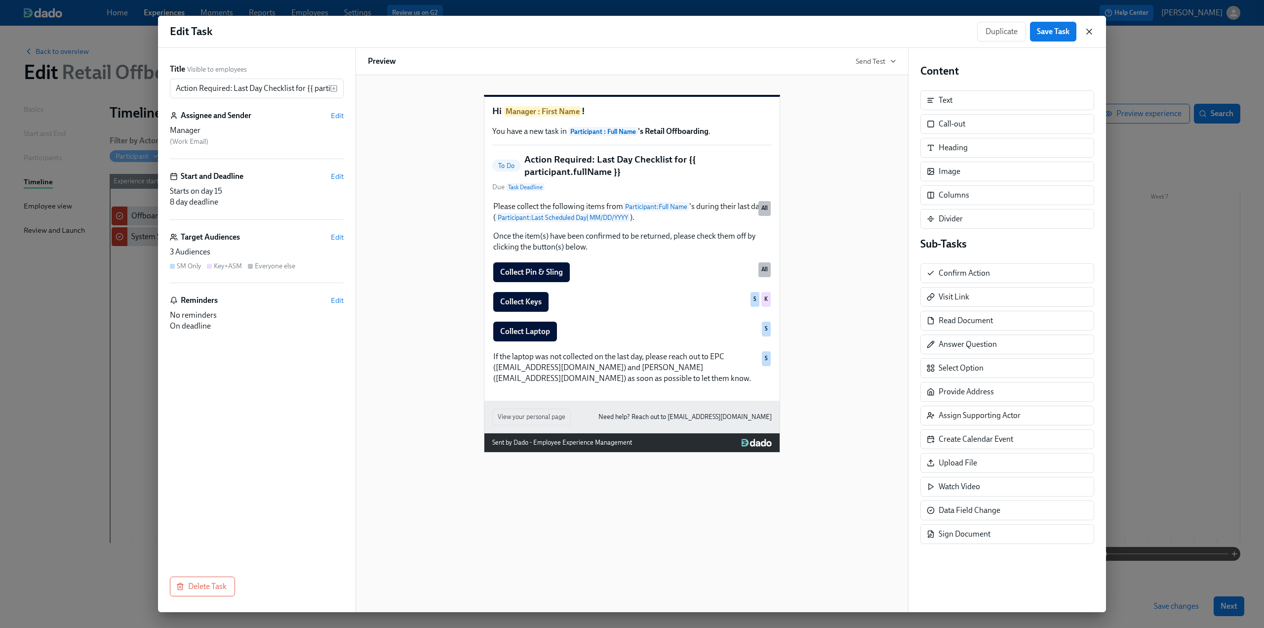
click at [1093, 32] on icon "button" at bounding box center [1090, 32] width 10 height 10
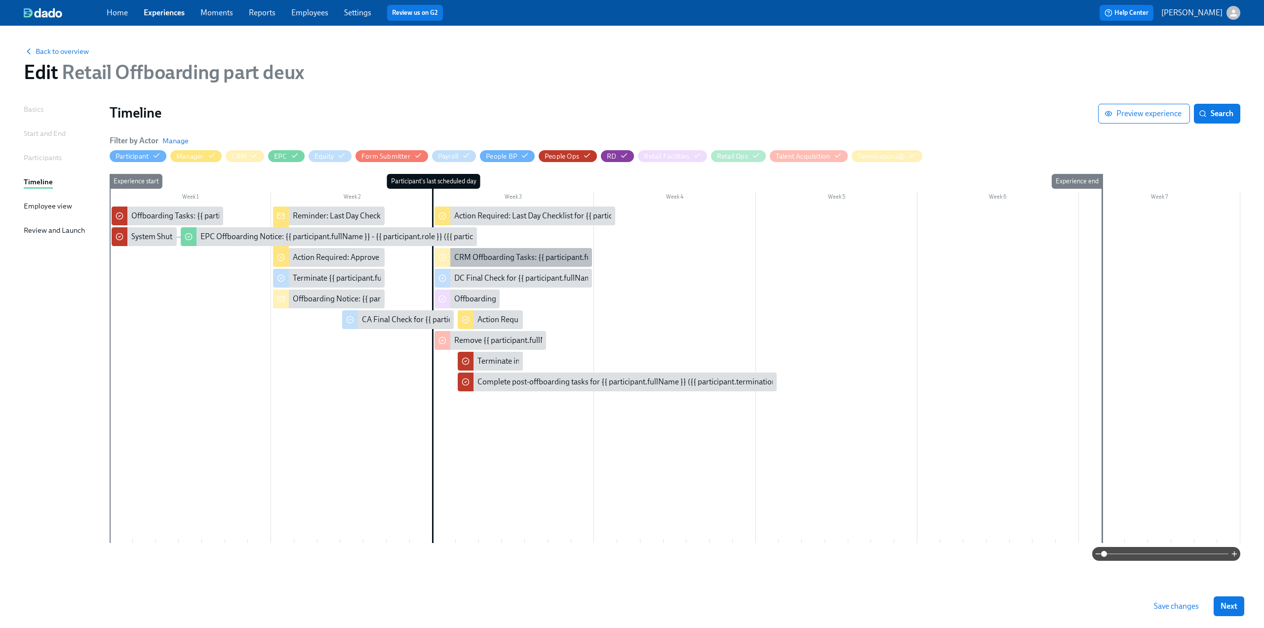
click at [477, 263] on div "CRM Offboarding Tasks: {{ participant.fullName }} - {{ participant.role }} ({{ …" at bounding box center [514, 257] width 158 height 19
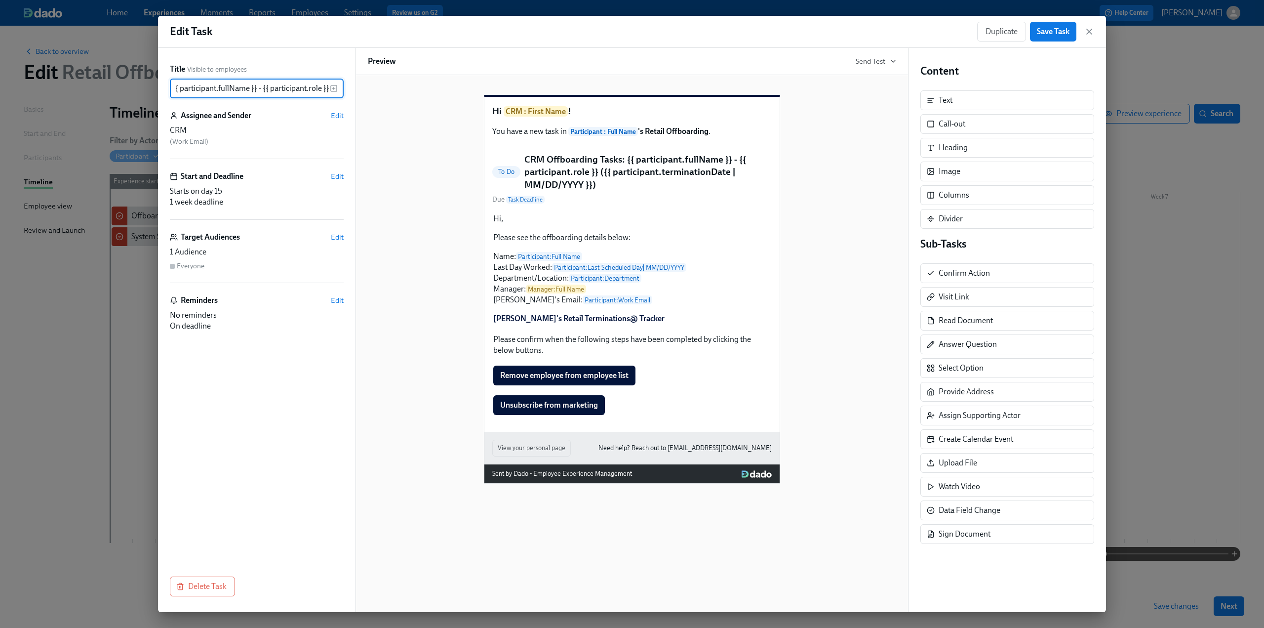
drag, startPoint x: 244, startPoint y: 88, endPoint x: 352, endPoint y: 83, distance: 107.8
click at [352, 83] on div "Title Visible to employees CRM Offboarding Tasks: {{ participant.fullName }} - …" at bounding box center [257, 330] width 198 height 564
click at [263, 88] on input "CRM Offboarding Tasks: {{ participant.fullName }} - {{ participant.role }} ({{ …" at bounding box center [250, 89] width 160 height 20
drag, startPoint x: 327, startPoint y: 89, endPoint x: 225, endPoint y: 93, distance: 102.3
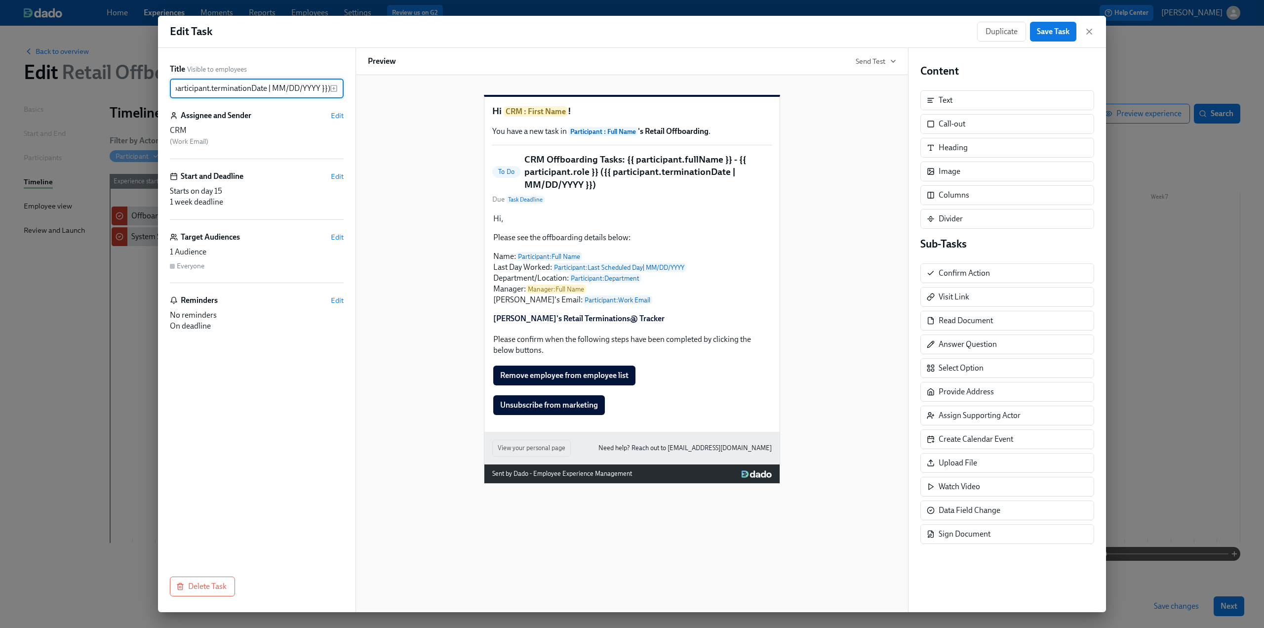
click at [225, 93] on input "CRM Offboarding Tasks: {{ participant.fullName }} - {{ participant.role }} ({{ …" at bounding box center [250, 89] width 160 height 20
click at [323, 89] on input "CRM Offboarding Tasks: {{ participant.fullName }} - {{ participant.role }} ({{ …" at bounding box center [250, 89] width 160 height 20
drag, startPoint x: 329, startPoint y: 88, endPoint x: 262, endPoint y: 95, distance: 67.5
click at [262, 95] on input "CRM Offboarding Tasks: {{ participant.fullName }} - {{ participant.role }} ({{ …" at bounding box center [250, 89] width 160 height 20
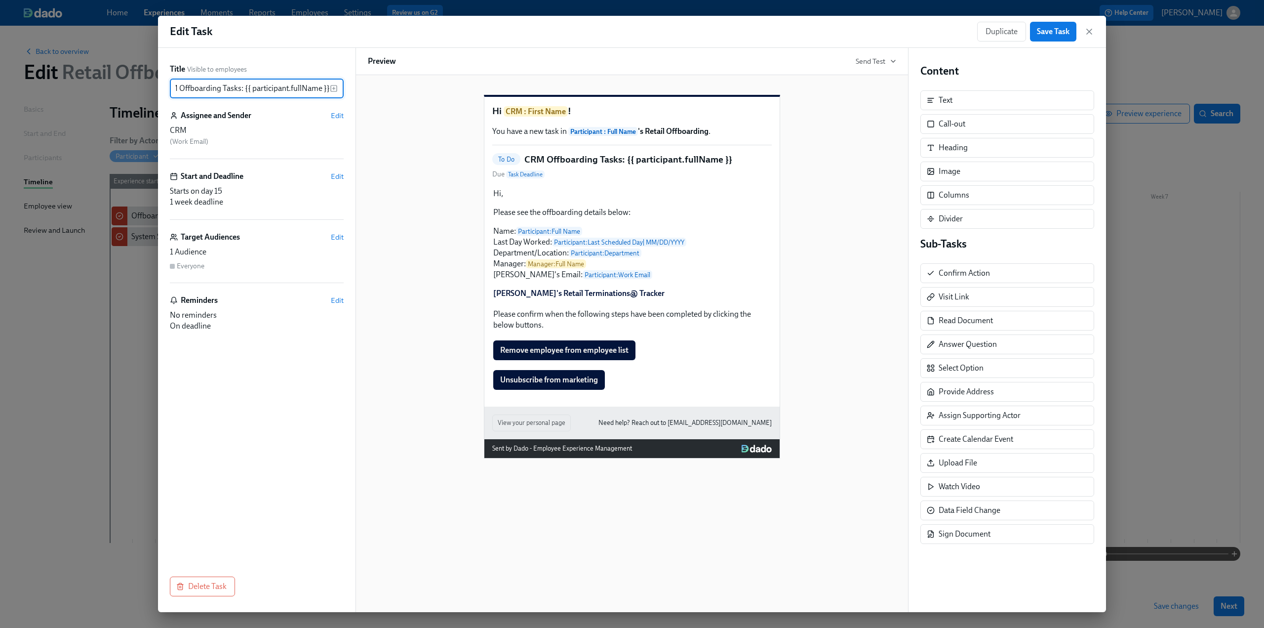
scroll to position [0, 14]
type input "CRM Offboarding Tasks: {{ participant.fullName }}"
click at [418, 183] on div "Hi CRM : First Name ! You have a new task in Participant : Full Name 's Retail …" at bounding box center [632, 268] width 528 height 379
click at [1056, 31] on span "Save Task" at bounding box center [1053, 32] width 33 height 10
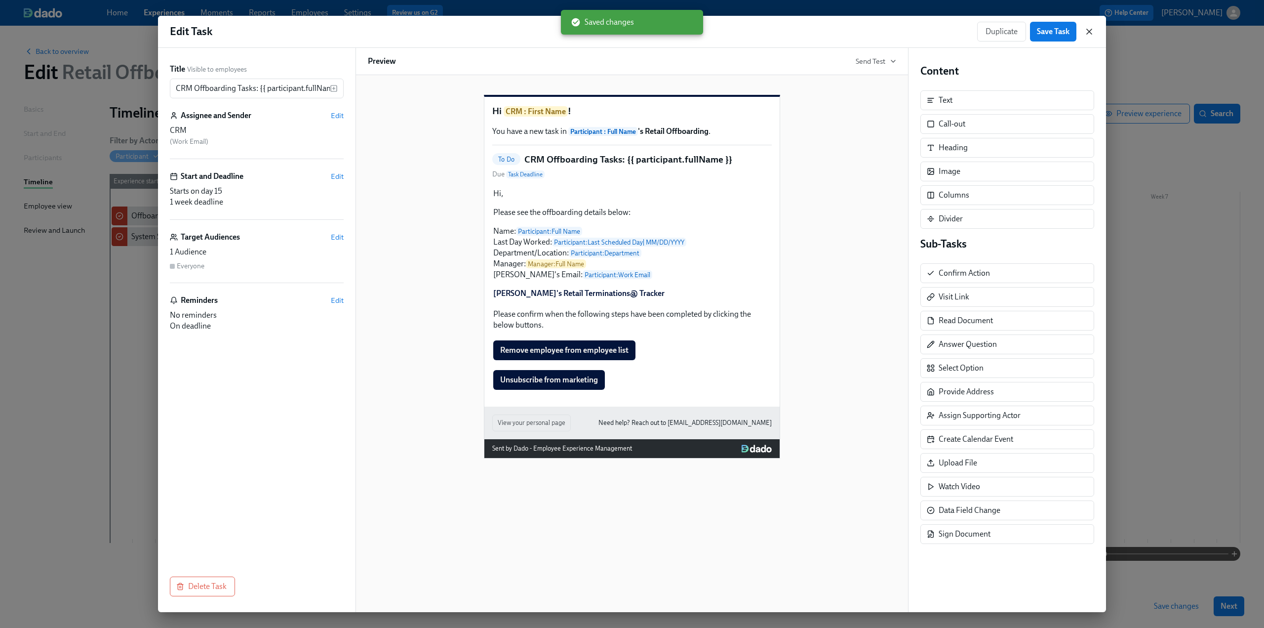
click at [1090, 31] on icon "button" at bounding box center [1089, 31] width 5 height 5
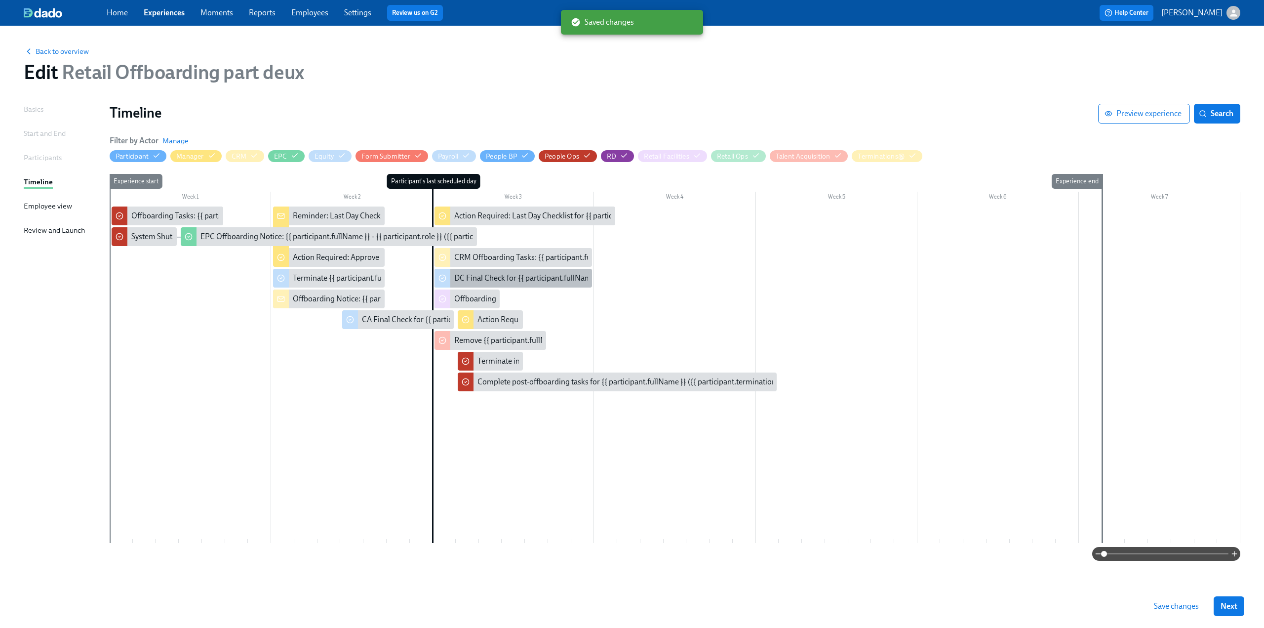
click at [535, 274] on div "DC Final Check for {{ participant.fullName }} ({{ participant.terminationDate |…" at bounding box center [613, 278] width 318 height 11
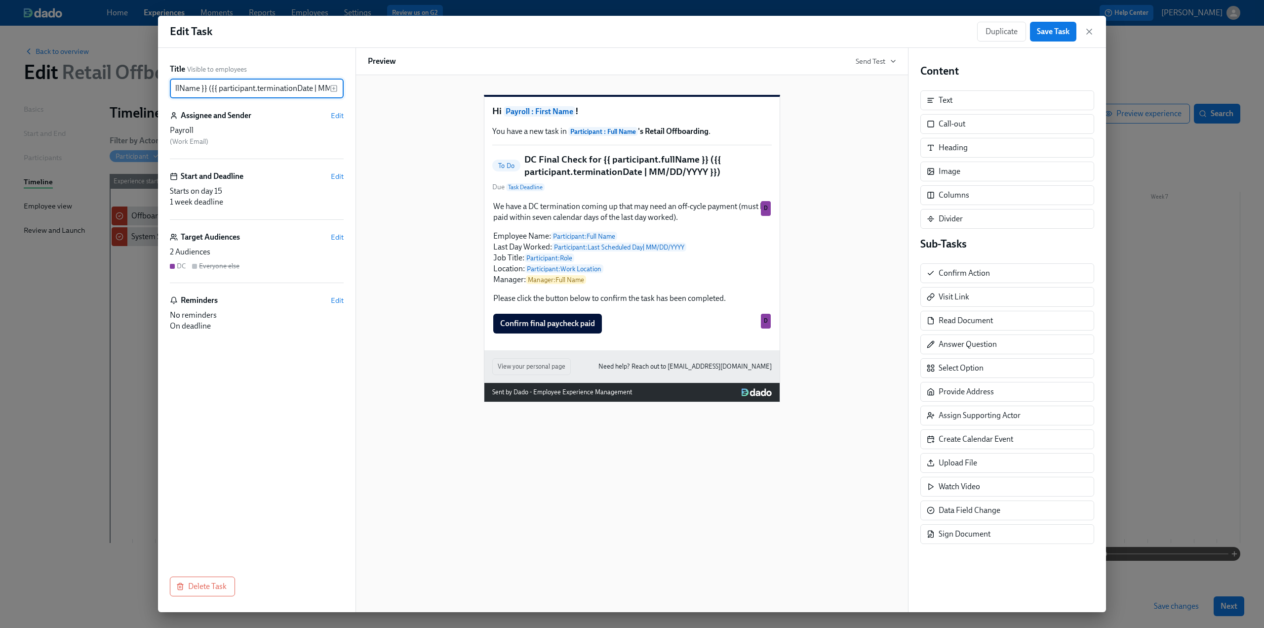
scroll to position [0, 163]
drag, startPoint x: 242, startPoint y: 89, endPoint x: 343, endPoint y: 83, distance: 100.9
click at [343, 83] on div "DC Final Check for {{ participant.fullName }} ({{ participant.terminationDate |…" at bounding box center [257, 89] width 174 height 20
click at [310, 87] on input "DC Final Check for {{ participant.fullName }} ({{ participant.terminationDate |…" at bounding box center [250, 89] width 160 height 20
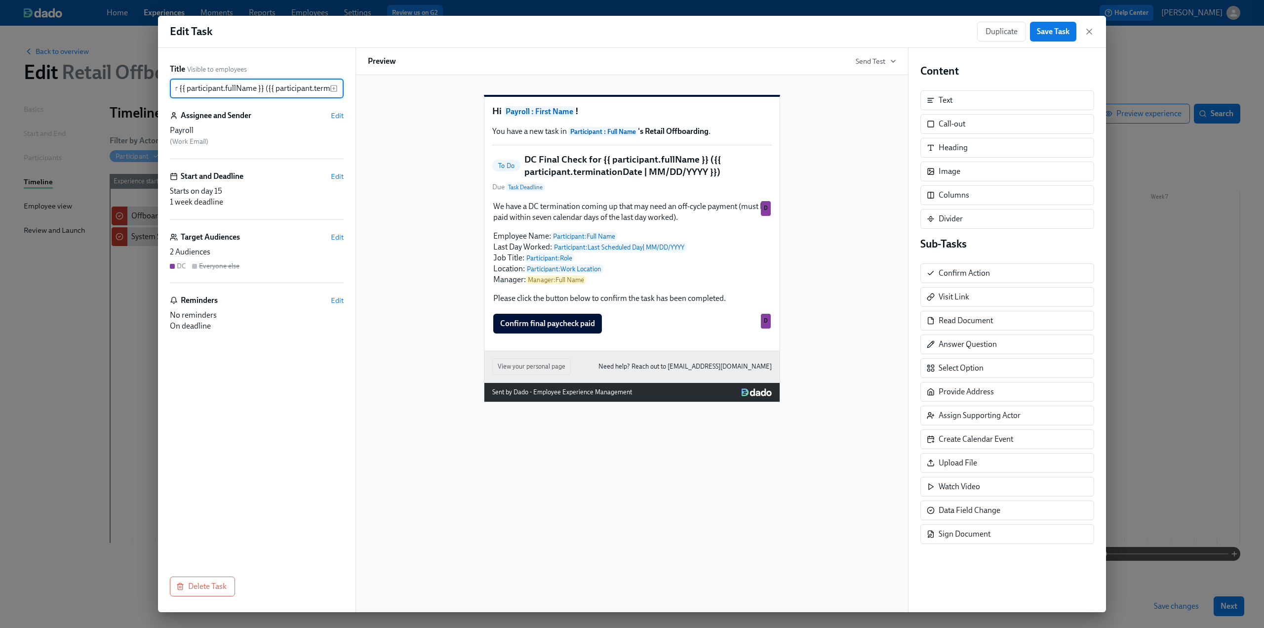
drag, startPoint x: 327, startPoint y: 87, endPoint x: 267, endPoint y: 90, distance: 60.8
click at [267, 90] on input "DC Final Check for {{ participant.fullName }} ({{ participant.terminationDate |…" at bounding box center [250, 89] width 160 height 20
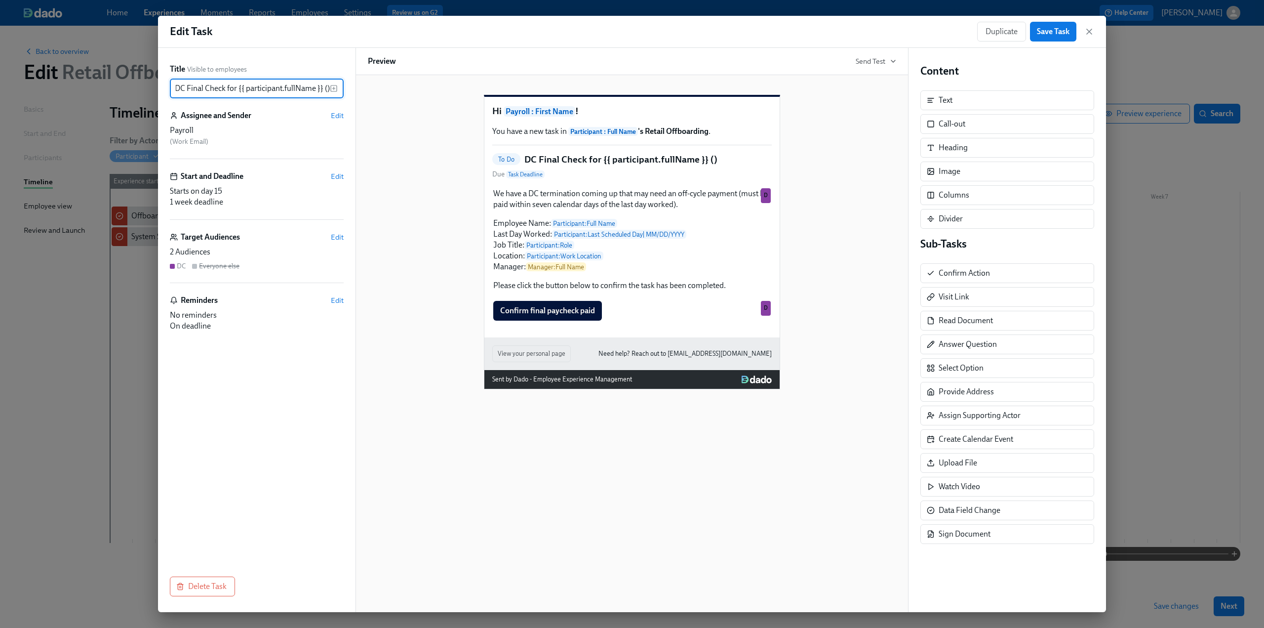
type input "DC Final Check for {{ participant.fullName }} ()"
click at [337, 87] on rect "button" at bounding box center [334, 88] width 6 height 6
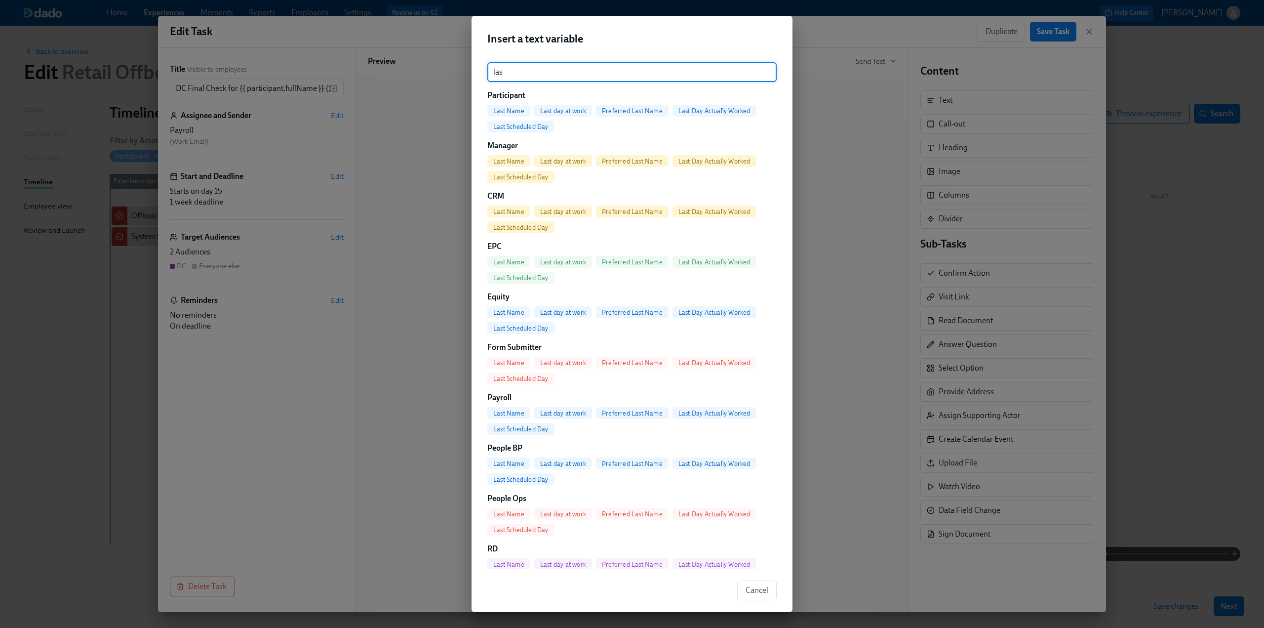
type input "las"
click at [514, 124] on span "Last Scheduled Day" at bounding box center [520, 126] width 67 height 7
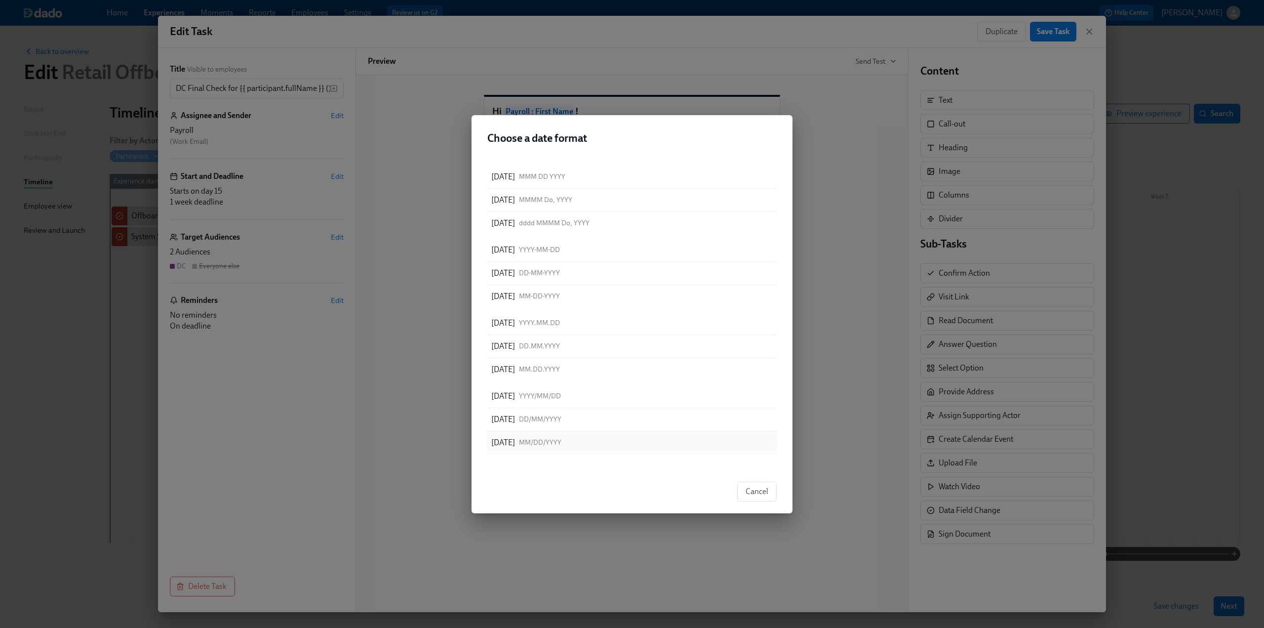
click at [629, 443] on div "08/11/2025 MM/DD/YYYY" at bounding box center [631, 442] width 289 height 23
type input "DC Final Check for {{ participant.fullName }} ({{ participant.lastScheduledDay …"
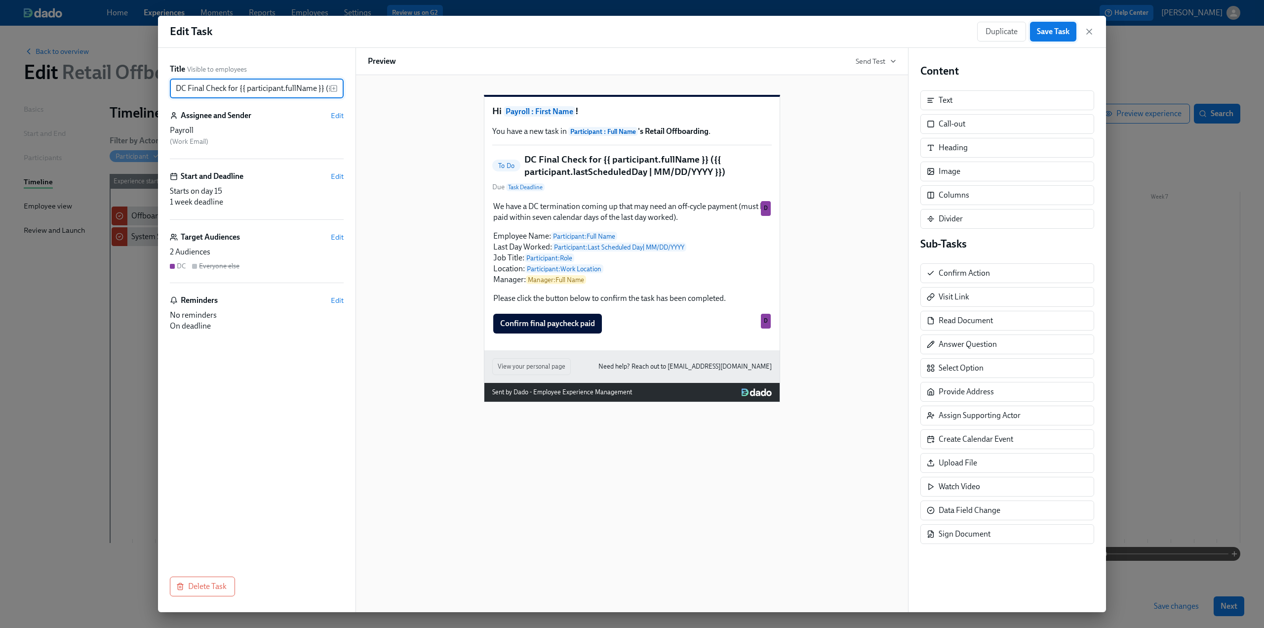
click at [1054, 24] on button "Save Task" at bounding box center [1053, 32] width 46 height 20
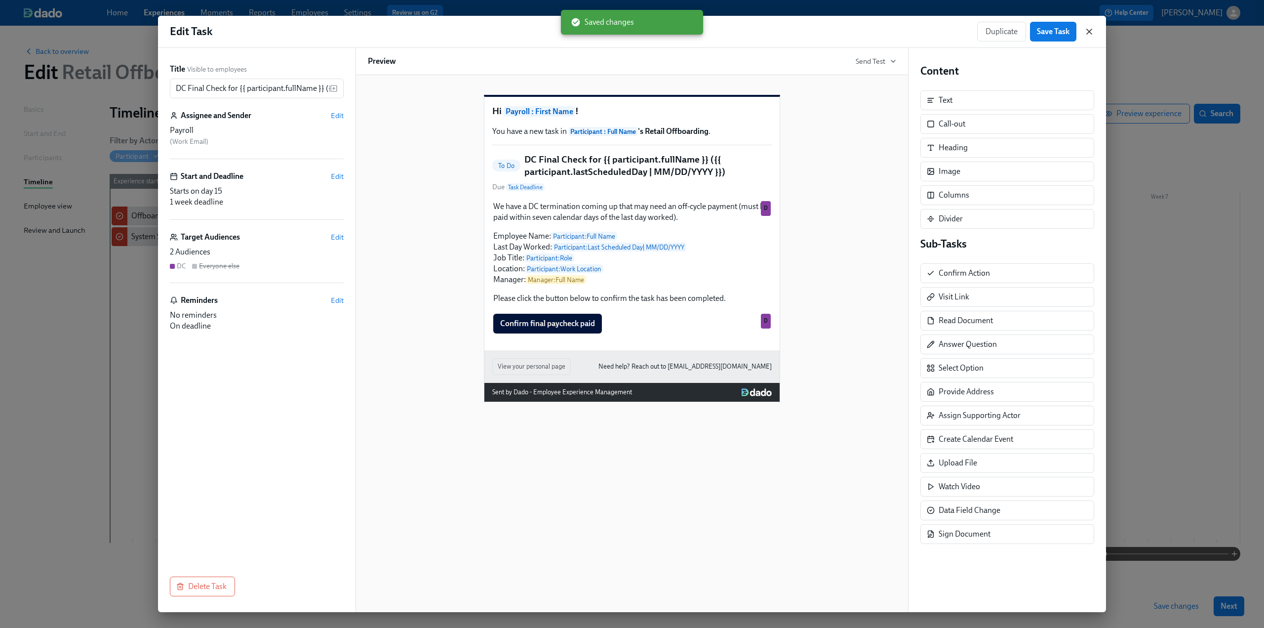
click at [1092, 31] on icon "button" at bounding box center [1090, 32] width 10 height 10
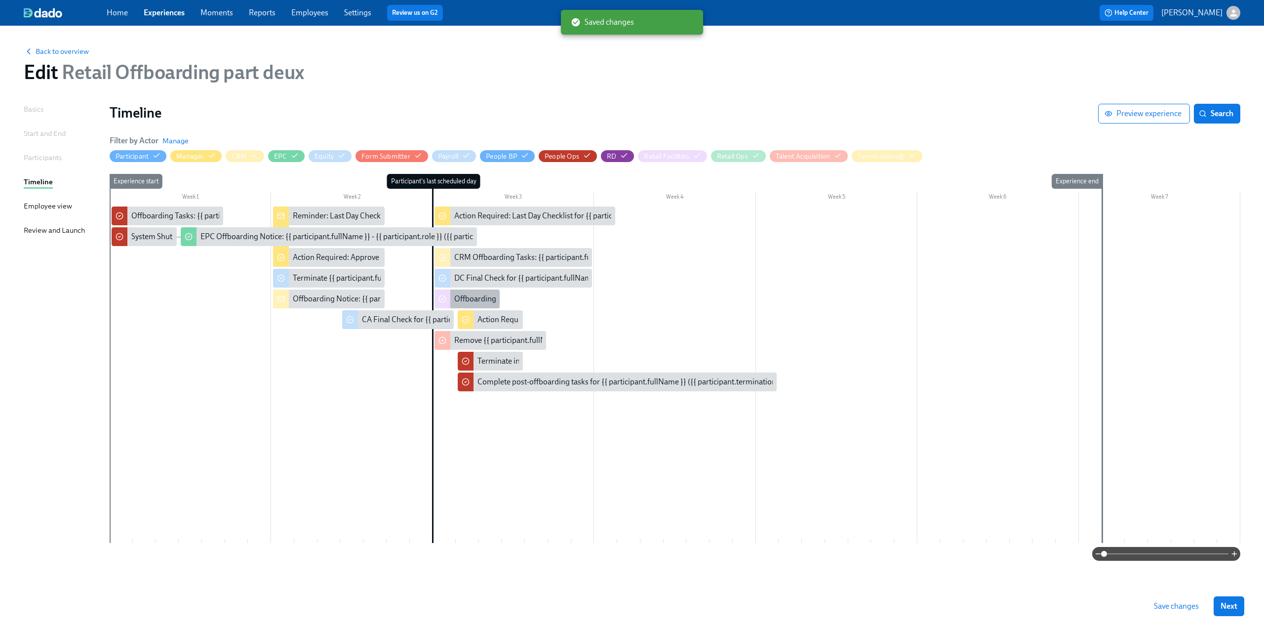
click at [482, 300] on div "Offboarding Notice: {{ participant.fullName }} - {{ participant.role }} ({{ par…" at bounding box center [651, 298] width 395 height 11
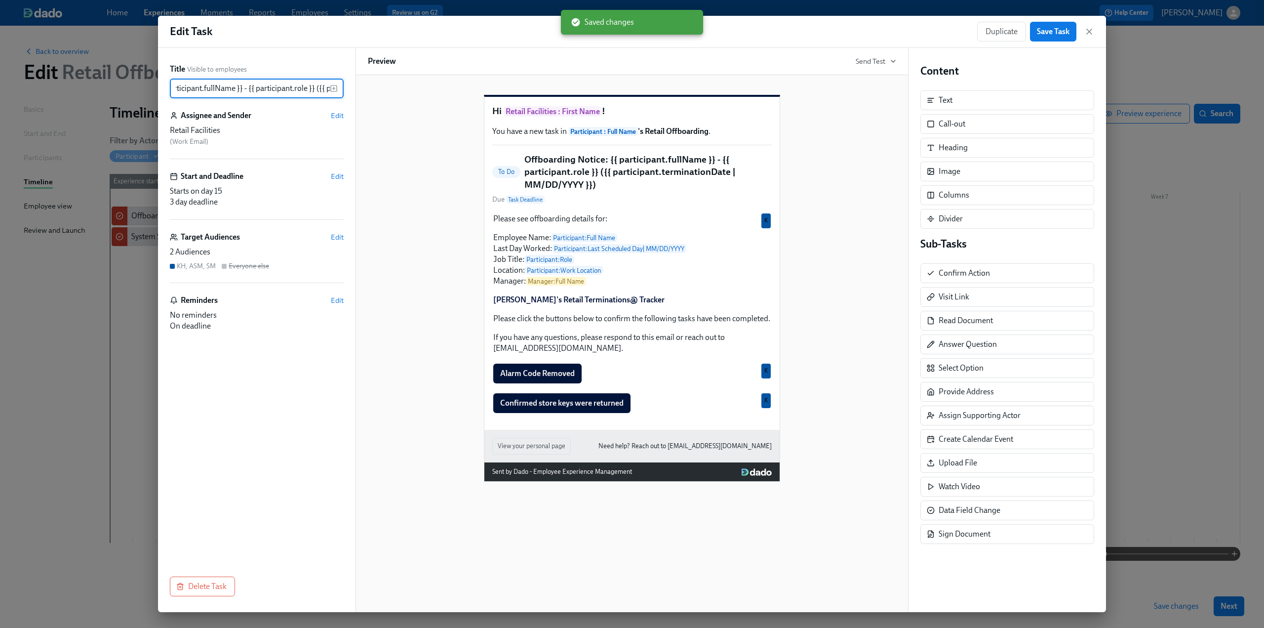
scroll to position [0, 242]
drag, startPoint x: 280, startPoint y: 89, endPoint x: 377, endPoint y: 86, distance: 97.8
click at [377, 86] on div "Title Visible to employees Offboarding Notice: {{ participant.fullName }} - {{ …" at bounding box center [632, 330] width 948 height 564
click at [318, 87] on input "Offboarding Notice: {{ participant.fullName }} - {{ participant.role }} ({{ par…" at bounding box center [250, 89] width 160 height 20
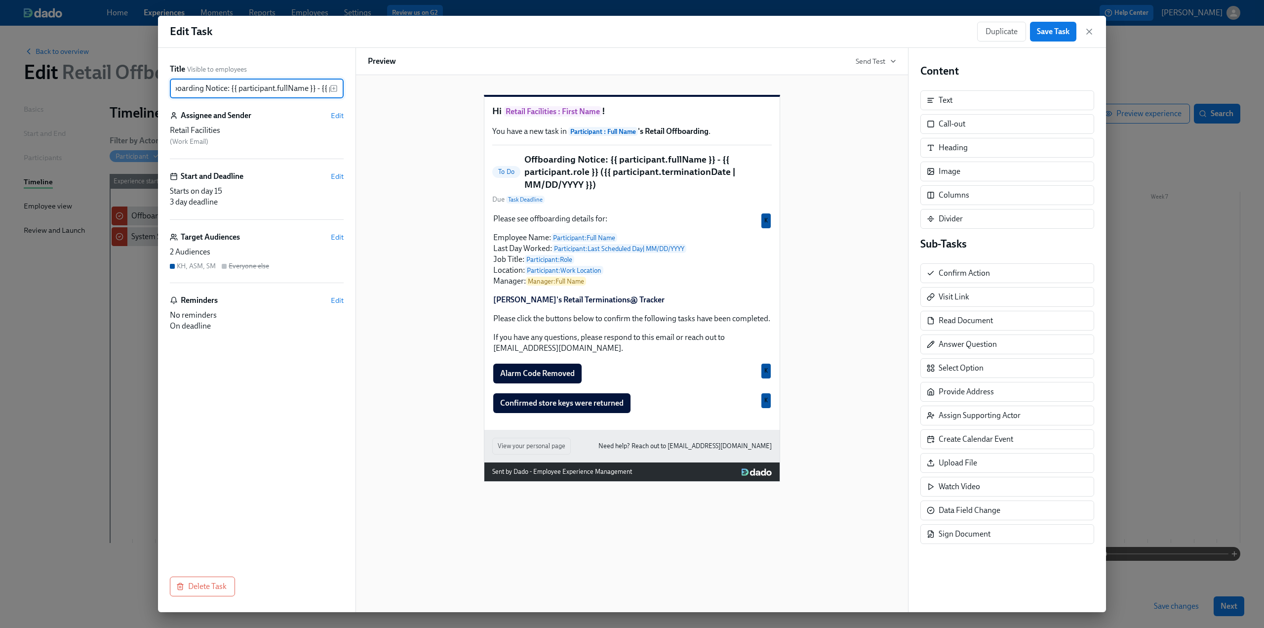
drag, startPoint x: 329, startPoint y: 91, endPoint x: 317, endPoint y: 96, distance: 12.8
click at [317, 96] on input "Offboarding Notice: {{ participant.fullName }} - {{ participant.role }} ({{ par…" at bounding box center [250, 89] width 160 height 20
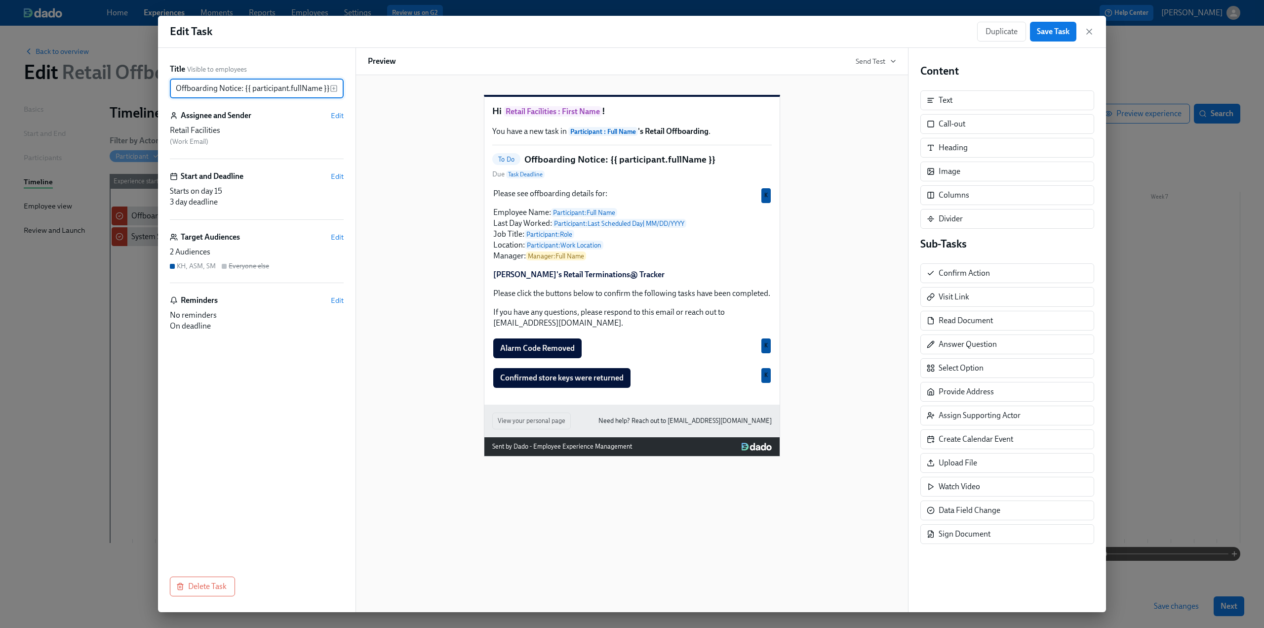
scroll to position [0, 0]
type input "Offboarding Notice: {{ participant.fullName }}"
click at [313, 52] on div "Title Visible to employees Offboarding Notice: {{ participant.fullName }} ​ Ass…" at bounding box center [257, 330] width 198 height 564
click at [1046, 30] on span "Save Task" at bounding box center [1053, 32] width 33 height 10
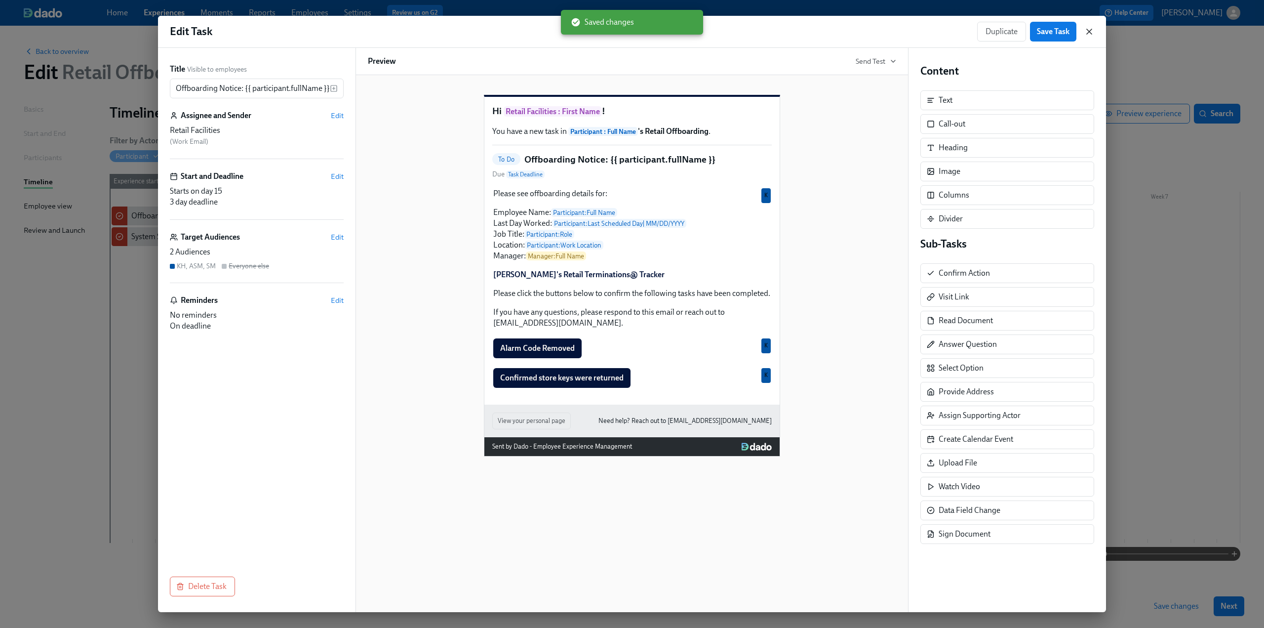
click at [1088, 29] on icon "button" at bounding box center [1090, 32] width 10 height 10
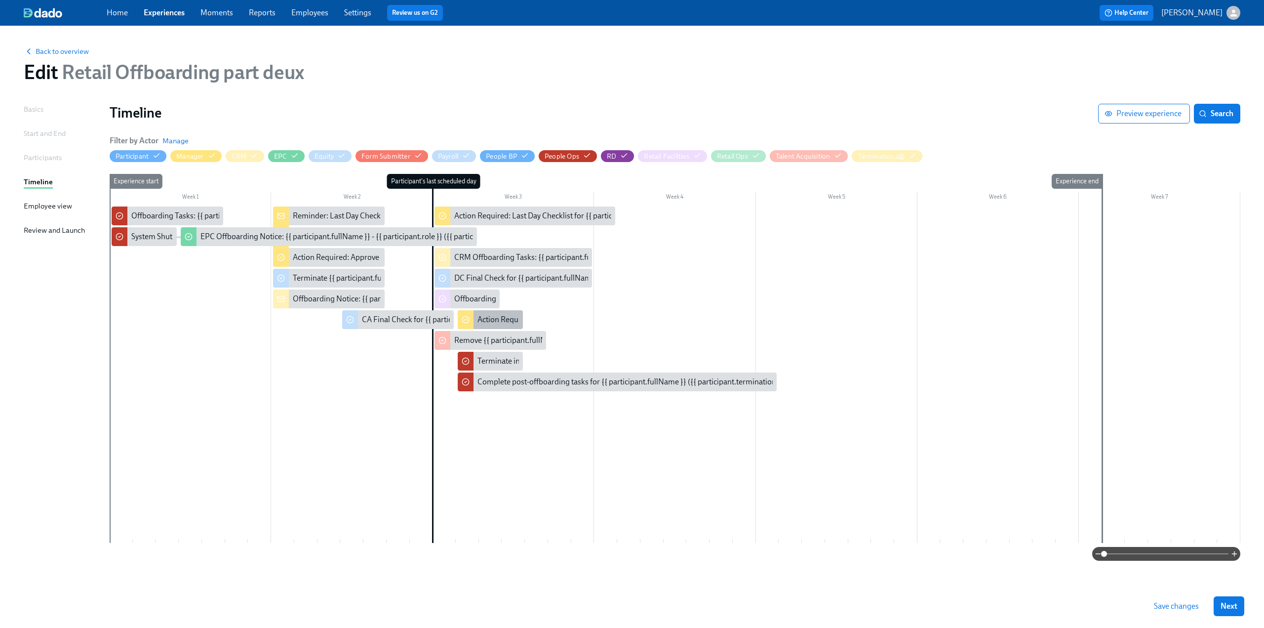
click at [493, 323] on div "Action Required: Approve timecard for {{ participant.fullName }}'s last day" at bounding box center [602, 319] width 248 height 11
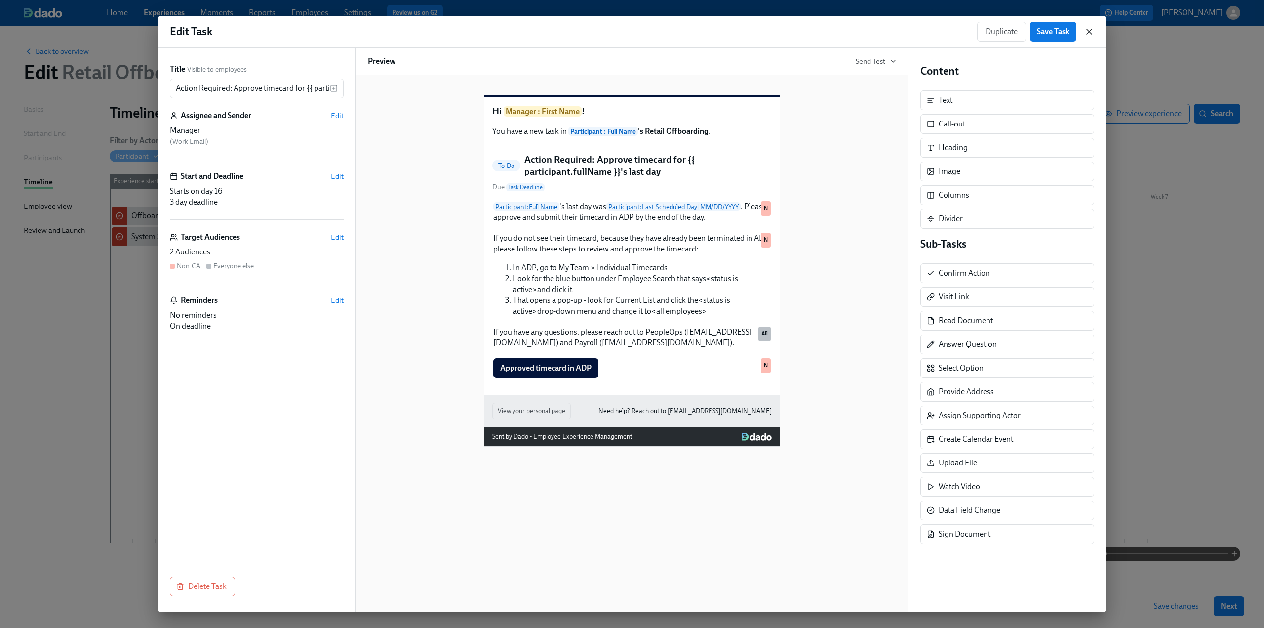
click at [1090, 35] on icon "button" at bounding box center [1090, 32] width 10 height 10
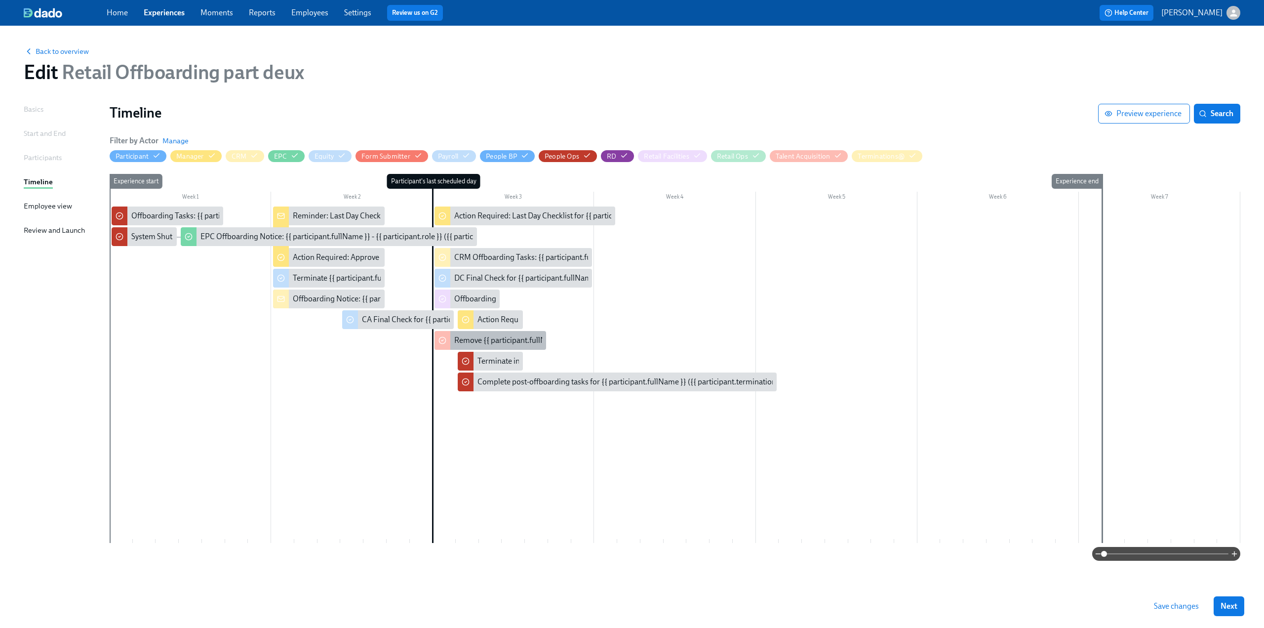
click at [474, 338] on div "Remove {{ participant.fullName }} from Ashby" at bounding box center [551, 340] width 195 height 11
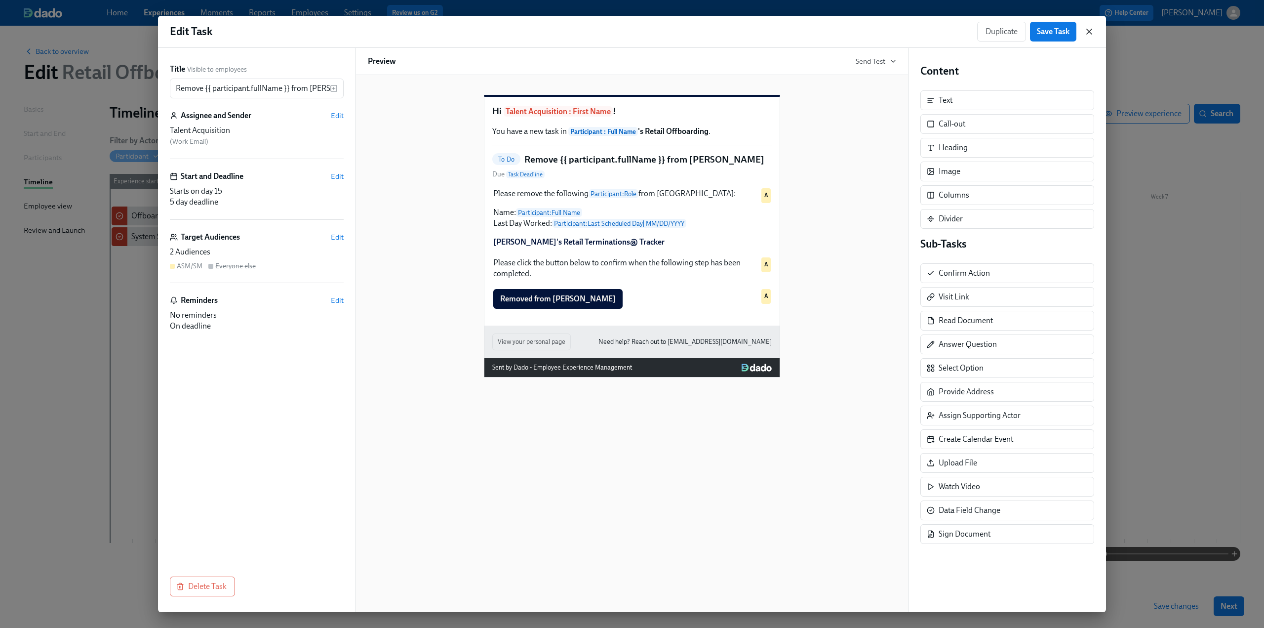
click at [1087, 30] on icon "button" at bounding box center [1090, 32] width 10 height 10
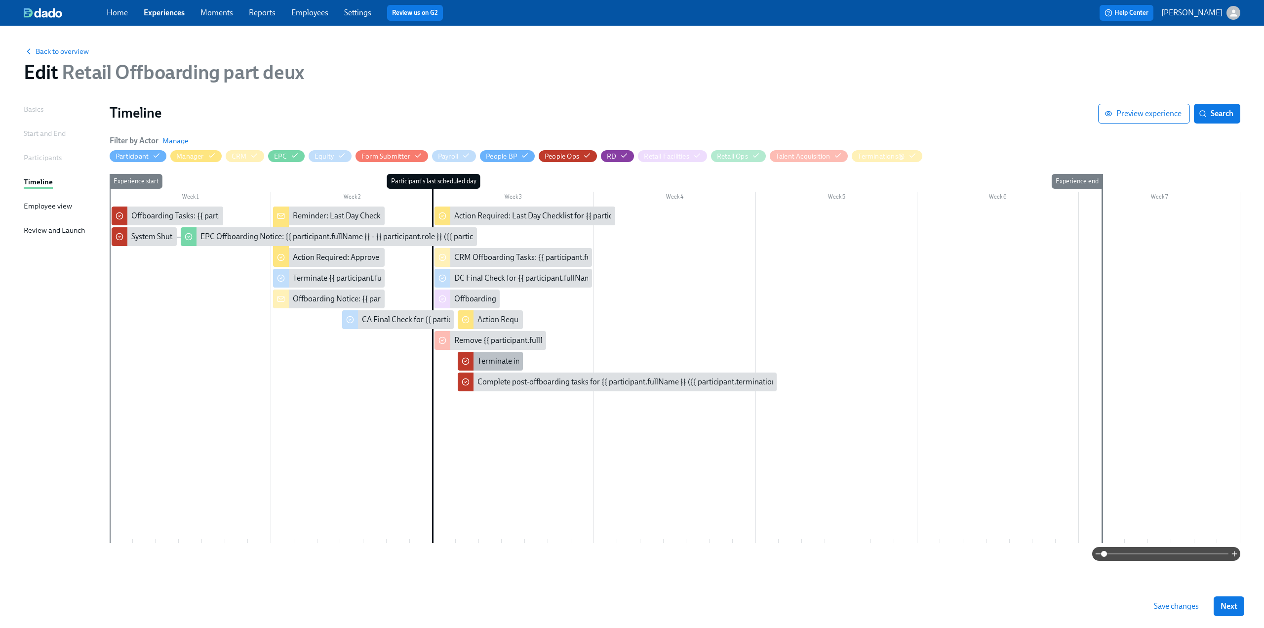
click at [489, 366] on div "Terminate in ADP: {{ participant.firstName }} - {{ participant.role }} ({{ part…" at bounding box center [684, 361] width 413 height 11
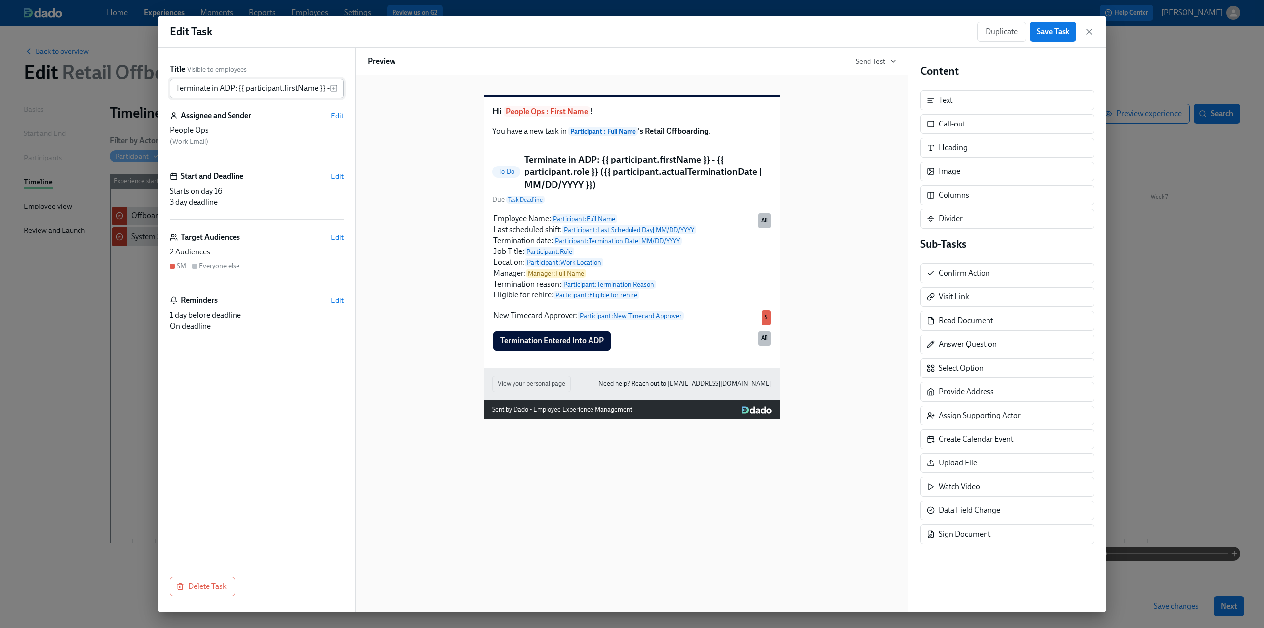
click at [317, 92] on input "Terminate in ADP: {{ participant.firstName }} - {{ participant.role }} ({{ part…" at bounding box center [250, 89] width 160 height 20
drag, startPoint x: 318, startPoint y: 89, endPoint x: 343, endPoint y: 89, distance: 25.2
click at [343, 89] on div "Terminate in ADP: {{ participant.firstName }} - {{ participant.role }} ({{ part…" at bounding box center [257, 89] width 174 height 20
click at [277, 88] on input "Terminate in ADP: {{ participant.firstName }} - {{ participant.role }} ({{ part…" at bounding box center [250, 89] width 160 height 20
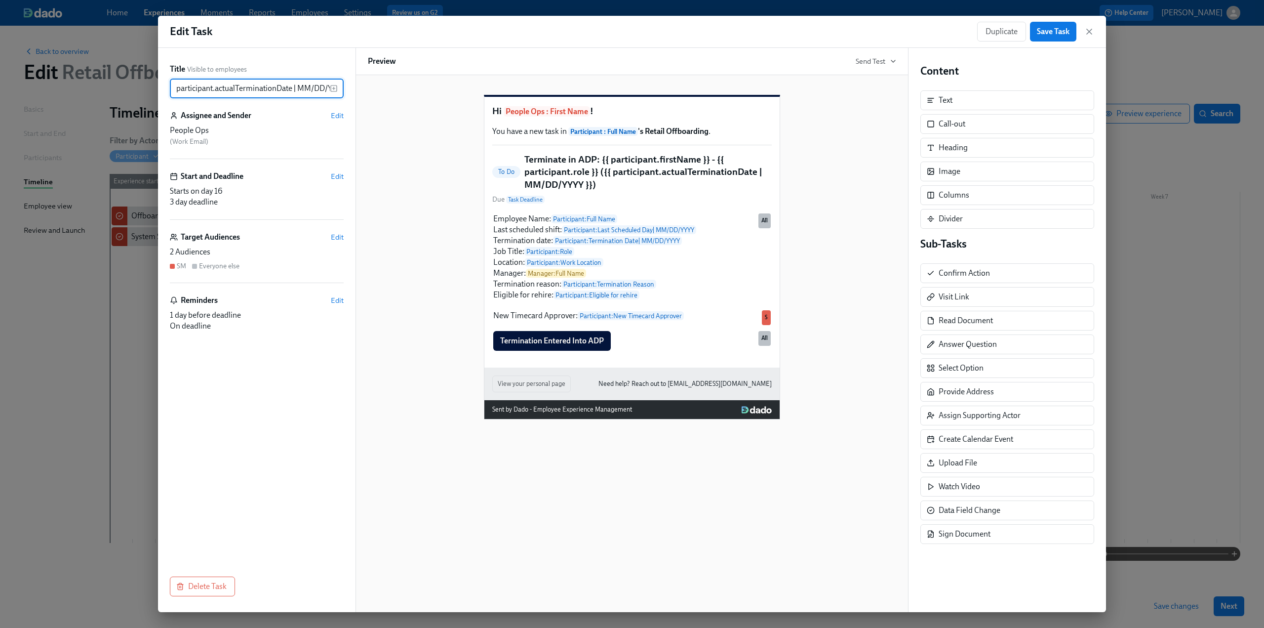
scroll to position [0, 260]
drag, startPoint x: 229, startPoint y: 89, endPoint x: 327, endPoint y: 92, distance: 98.3
click at [327, 92] on input "Terminate in ADP: {{ participant.firstName }} - {{ participant.role }} ({{ part…" at bounding box center [250, 89] width 160 height 20
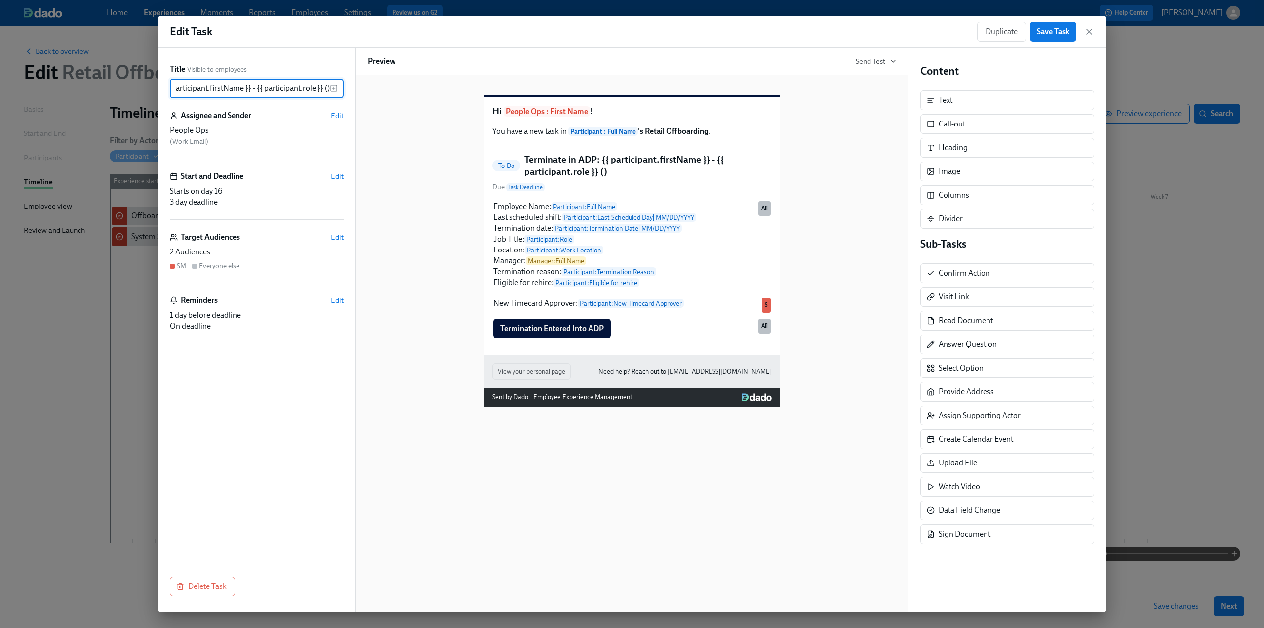
type input "Terminate in ADP: {{ participant.firstName }} - {{ participant.role }} ()"
click at [337, 86] on icon "button" at bounding box center [334, 88] width 8 height 8
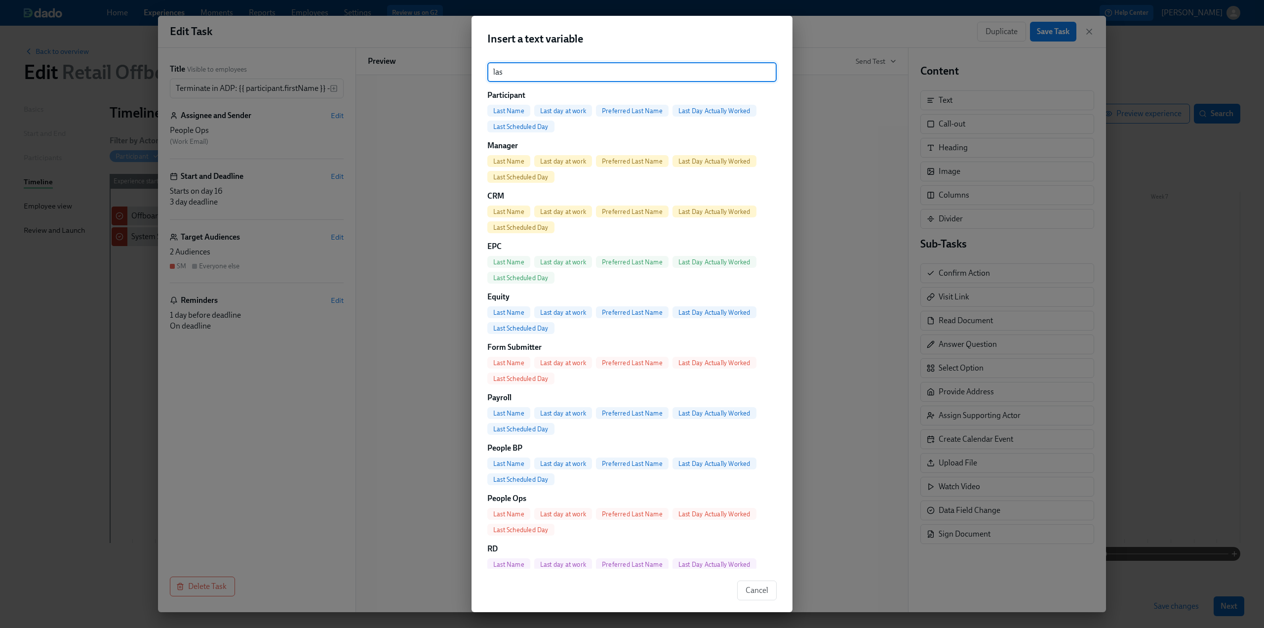
type input "las"
click at [524, 129] on span "Last Scheduled Day" at bounding box center [520, 126] width 67 height 7
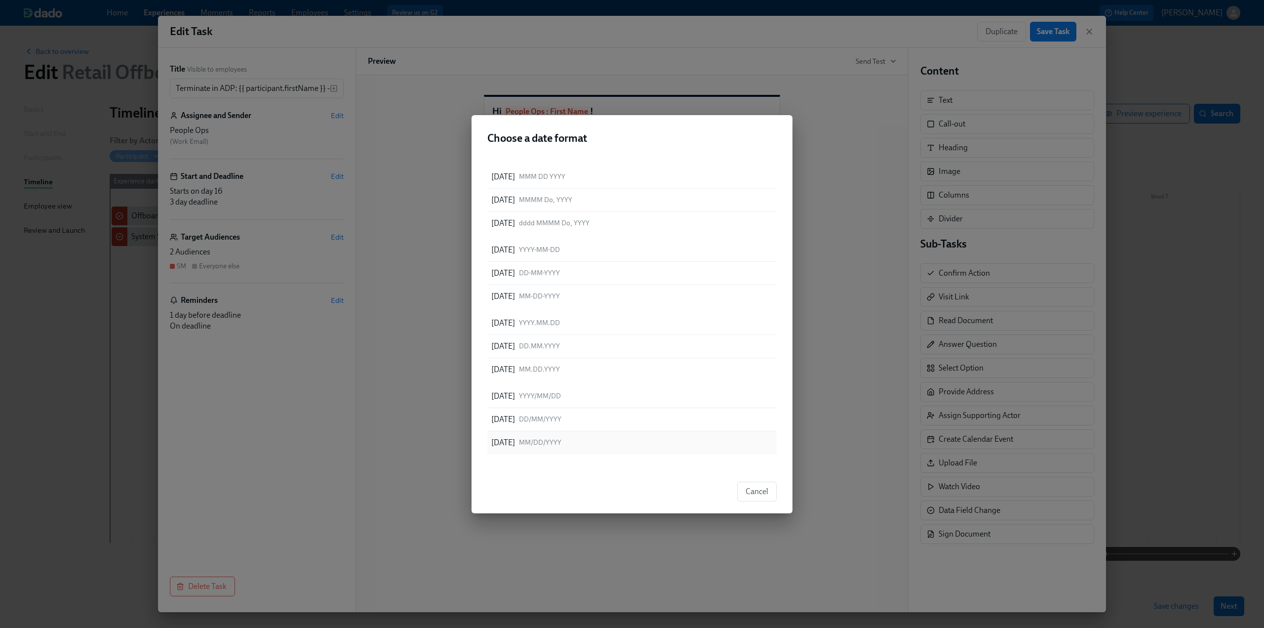
click at [591, 447] on div "08/11/2025 MM/DD/YYYY" at bounding box center [631, 442] width 289 height 23
type input "Terminate in ADP: {{ participant.firstName }} - {{ participant.role }} ({{ part…"
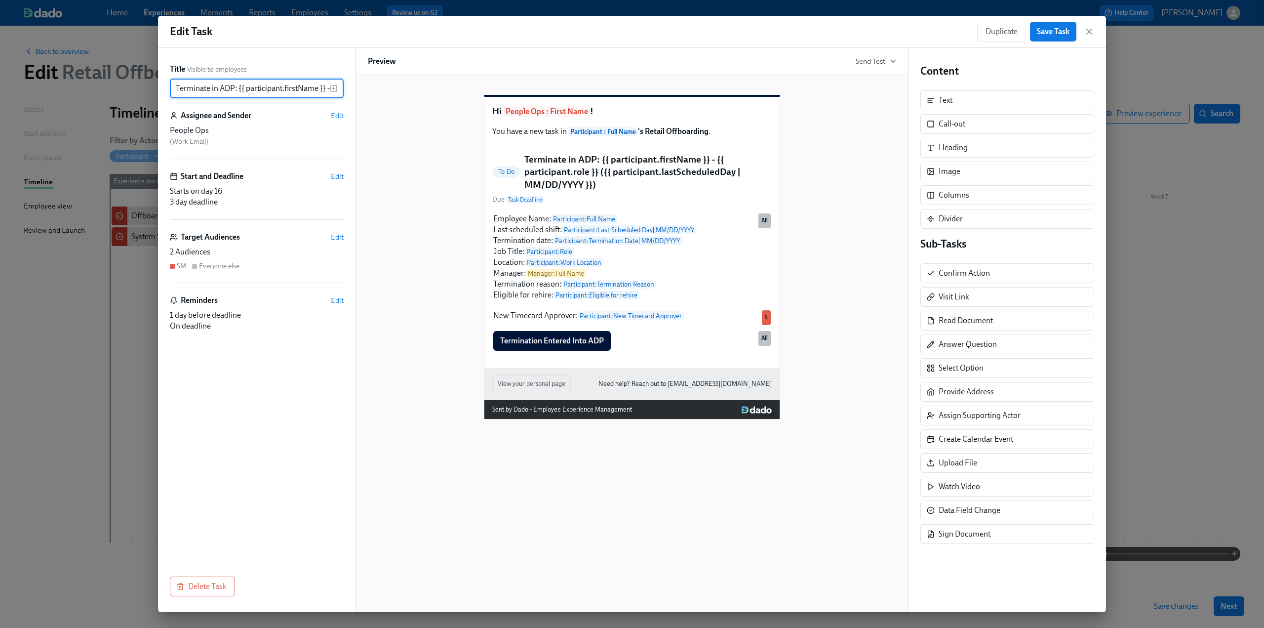
scroll to position [0, 242]
click at [1056, 32] on span "Save Task" at bounding box center [1053, 32] width 33 height 10
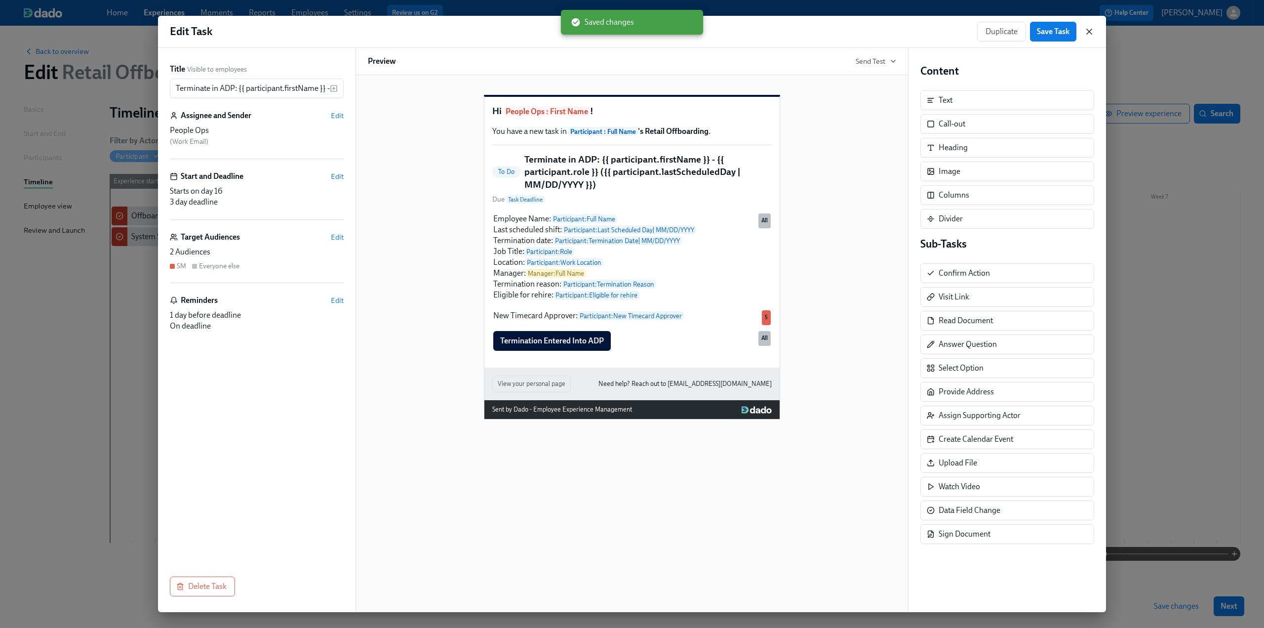
click at [1089, 32] on icon "button" at bounding box center [1089, 31] width 5 height 5
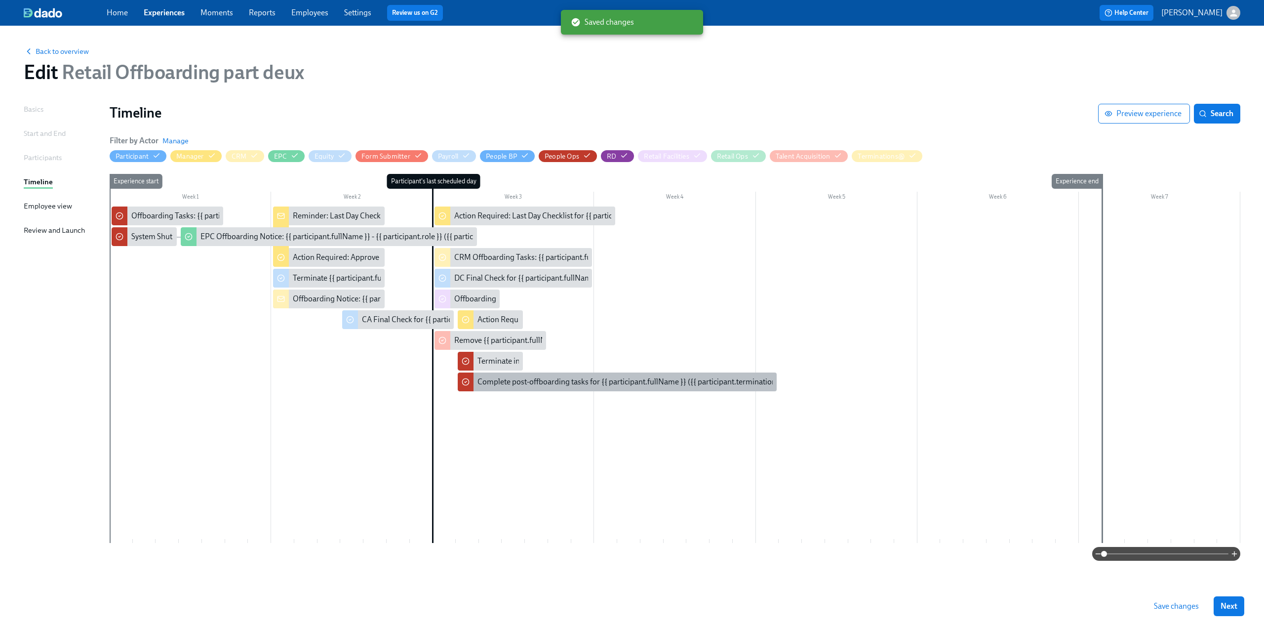
click at [560, 385] on div "Complete post-offboarding tasks for {{ participant.fullName }} ({{ participant.…" at bounding box center [667, 381] width 378 height 11
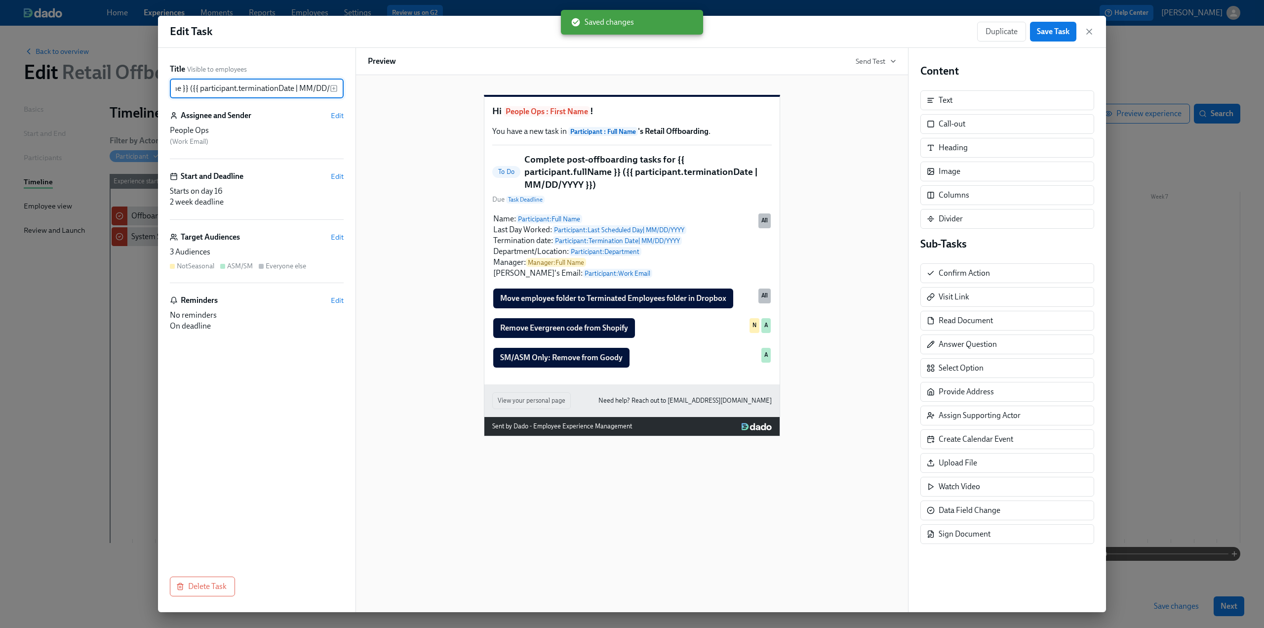
scroll to position [0, 223]
drag, startPoint x: 298, startPoint y: 89, endPoint x: 371, endPoint y: 87, distance: 73.1
click at [371, 87] on div "Title Visible to employees Complete post-offboarding tasks for {{ participant.f…" at bounding box center [632, 330] width 948 height 564
click at [244, 91] on input "Complete post-offboarding tasks for {{ participant.fullName }} ({{ participant.…" at bounding box center [250, 89] width 160 height 20
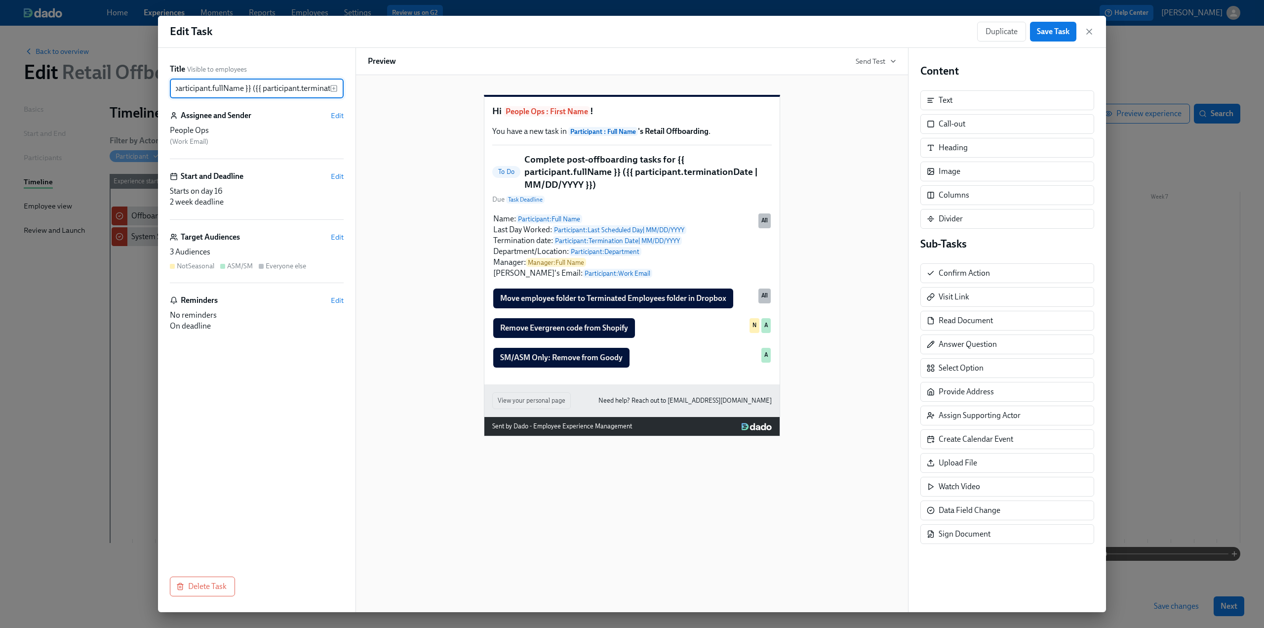
drag, startPoint x: 327, startPoint y: 87, endPoint x: 255, endPoint y: 90, distance: 72.1
click at [255, 90] on input "Complete post-offboarding tasks for {{ participant.fullName }} ({{ participant.…" at bounding box center [250, 89] width 160 height 20
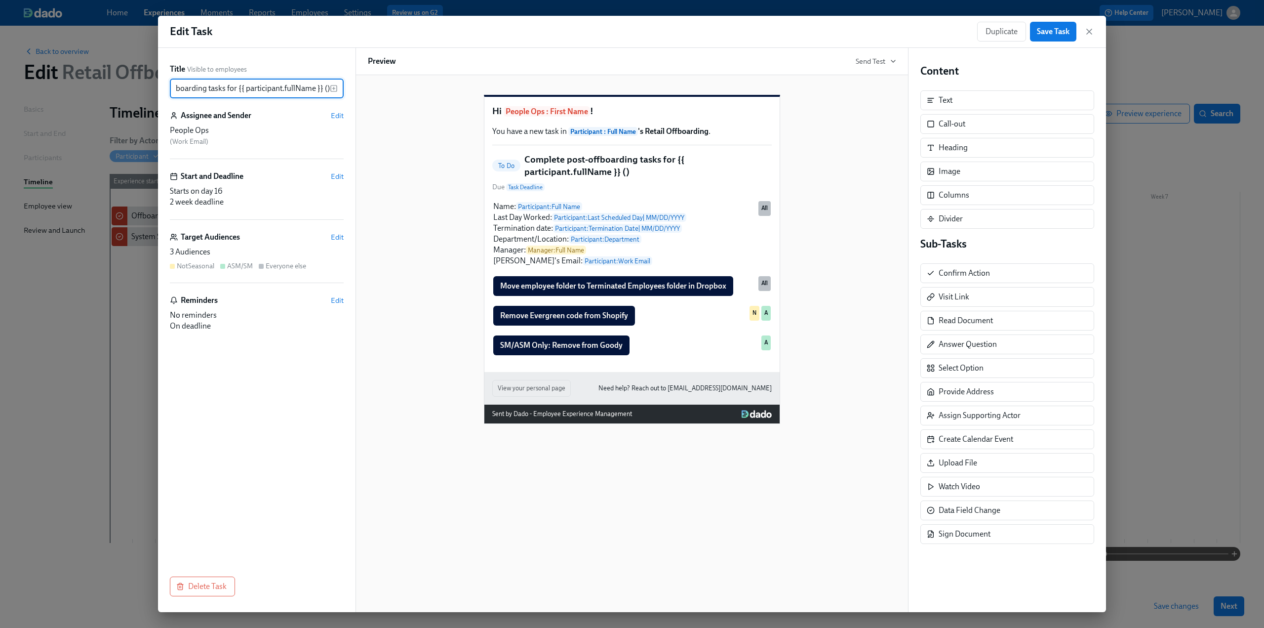
scroll to position [0, 60]
type input "Complete post-offboarding tasks for {{ participant.fullName }} ()"
click at [337, 87] on icon "button" at bounding box center [334, 88] width 8 height 8
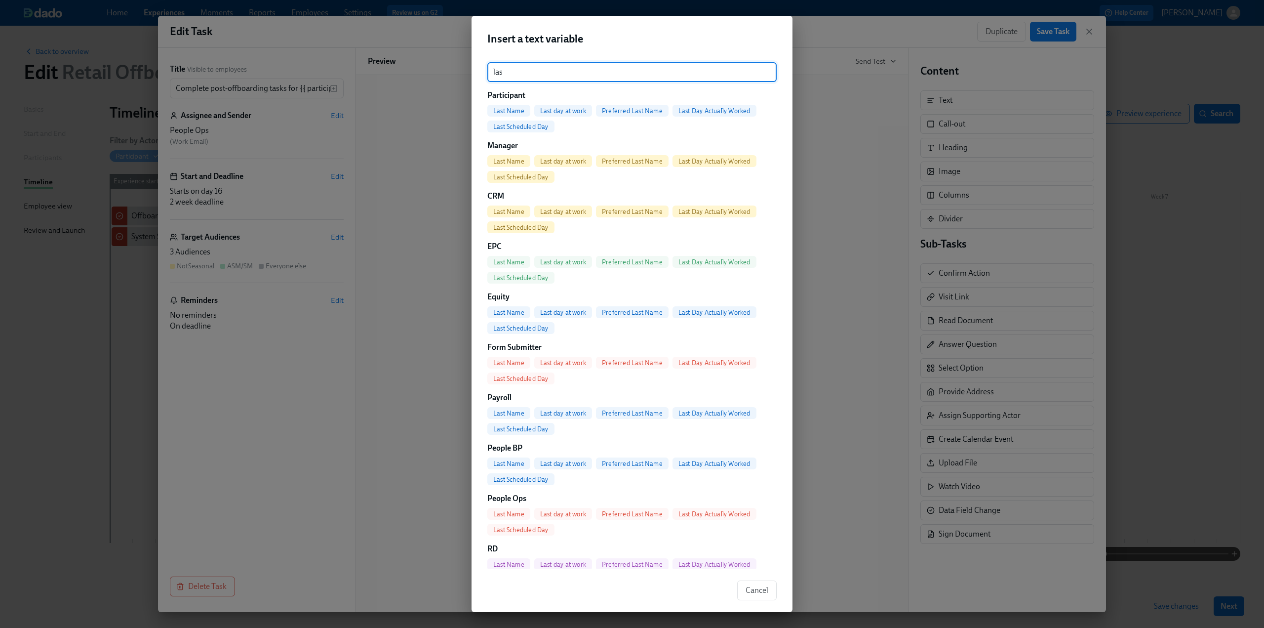
type input "las"
click at [503, 123] on span "Last Scheduled Day" at bounding box center [520, 126] width 67 height 7
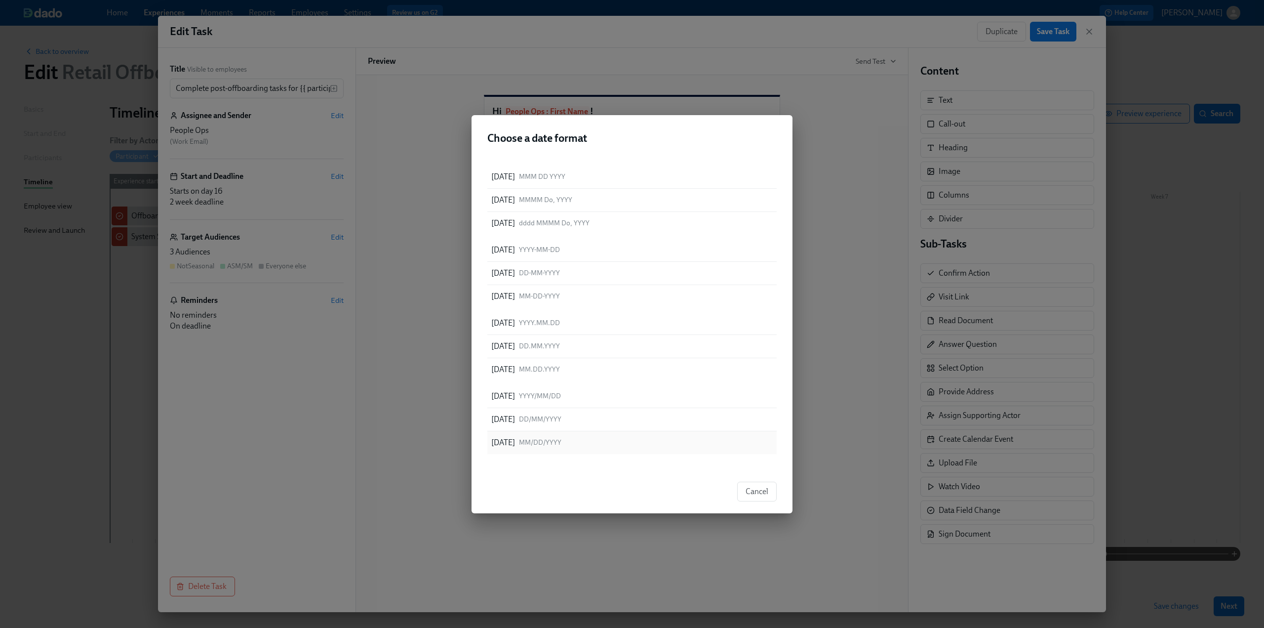
click at [629, 435] on div "08/11/2025 MM/DD/YYYY" at bounding box center [631, 442] width 289 height 23
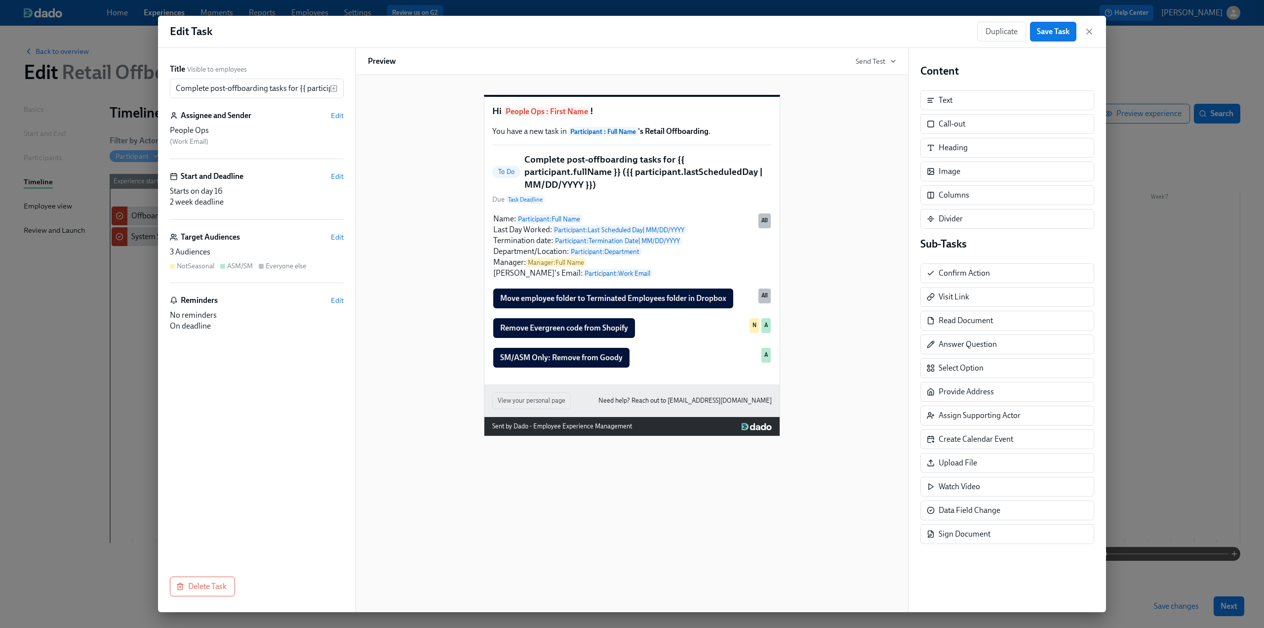
type input "Complete post-offboarding tasks for {{ participant.fullName }} ({{ participant.…"
click at [1061, 30] on span "Save Task" at bounding box center [1053, 32] width 33 height 10
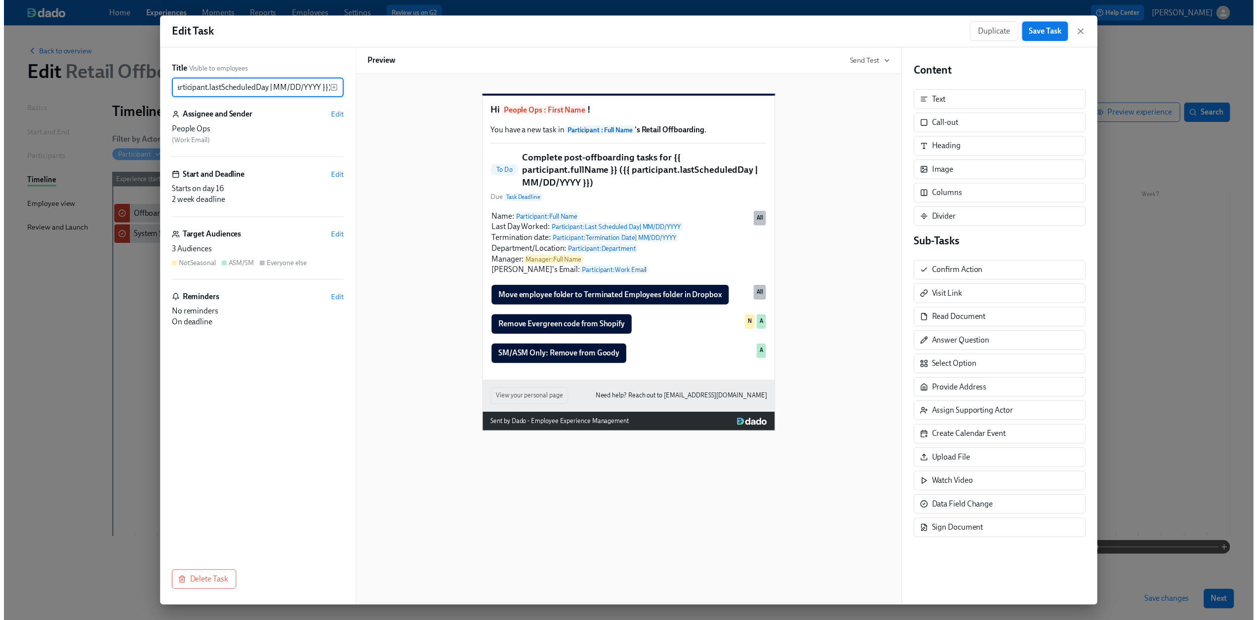
scroll to position [0, 0]
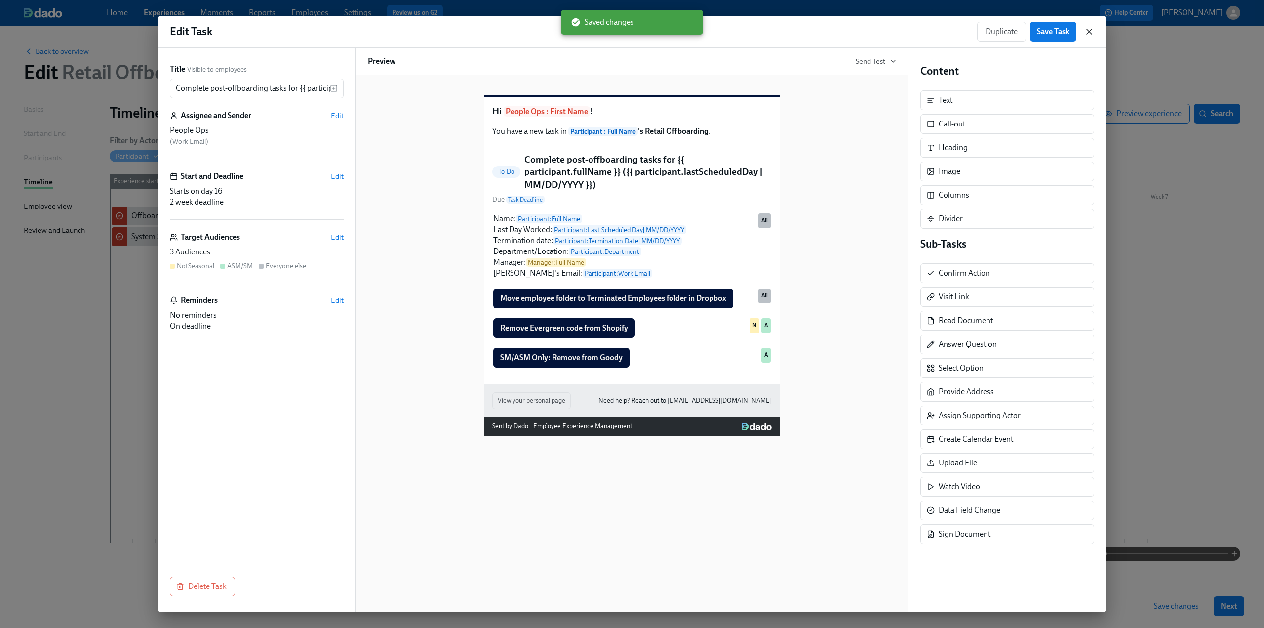
click at [1088, 30] on icon "button" at bounding box center [1089, 31] width 5 height 5
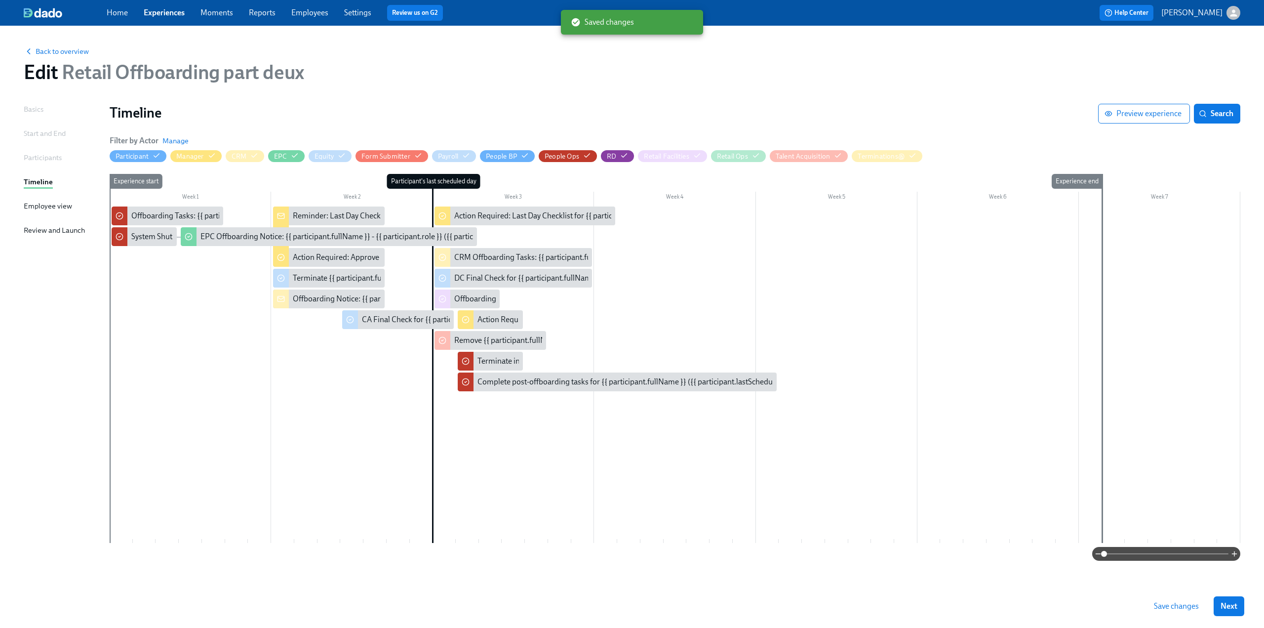
click at [1188, 608] on span "Save changes" at bounding box center [1176, 606] width 45 height 10
click at [165, 14] on link "Experiences" at bounding box center [164, 12] width 41 height 9
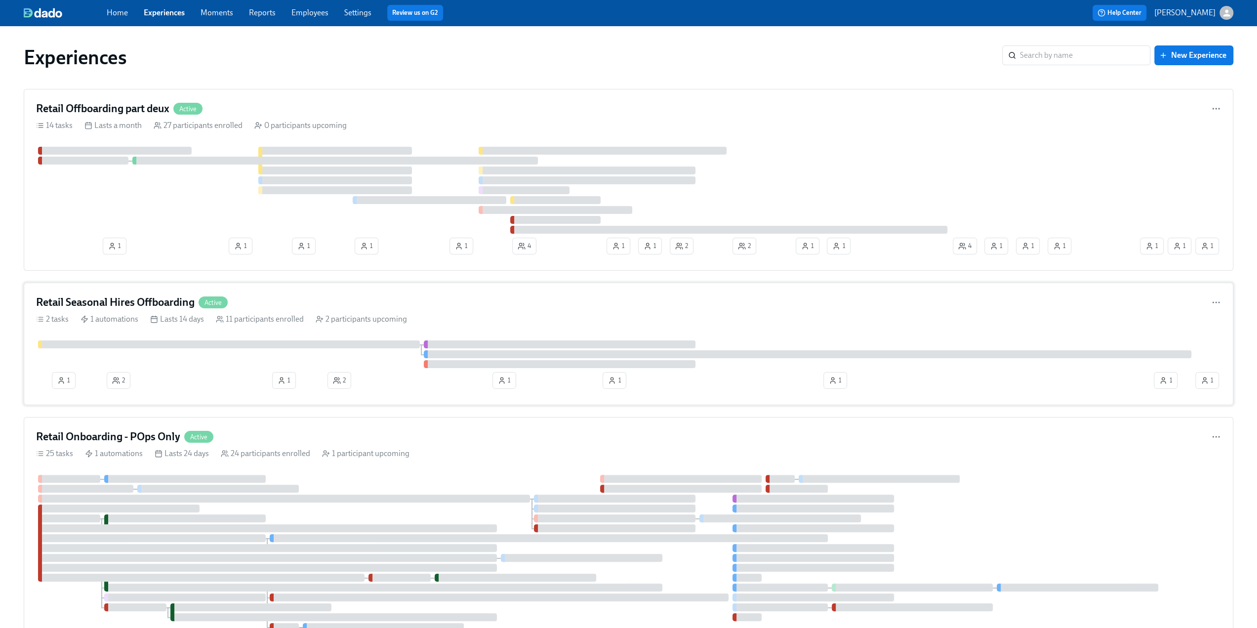
click at [98, 295] on h4 "Retail Seasonal Hires Offboarding" at bounding box center [115, 302] width 159 height 15
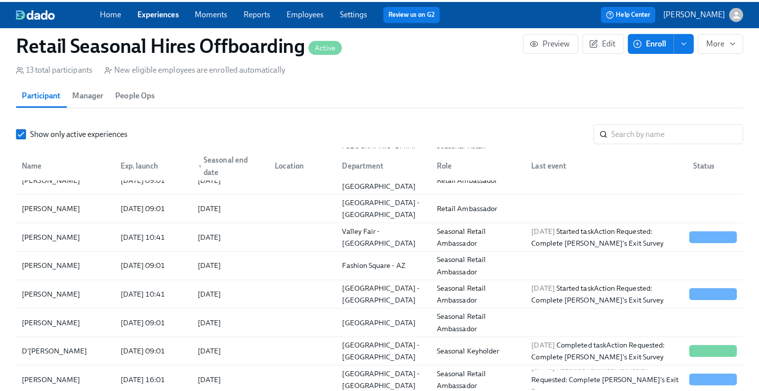
scroll to position [99, 0]
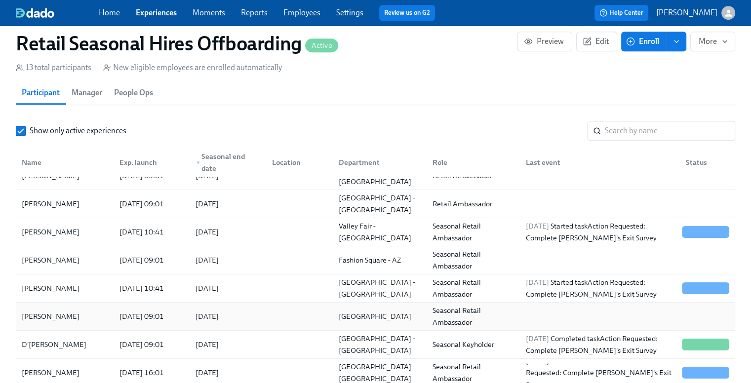
click at [331, 315] on div "Greenwich Ave - CT" at bounding box center [378, 317] width 94 height 20
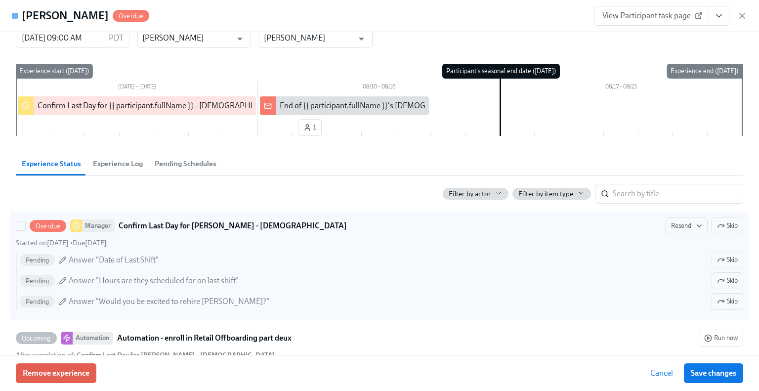
scroll to position [49, 0]
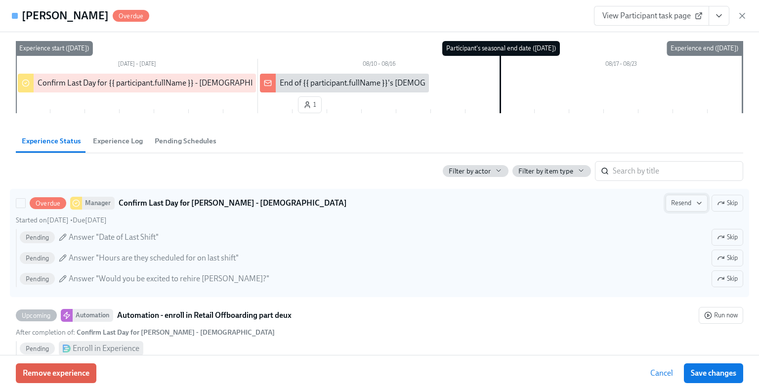
click at [675, 205] on span "Resend" at bounding box center [686, 203] width 31 height 10
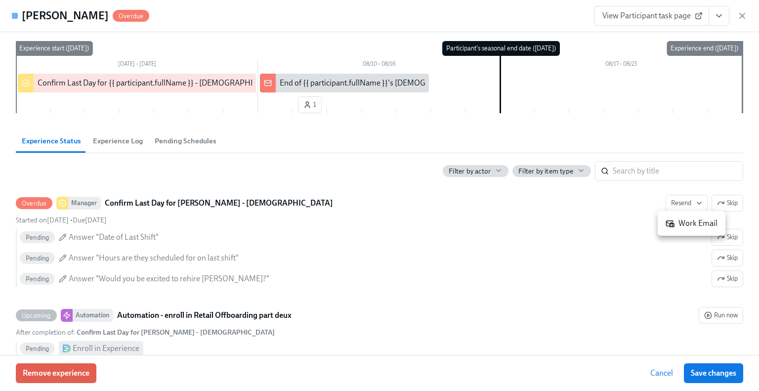
click at [682, 226] on div "Work Email" at bounding box center [691, 223] width 52 height 11
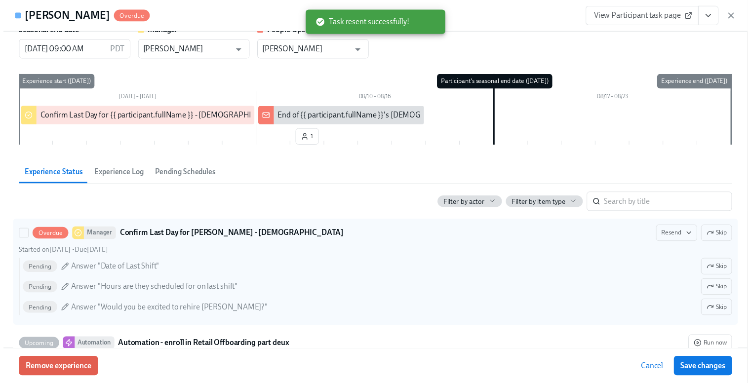
scroll to position [0, 0]
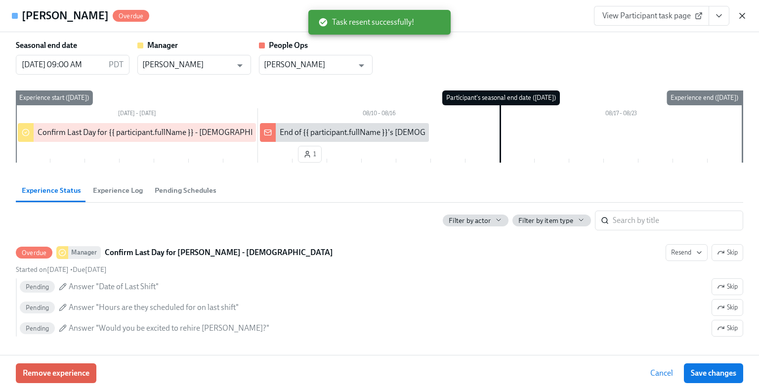
click at [745, 13] on icon "button" at bounding box center [742, 16] width 10 height 10
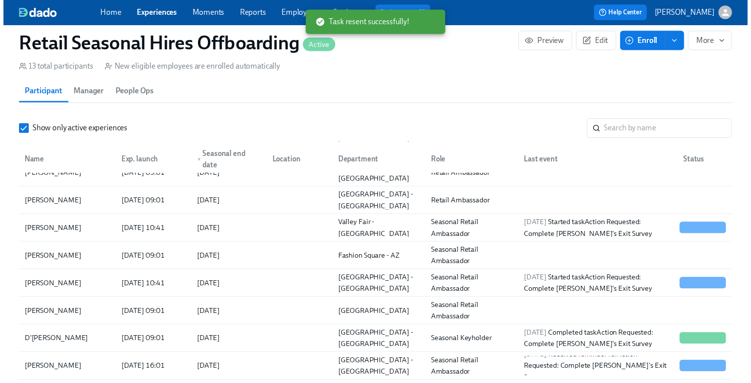
scroll to position [0, 2230]
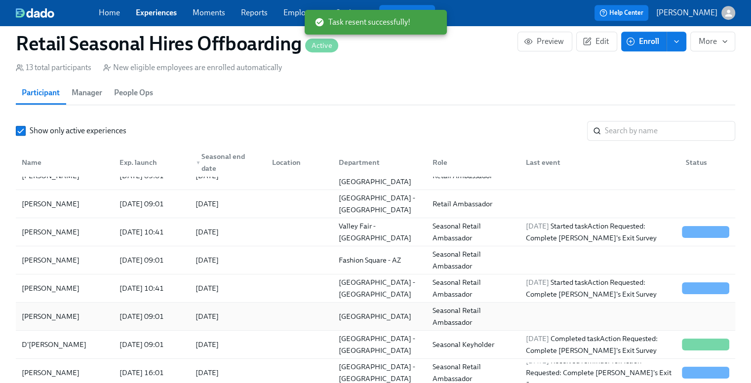
click at [54, 311] on div "Samantha Uhler-Smith" at bounding box center [51, 317] width 66 height 12
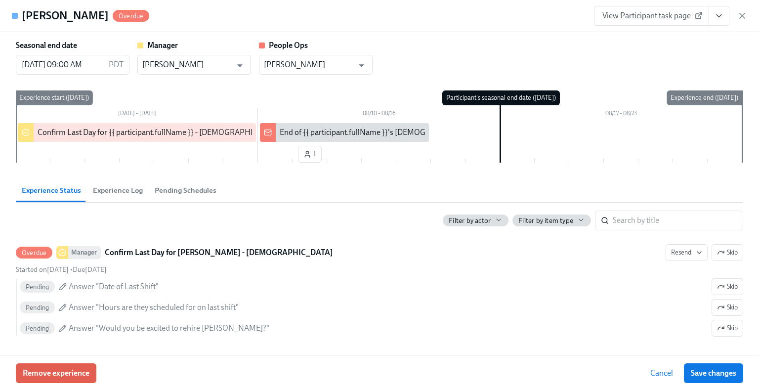
click at [715, 16] on icon "View task page" at bounding box center [719, 16] width 10 height 10
click at [686, 35] on link "View Manager task page" at bounding box center [657, 38] width 82 height 11
click at [739, 15] on icon "button" at bounding box center [742, 16] width 10 height 10
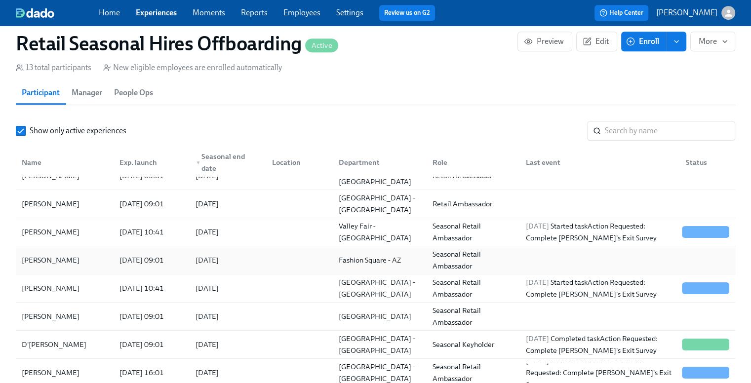
click at [80, 254] on div "Aspyn Starks" at bounding box center [65, 260] width 94 height 20
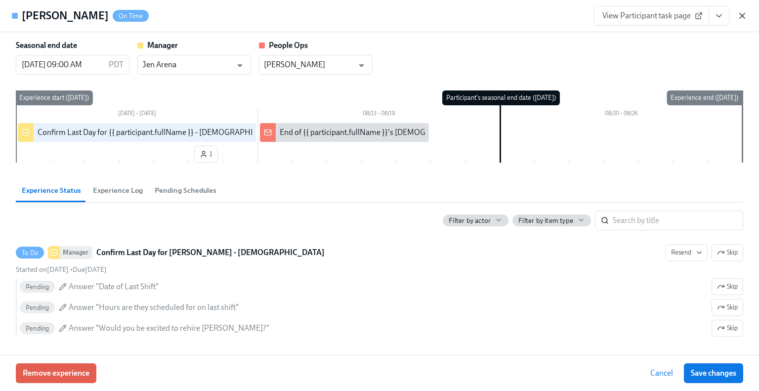
click at [743, 14] on icon "button" at bounding box center [741, 15] width 5 height 5
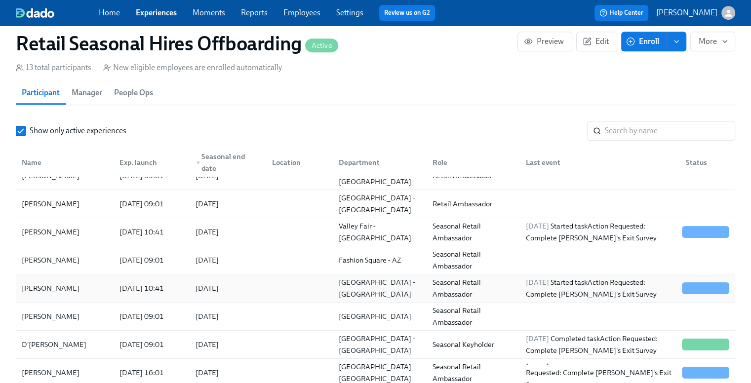
scroll to position [49, 0]
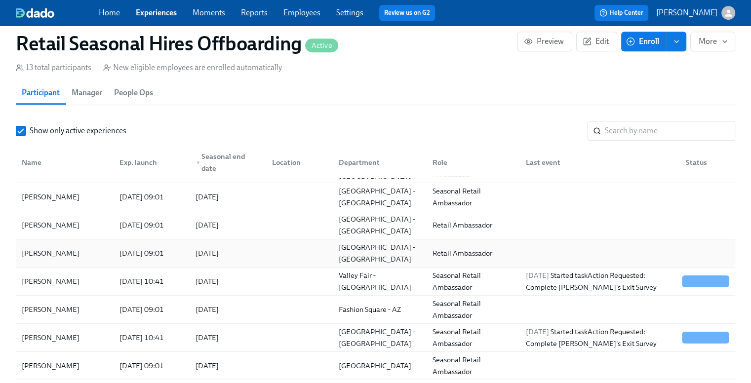
click at [65, 256] on div "Khalil Cherubin" at bounding box center [51, 253] width 66 height 12
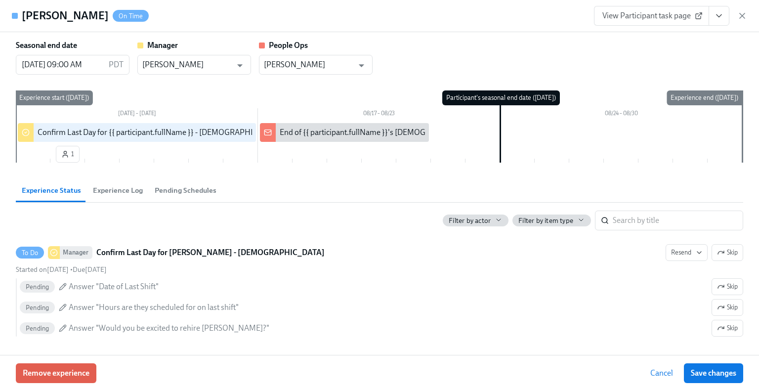
click at [739, 17] on icon "button" at bounding box center [742, 16] width 10 height 10
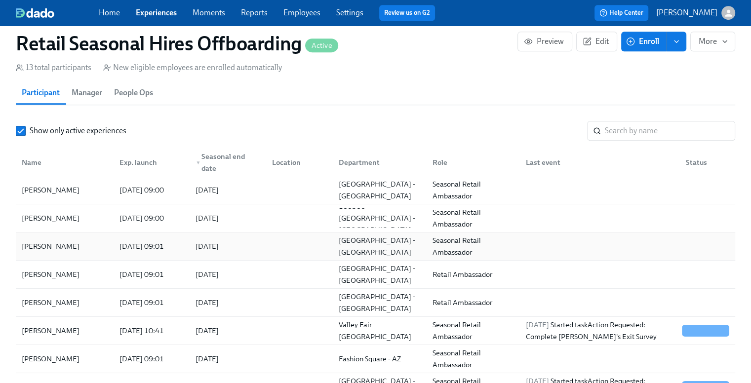
click at [54, 247] on div "Brandon Tejada" at bounding box center [51, 247] width 66 height 12
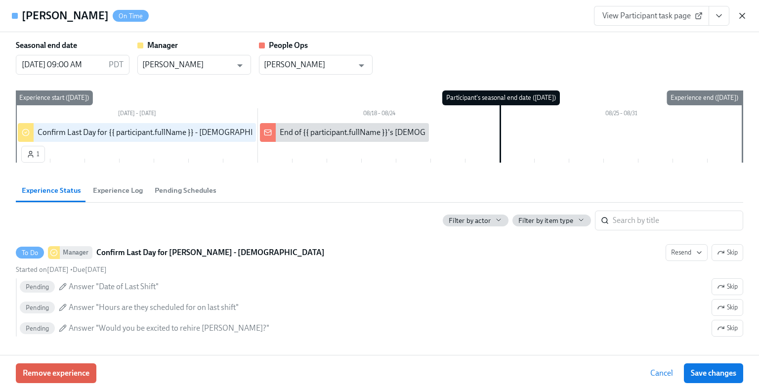
click at [743, 12] on icon "button" at bounding box center [742, 16] width 10 height 10
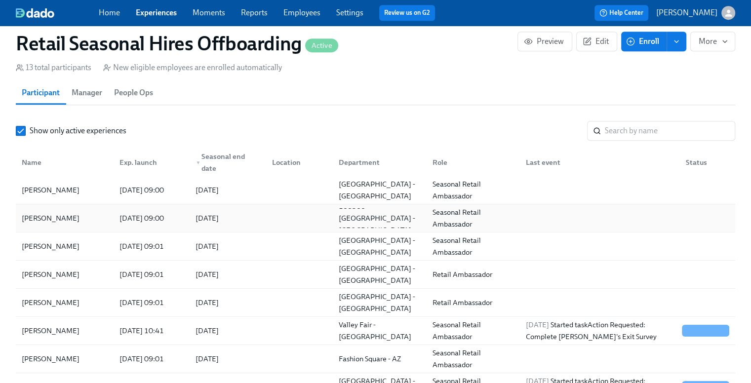
click at [76, 215] on div "Emery Edmunds" at bounding box center [51, 218] width 66 height 12
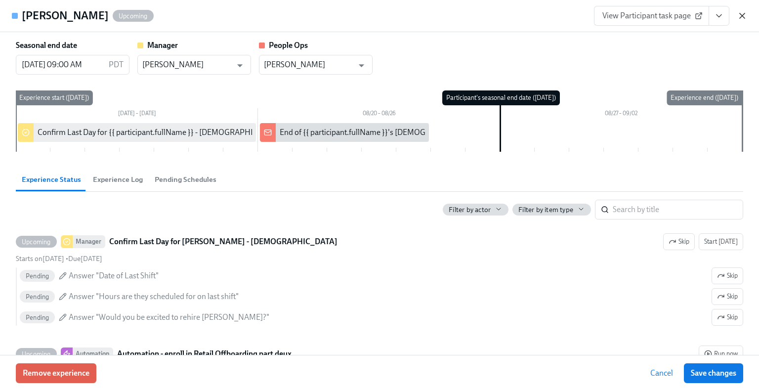
click at [741, 15] on icon "button" at bounding box center [742, 16] width 10 height 10
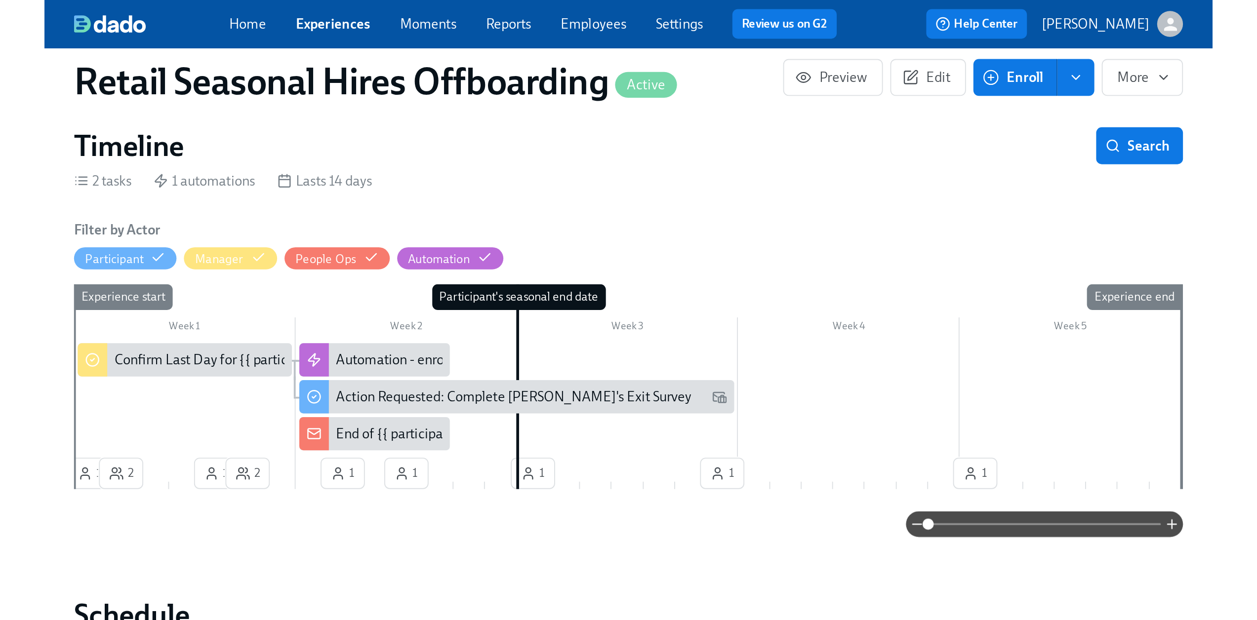
scroll to position [0, 1748]
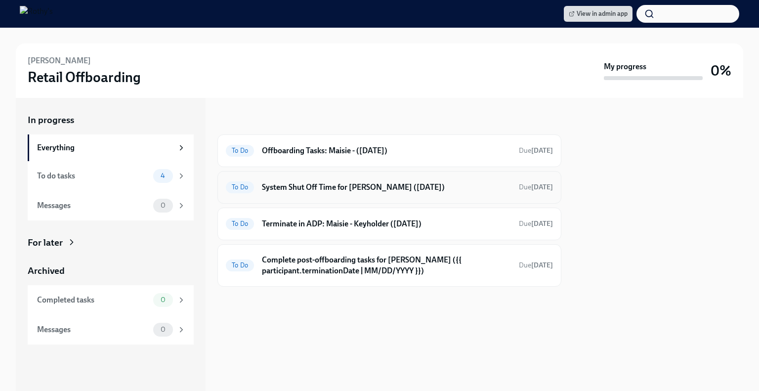
click at [357, 189] on h6 "System Shut Off Time for Maisie Pearson (08/06/2025)" at bounding box center [386, 187] width 249 height 11
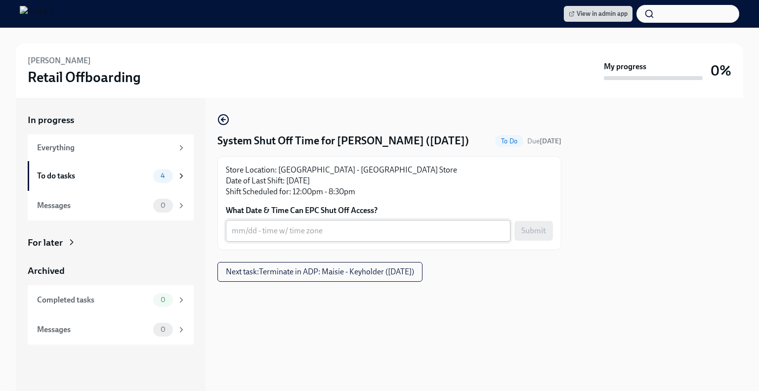
click at [331, 232] on textarea "What Date & Time Can EPC Shut Off Access?" at bounding box center [368, 231] width 273 height 12
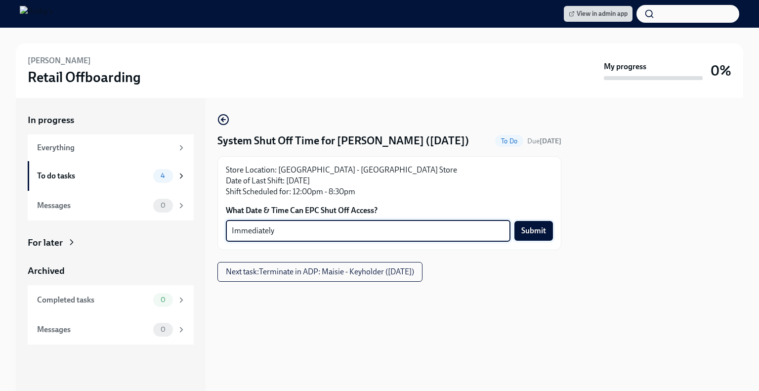
type textarea "Immediately"
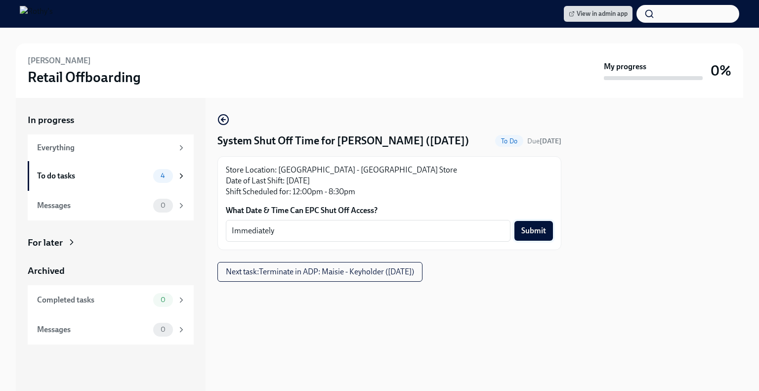
click at [540, 229] on span "Submit" at bounding box center [533, 231] width 25 height 10
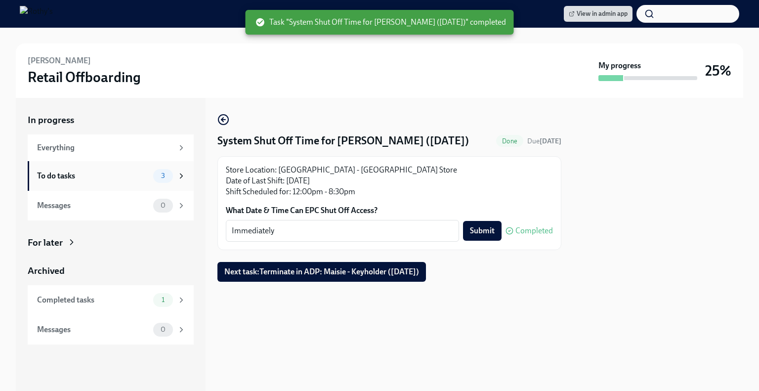
click at [129, 172] on div "To do tasks" at bounding box center [93, 175] width 112 height 11
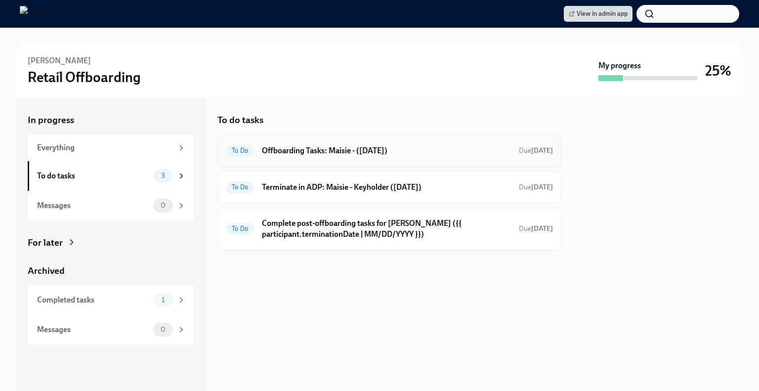
click at [322, 147] on h6 "Offboarding Tasks: Maisie - (08/06/2025)" at bounding box center [386, 150] width 249 height 11
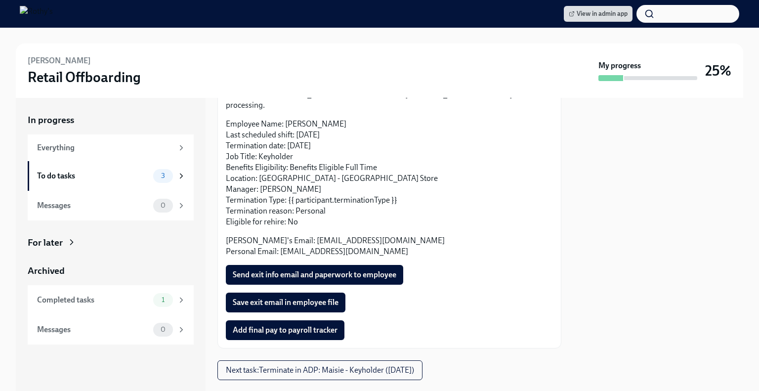
scroll to position [85, 0]
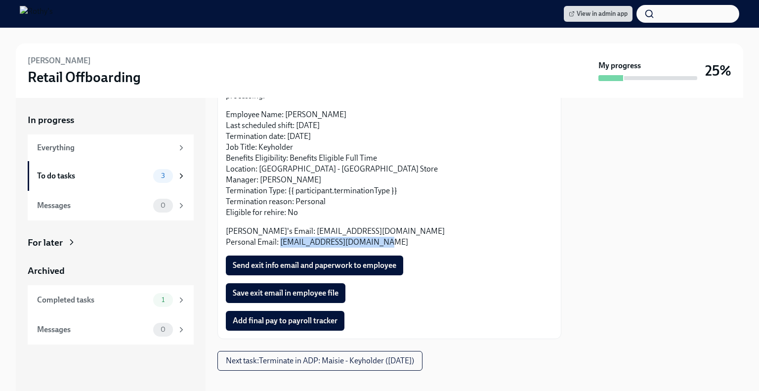
drag, startPoint x: 381, startPoint y: 234, endPoint x: 279, endPoint y: 232, distance: 102.3
click at [279, 232] on p "Rothy's Email: mpearson@rothys.com Personal Email: maisie.pearson6@gmail.com" at bounding box center [389, 237] width 327 height 22
copy p "maisie.pearson6@gmail.com"
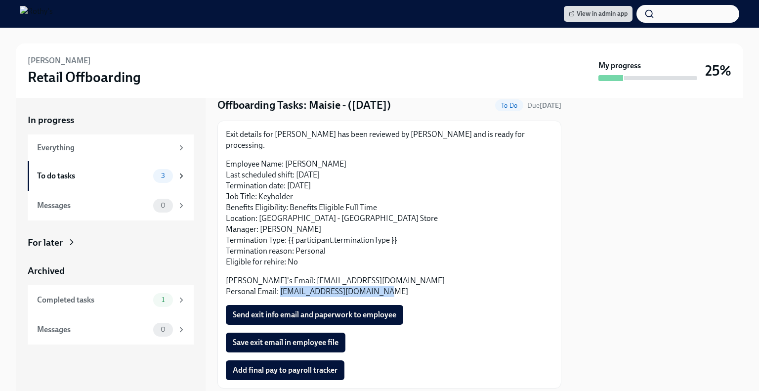
drag, startPoint x: 298, startPoint y: 152, endPoint x: 287, endPoint y: 151, distance: 10.5
click at [287, 159] on p "Employee Name: Maisie Pearson Last scheduled shift: 08/06/2025 Termination date…" at bounding box center [389, 213] width 327 height 109
copy p "[PERSON_NAME]"
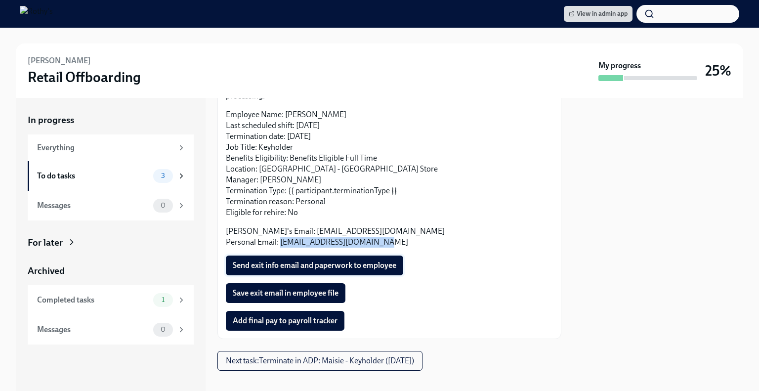
click at [343, 260] on span "Send exit info email and paperwork to employee" at bounding box center [314, 265] width 163 height 10
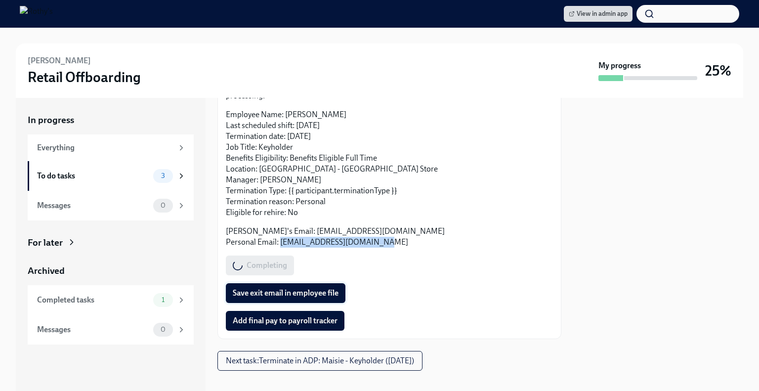
click at [294, 288] on span "Save exit email in employee file" at bounding box center [286, 293] width 106 height 10
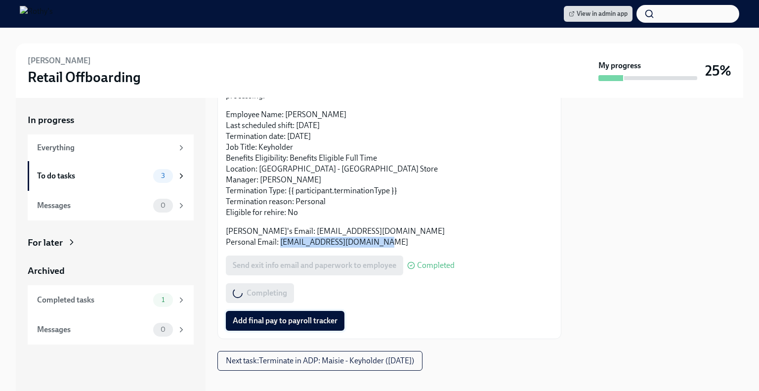
click at [301, 316] on span "Add final pay to payroll tracker" at bounding box center [285, 321] width 105 height 10
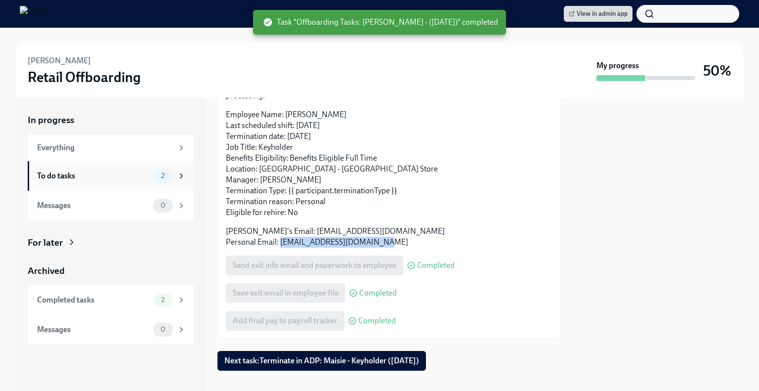
click at [114, 176] on div "To do tasks" at bounding box center [93, 175] width 112 height 11
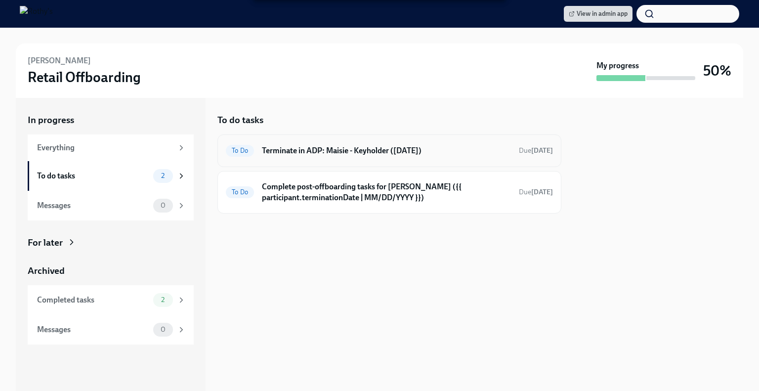
click at [316, 156] on div "To Do Terminate in ADP: Maisie - Keyholder (08/07/2025) Due in 2 days" at bounding box center [389, 151] width 327 height 16
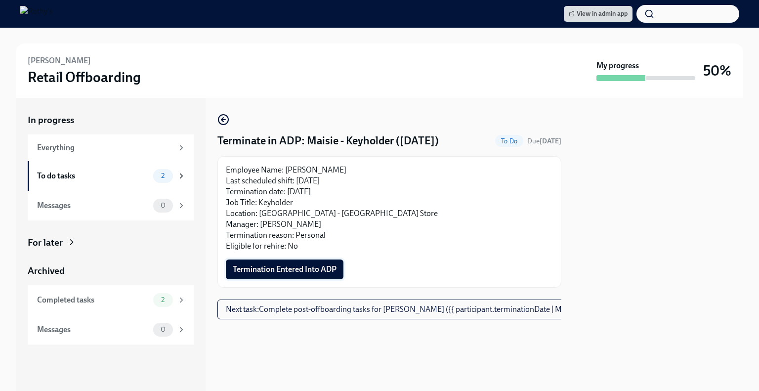
click at [258, 268] on span "Termination Entered Into ADP" at bounding box center [285, 269] width 104 height 10
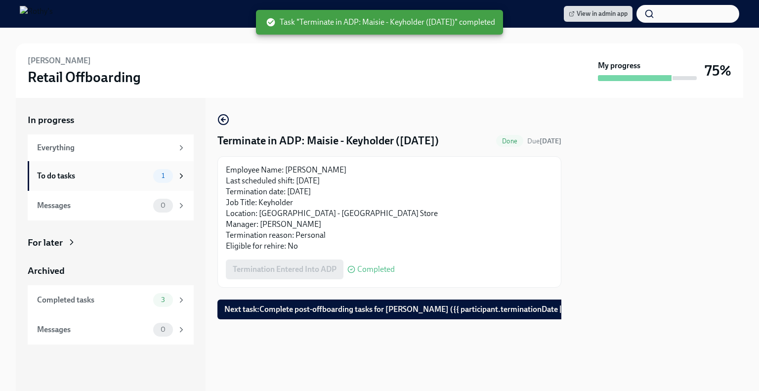
click at [92, 171] on div "To do tasks" at bounding box center [93, 175] width 112 height 11
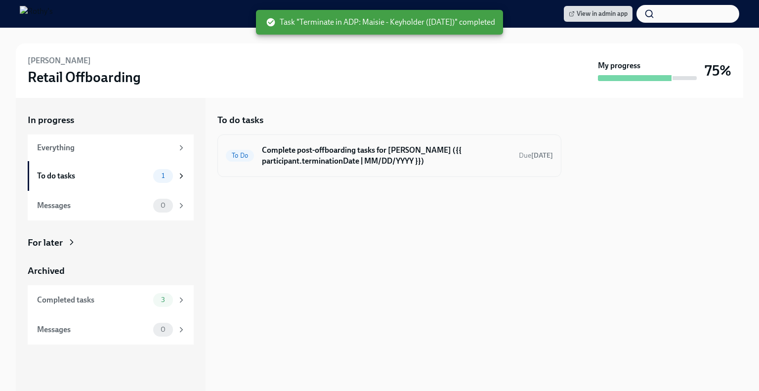
click at [320, 158] on h6 "Complete post-offboarding tasks for Maisie Pearson ({{ participant.terminationD…" at bounding box center [386, 156] width 249 height 22
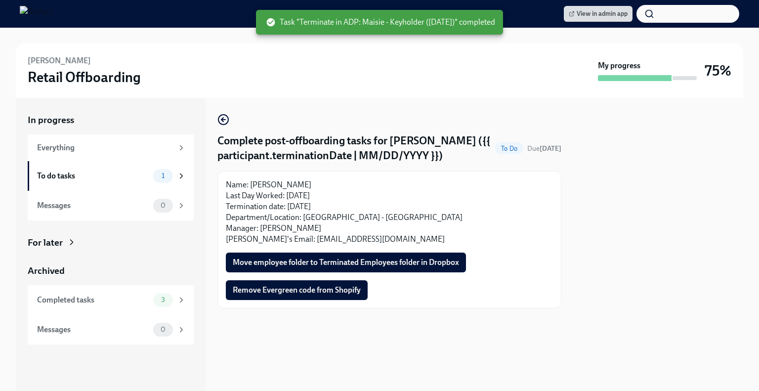
click at [301, 272] on button "Move employee folder to Terminated Employees folder in Dropbox" at bounding box center [346, 262] width 240 height 20
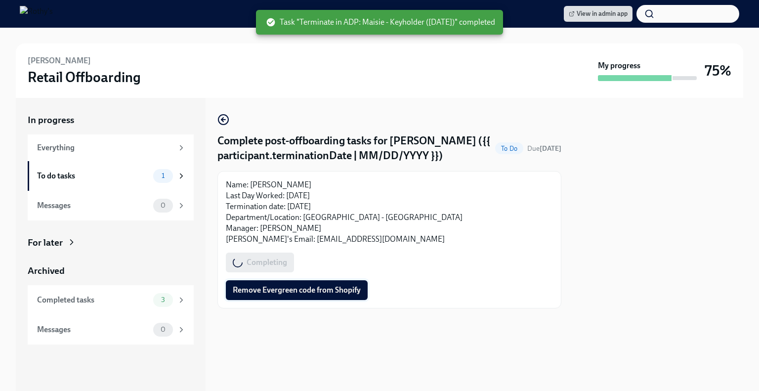
click at [300, 295] on span "Remove Evergreen code from Shopify" at bounding box center [297, 290] width 128 height 10
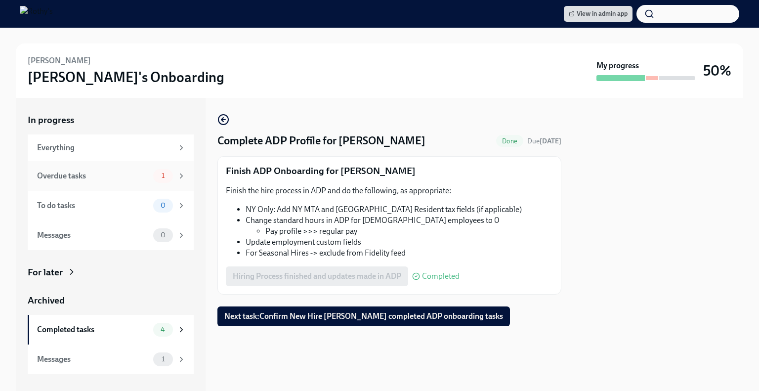
click at [100, 169] on div "Overdue tasks 1" at bounding box center [111, 176] width 149 height 14
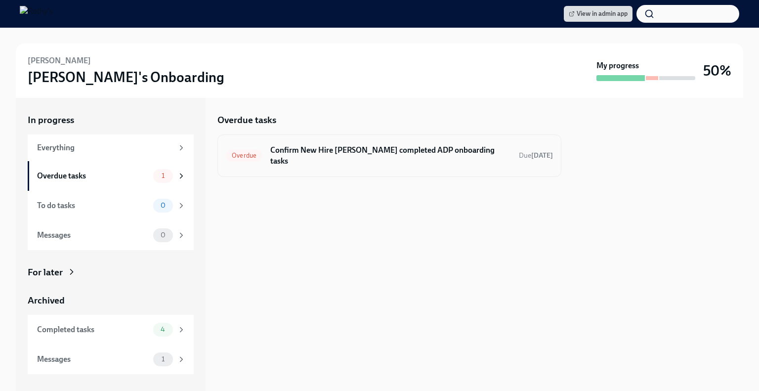
click at [363, 159] on div "Overdue Confirm New Hire Erika Walker completed ADP onboarding tasks Due 4 days…" at bounding box center [389, 155] width 344 height 42
click at [351, 147] on h6 "Confirm New Hire Erika Walker completed ADP onboarding tasks" at bounding box center [390, 156] width 241 height 22
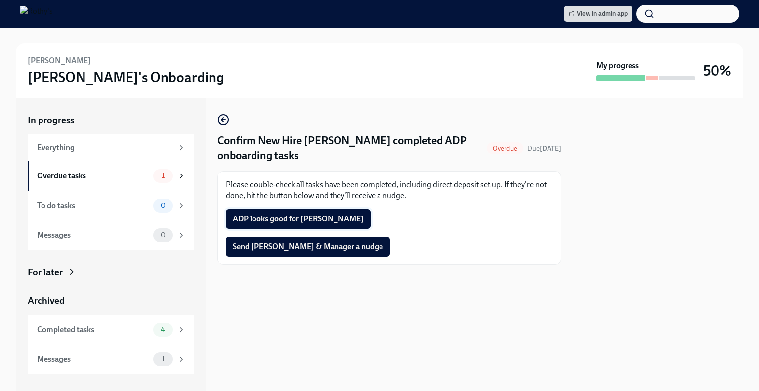
click at [253, 217] on span "ADP looks good for Erika" at bounding box center [298, 219] width 131 height 10
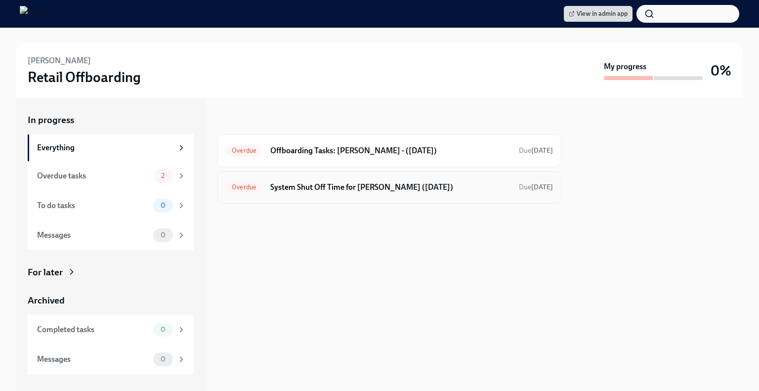
click at [334, 187] on h6 "System Shut Off Time for [PERSON_NAME] ([DATE])" at bounding box center [390, 187] width 241 height 11
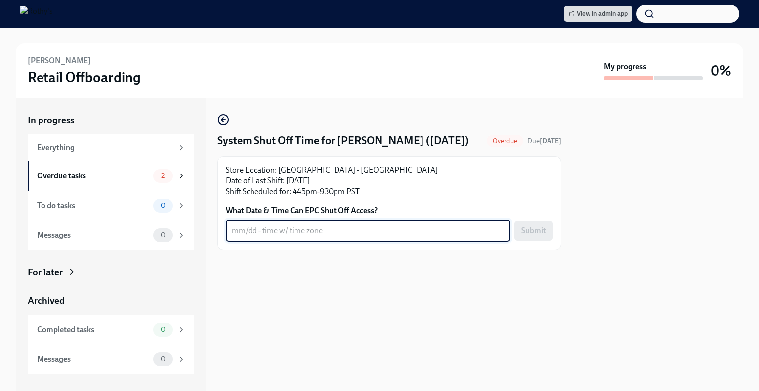
click at [340, 237] on textarea "What Date & Time Can EPC Shut Off Access?" at bounding box center [368, 231] width 273 height 12
type textarea "[DATE] 10pm PT"
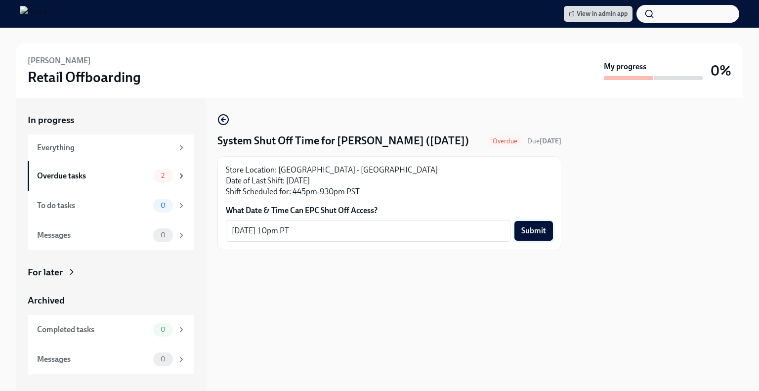
click at [531, 236] on span "Submit" at bounding box center [533, 231] width 25 height 10
click at [123, 177] on div "Overdue tasks" at bounding box center [93, 175] width 112 height 11
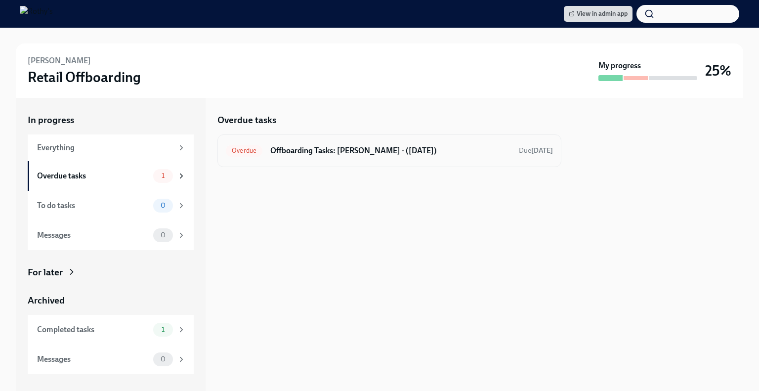
click at [380, 152] on h6 "Offboarding Tasks: [PERSON_NAME] - ([DATE])" at bounding box center [390, 150] width 241 height 11
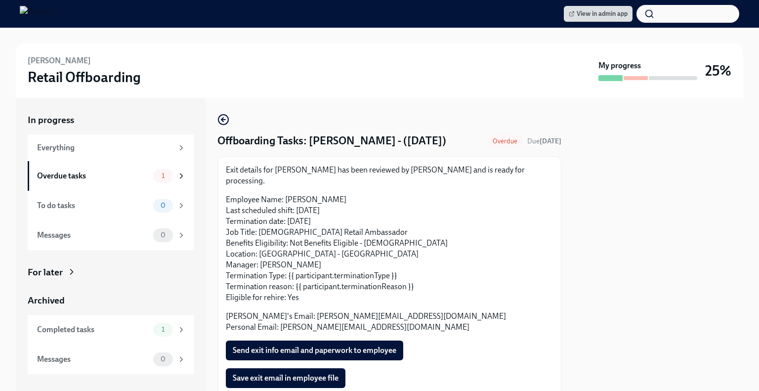
scroll to position [53, 0]
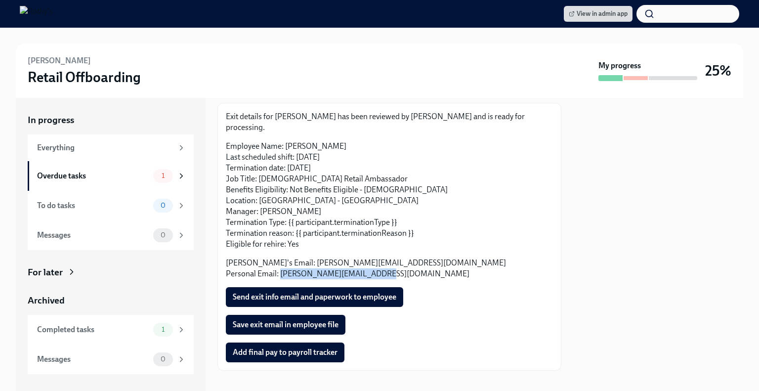
drag, startPoint x: 390, startPoint y: 262, endPoint x: 280, endPoint y: 263, distance: 109.6
click at [280, 263] on p "[PERSON_NAME]'s Email: [PERSON_NAME][EMAIL_ADDRESS][DOMAIN_NAME] Personal Email…" at bounding box center [389, 268] width 327 height 22
copy p "[EMAIL_ADDRESS][DOMAIN_NAME]"
drag, startPoint x: 349, startPoint y: 135, endPoint x: 285, endPoint y: 139, distance: 63.3
click at [285, 141] on p "Employee Name: [PERSON_NAME] Last scheduled shift: [DATE] Termination date: [DA…" at bounding box center [389, 195] width 327 height 109
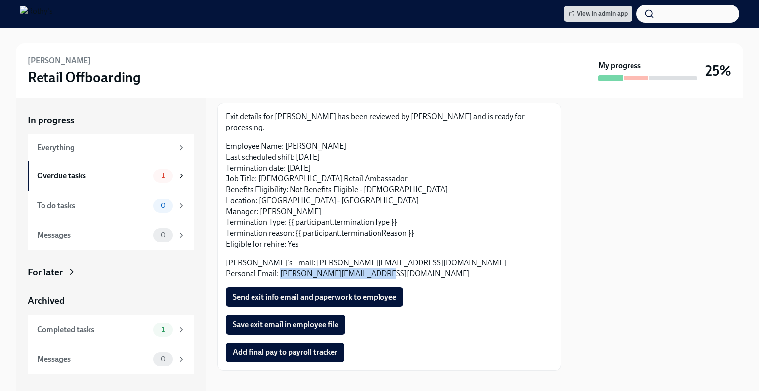
copy p "[PERSON_NAME]"
click at [300, 292] on span "Send exit info email and paperwork to employee" at bounding box center [314, 297] width 163 height 10
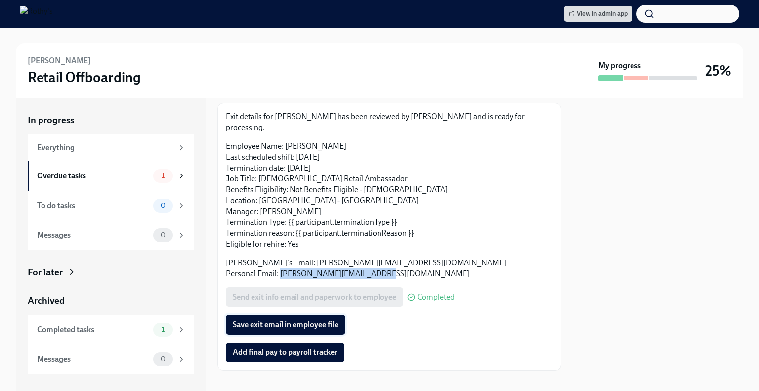
click at [261, 320] on span "Save exit email in employee file" at bounding box center [286, 325] width 106 height 10
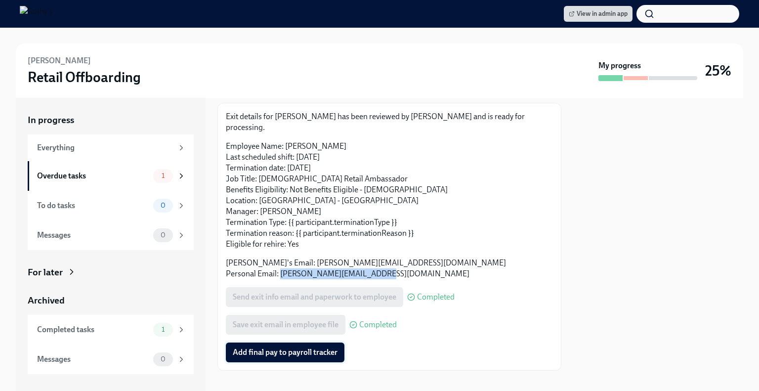
click at [257, 349] on button "Add final pay to payroll tracker" at bounding box center [285, 352] width 119 height 20
